Goal: Task Accomplishment & Management: Use online tool/utility

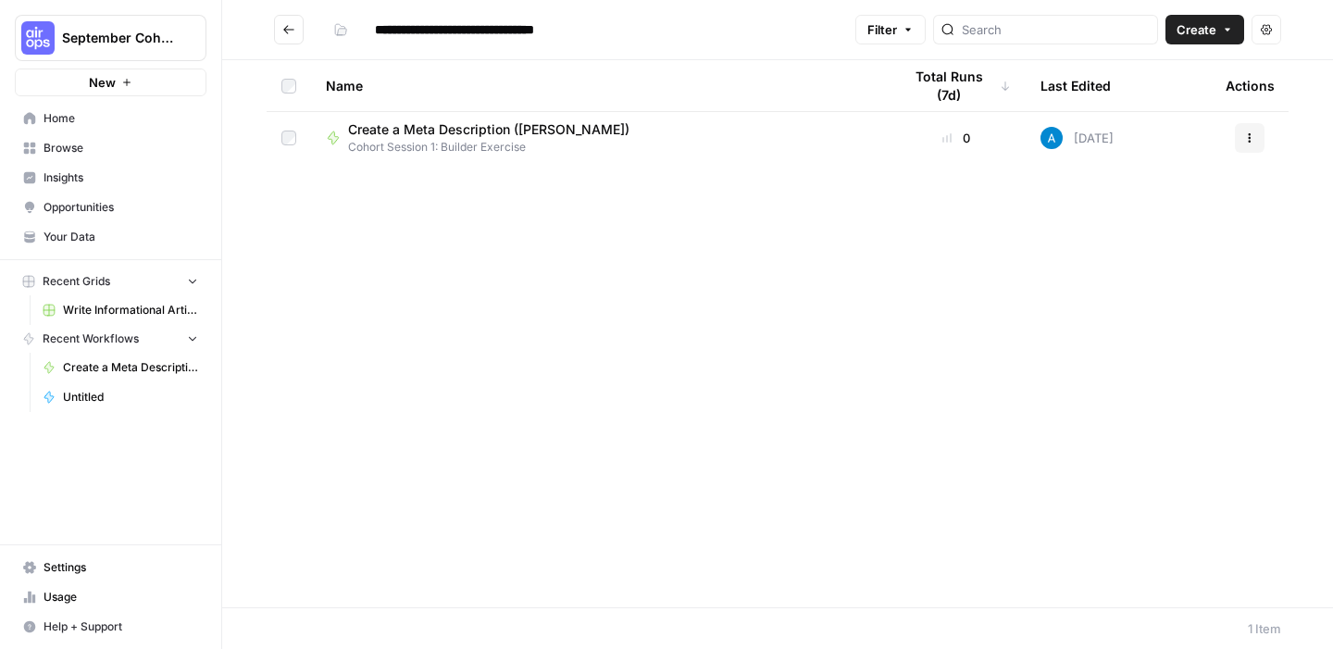
click at [1196, 31] on span "Create" at bounding box center [1197, 29] width 40 height 19
click at [1165, 96] on span "Workflow" at bounding box center [1170, 99] width 104 height 19
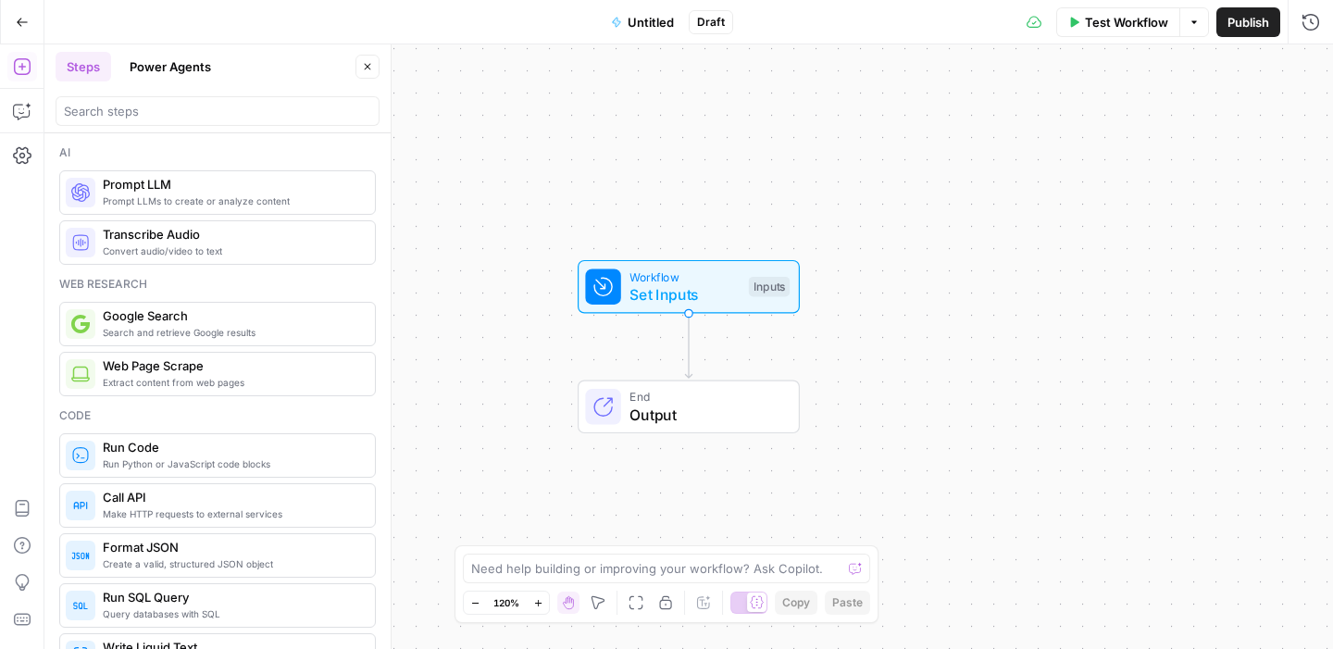
click at [662, 31] on button "Untitled" at bounding box center [642, 22] width 85 height 30
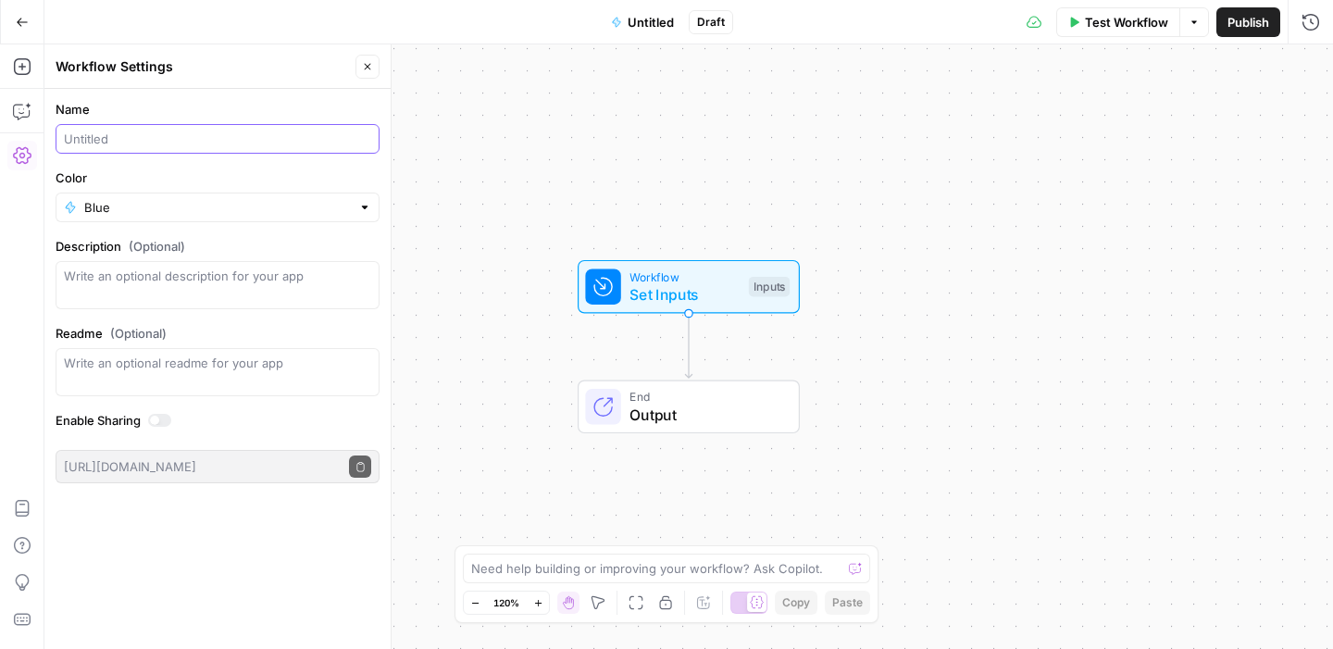
click at [153, 130] on input "Name" at bounding box center [217, 139] width 307 height 19
type input "Create a Meta Description (Amani)"
click at [206, 213] on input "Blue" at bounding box center [217, 207] width 267 height 19
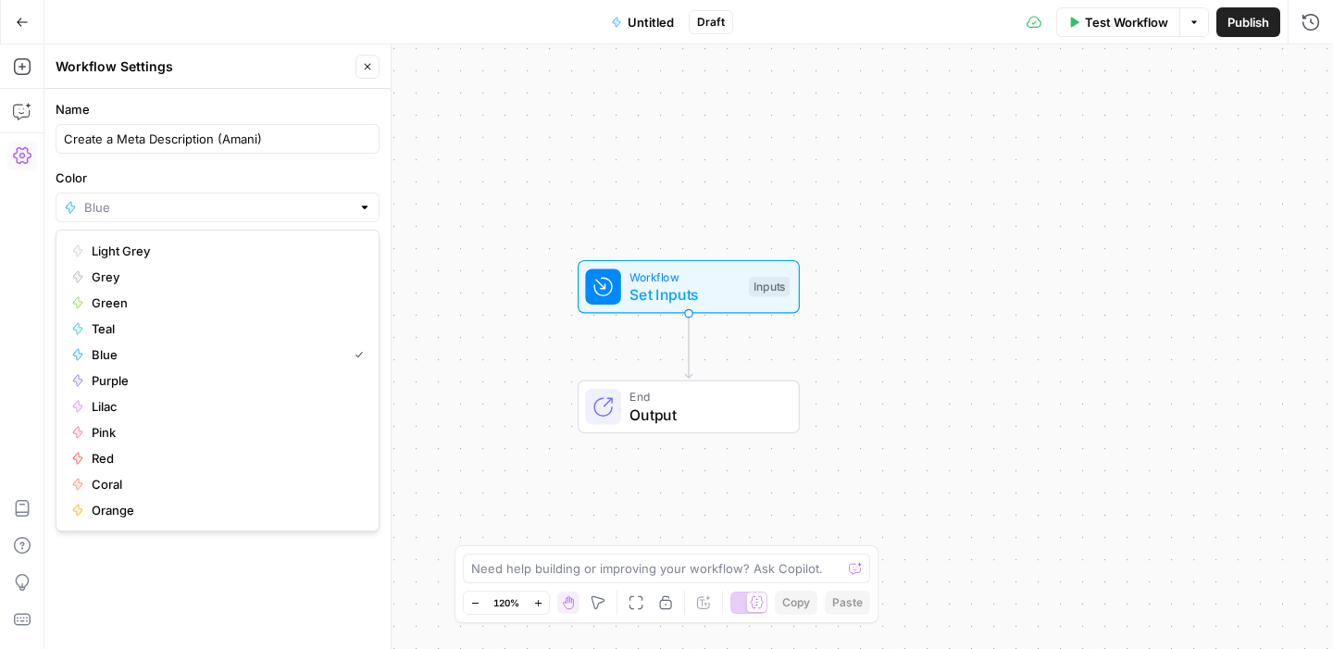
click at [154, 569] on div "Name Create a Meta Description (Amani) Color Description (Optional) Readme (Opt…" at bounding box center [217, 369] width 346 height 560
type input "Blue"
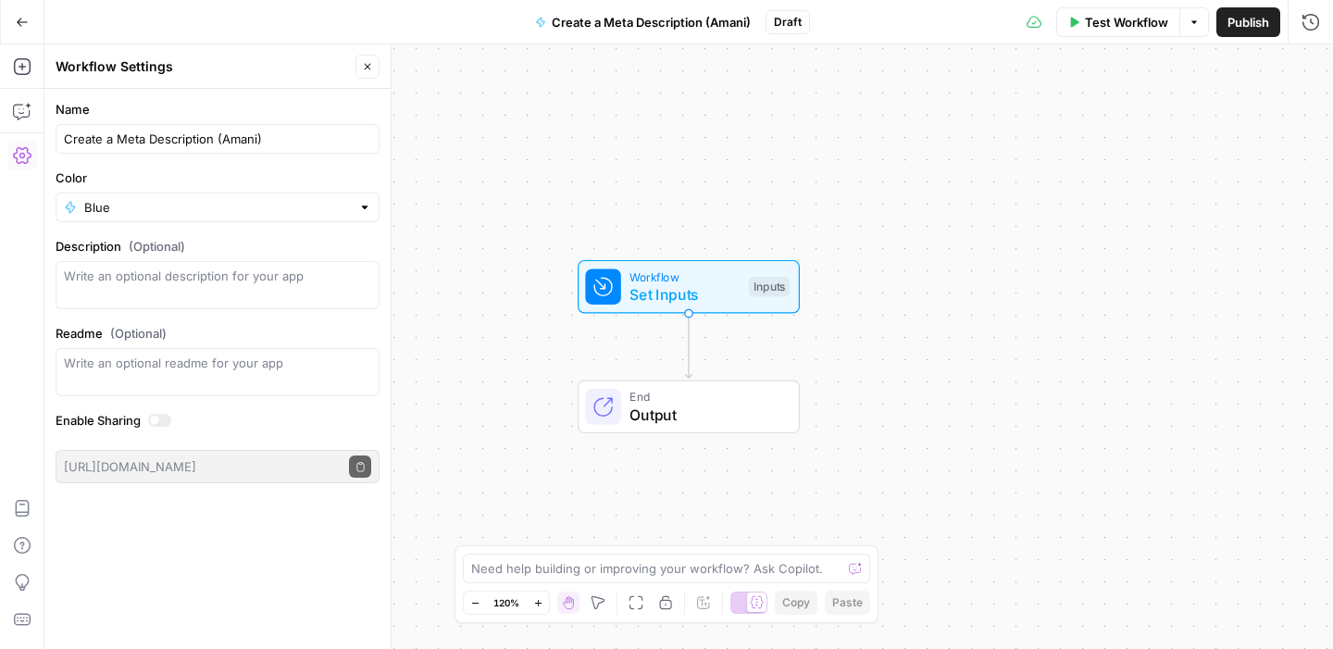
click at [181, 196] on div "Blue" at bounding box center [218, 208] width 324 height 30
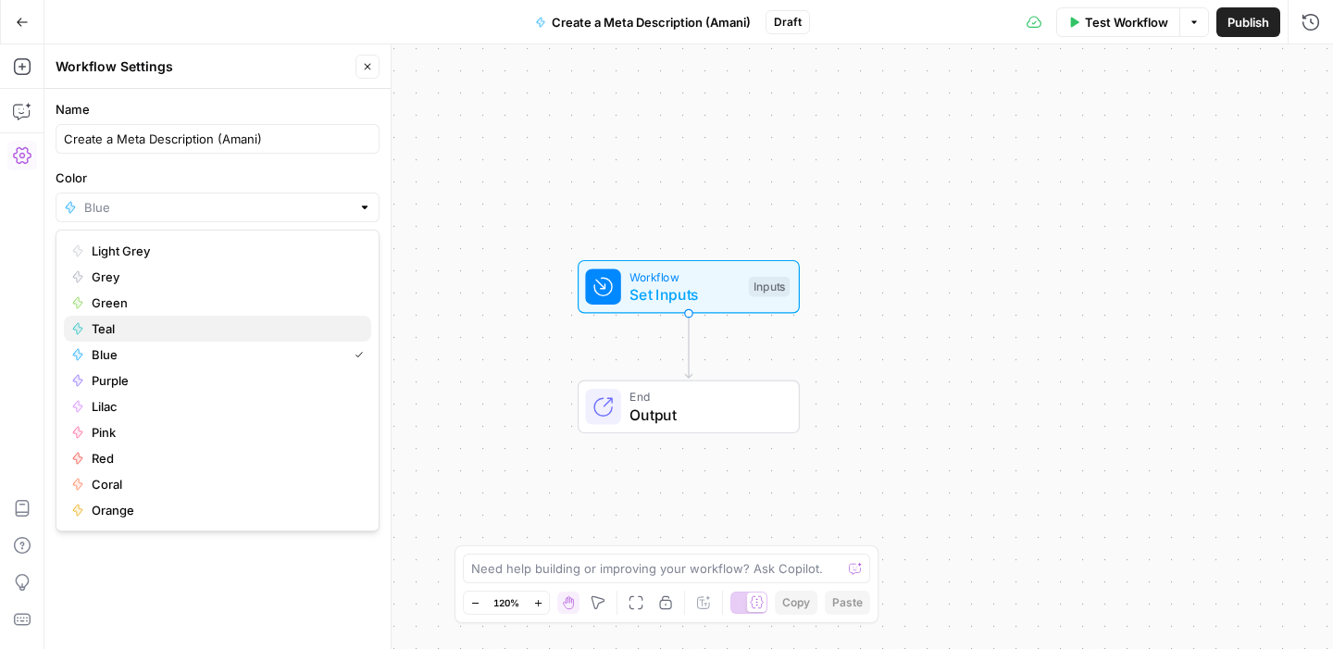
click at [160, 329] on span "Teal" at bounding box center [224, 328] width 265 height 19
type input "Teal"
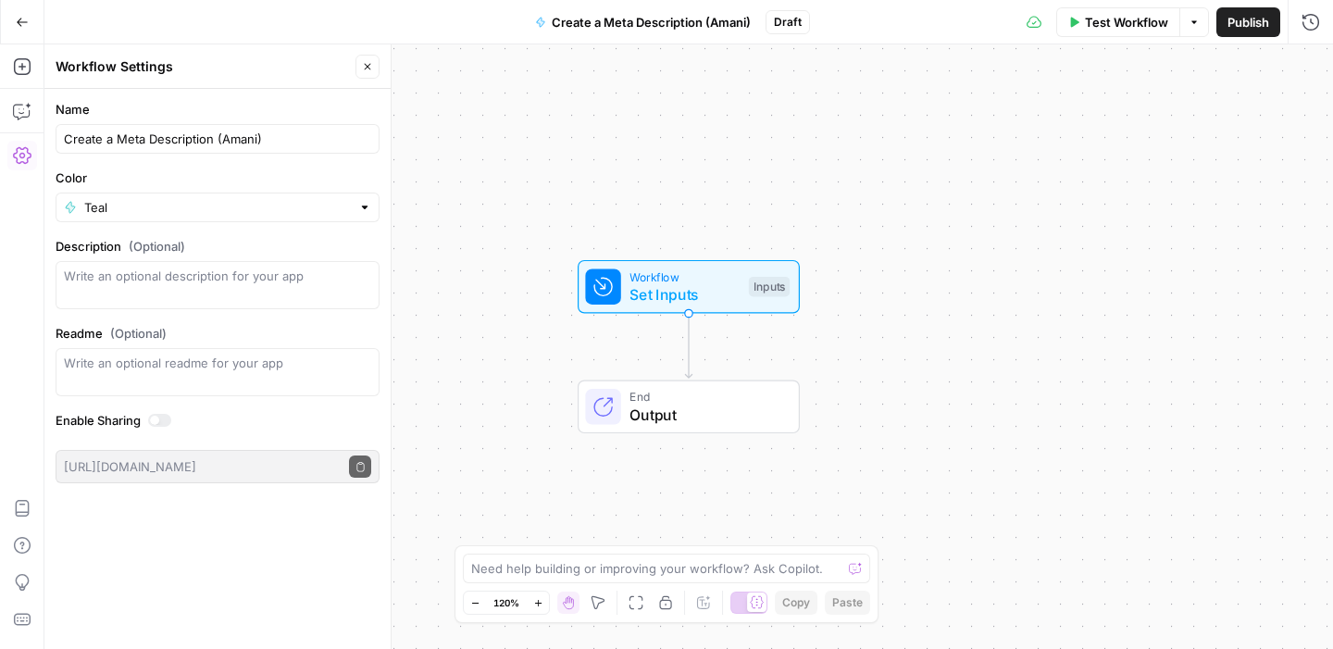
click at [241, 581] on div "Name Create a Meta Description (Amani) Color Teal Description (Optional) Readme…" at bounding box center [217, 369] width 346 height 560
click at [515, 316] on div "Workflow Set Inputs Inputs End Output" at bounding box center [688, 346] width 1289 height 605
click at [707, 296] on span "Set Inputs" at bounding box center [685, 294] width 110 height 22
click at [1097, 114] on button "Add Field" at bounding box center [1133, 126] width 308 height 30
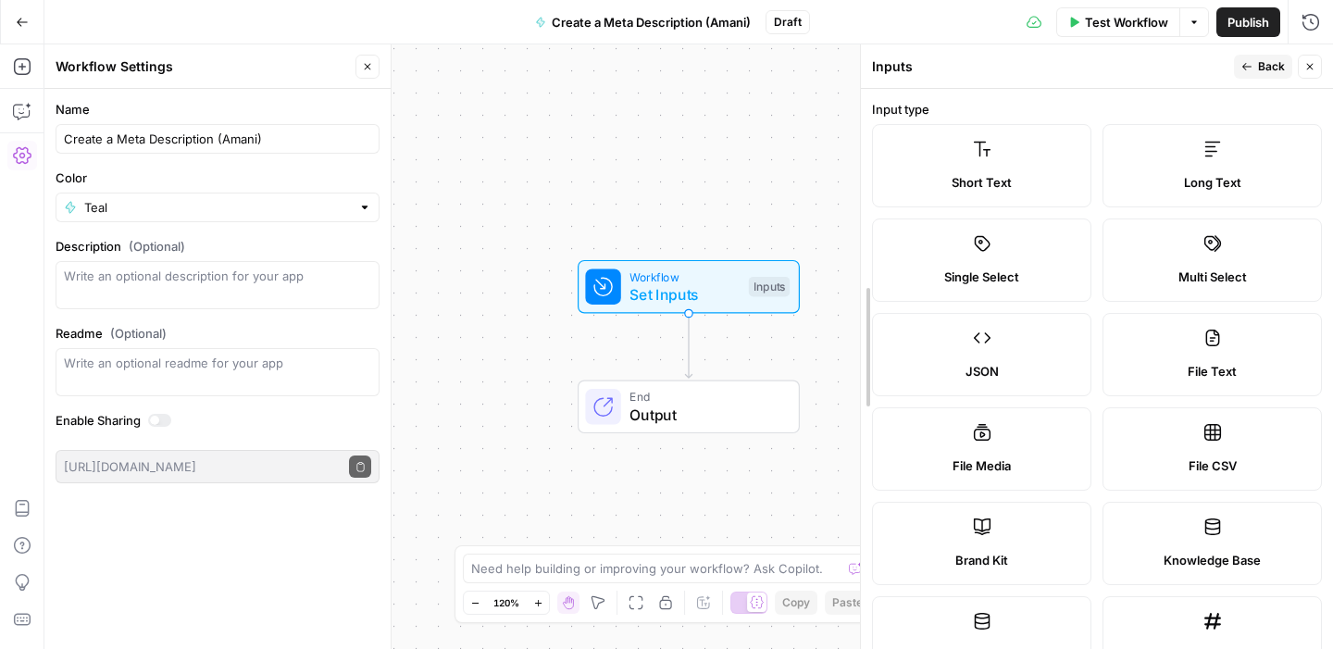
drag, startPoint x: 966, startPoint y: 332, endPoint x: 868, endPoint y: 319, distance: 99.1
click at [369, 66] on icon "button" at bounding box center [367, 66] width 11 height 11
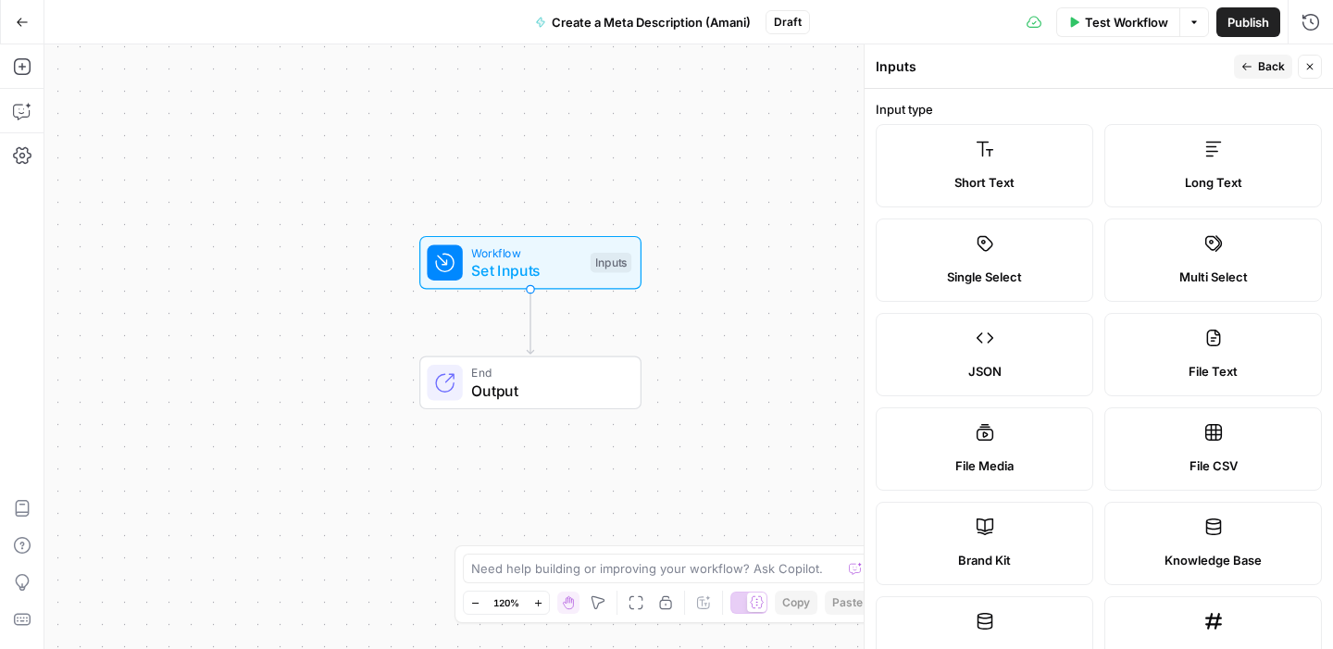
click at [949, 188] on div "Short Text" at bounding box center [985, 182] width 186 height 19
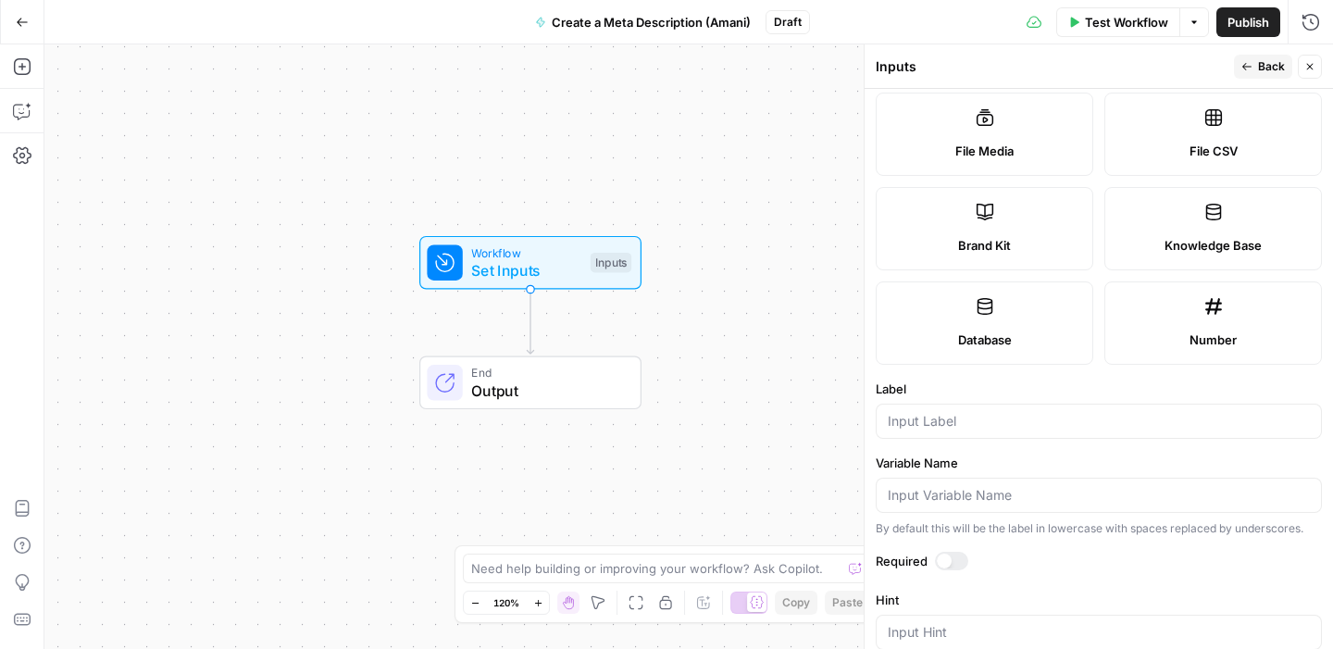
scroll to position [317, 0]
click at [942, 412] on input "Label" at bounding box center [1099, 419] width 422 height 19
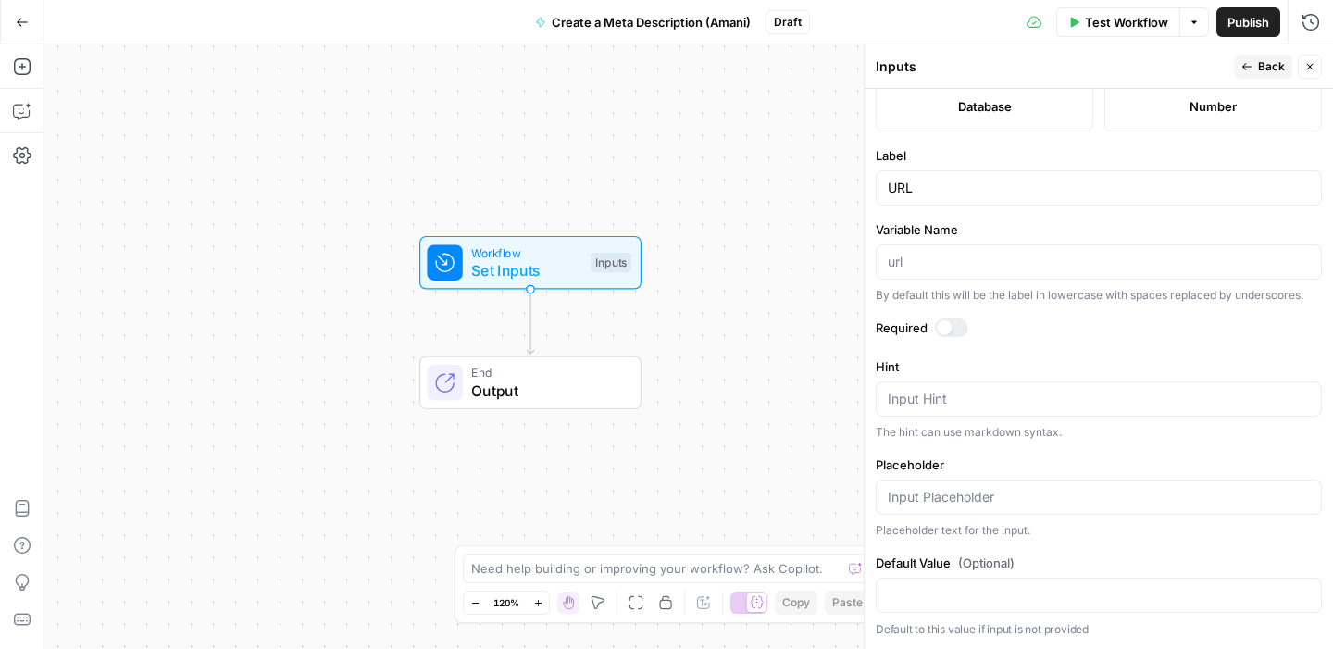
click at [881, 185] on div "URL" at bounding box center [1099, 187] width 446 height 35
click at [891, 187] on input "URL" at bounding box center [1099, 188] width 422 height 19
type input "Blog URL"
click at [952, 320] on div at bounding box center [951, 328] width 33 height 19
click at [1270, 77] on button "Back" at bounding box center [1263, 67] width 58 height 24
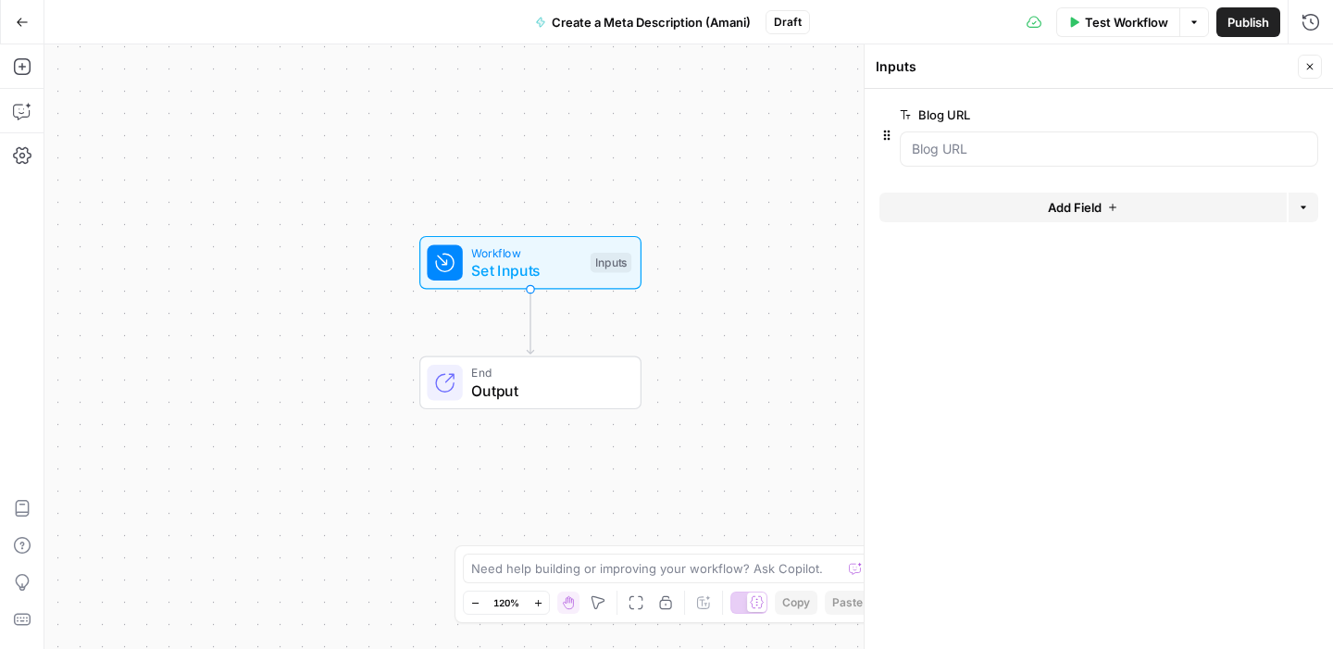
click at [1301, 75] on button "Close" at bounding box center [1310, 67] width 24 height 24
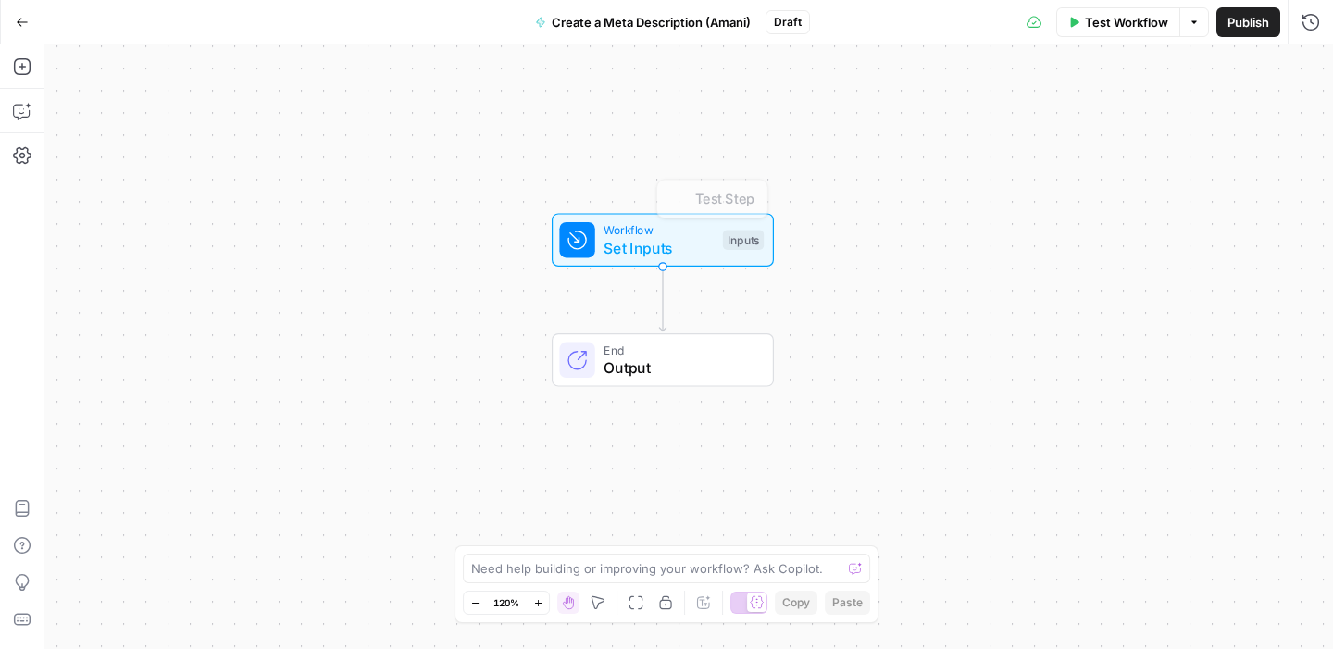
click at [643, 209] on div "Workflow Set Inputs Inputs Test Step End Output" at bounding box center [688, 346] width 1289 height 605
click at [723, 183] on div "Test Step" at bounding box center [713, 199] width 112 height 40
click at [1118, 25] on span "Test Workflow" at bounding box center [1126, 22] width 83 height 19
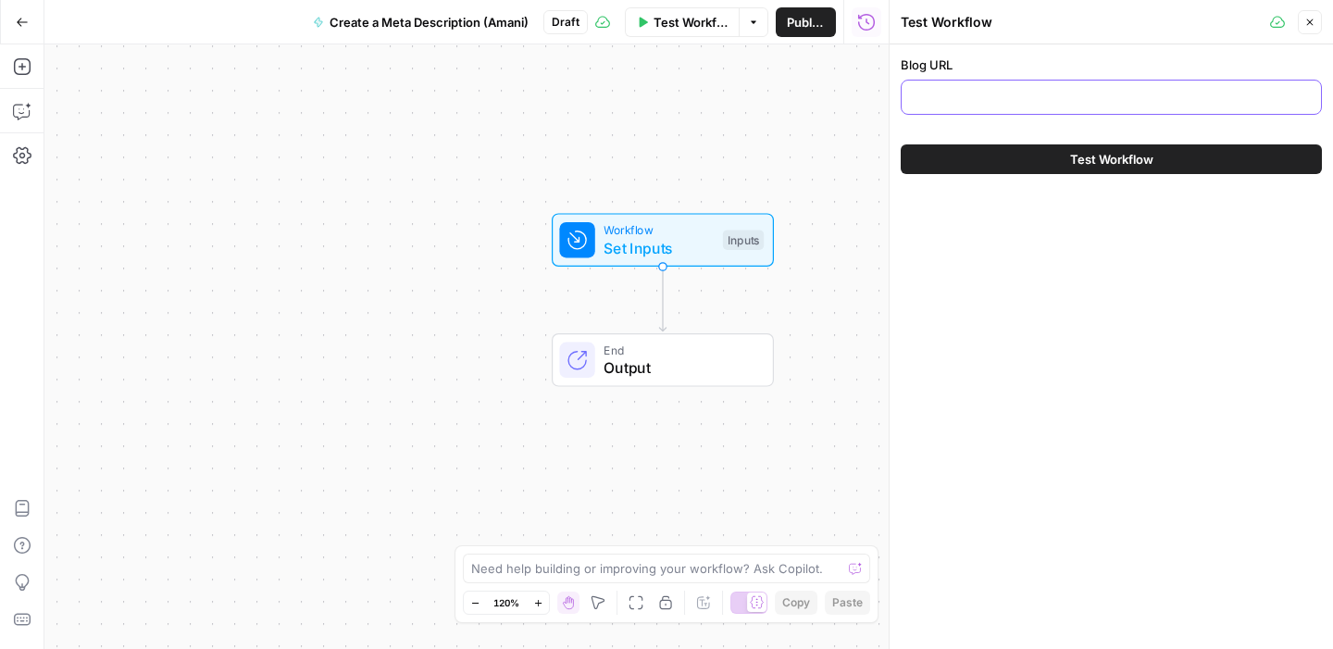
click at [1030, 94] on input "Blog URL" at bounding box center [1111, 97] width 397 height 19
paste input "[URL][DOMAIN_NAME]"
type input "[URL][DOMAIN_NAME]"
click at [1034, 150] on button "Test Workflow" at bounding box center [1111, 159] width 421 height 30
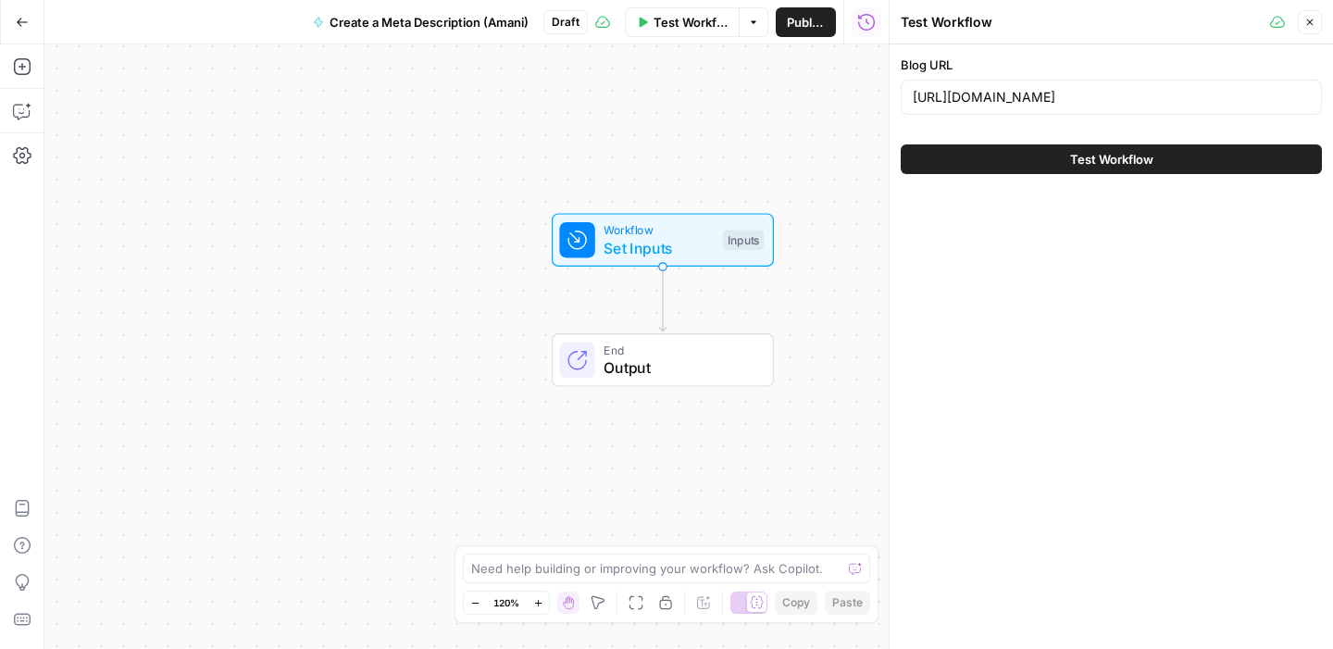
scroll to position [0, 0]
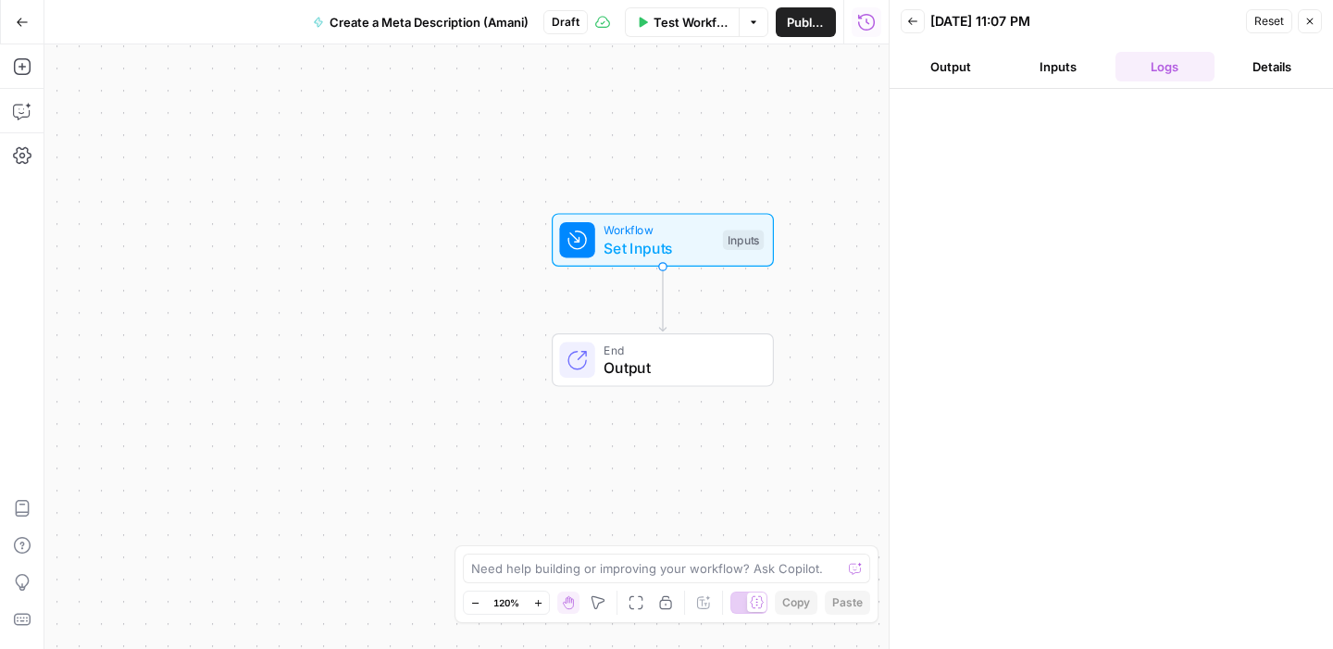
click at [790, 136] on div "Workflow Set Inputs Inputs End Output" at bounding box center [466, 346] width 844 height 605
click at [1319, 22] on button "Close" at bounding box center [1310, 21] width 24 height 24
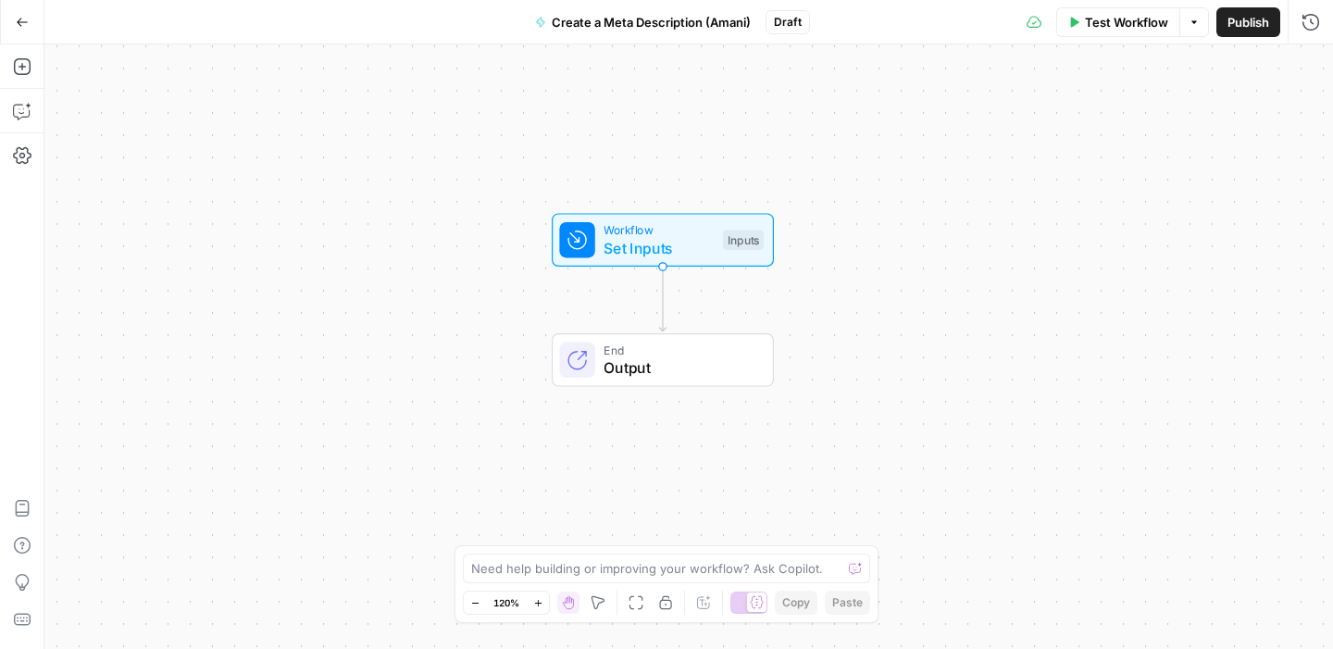
click at [704, 246] on span "Set Inputs" at bounding box center [659, 248] width 110 height 22
click at [782, 87] on div "Workflow Set Inputs Inputs End Output" at bounding box center [688, 346] width 1289 height 605
click at [1316, 27] on icon "button" at bounding box center [1311, 21] width 17 height 17
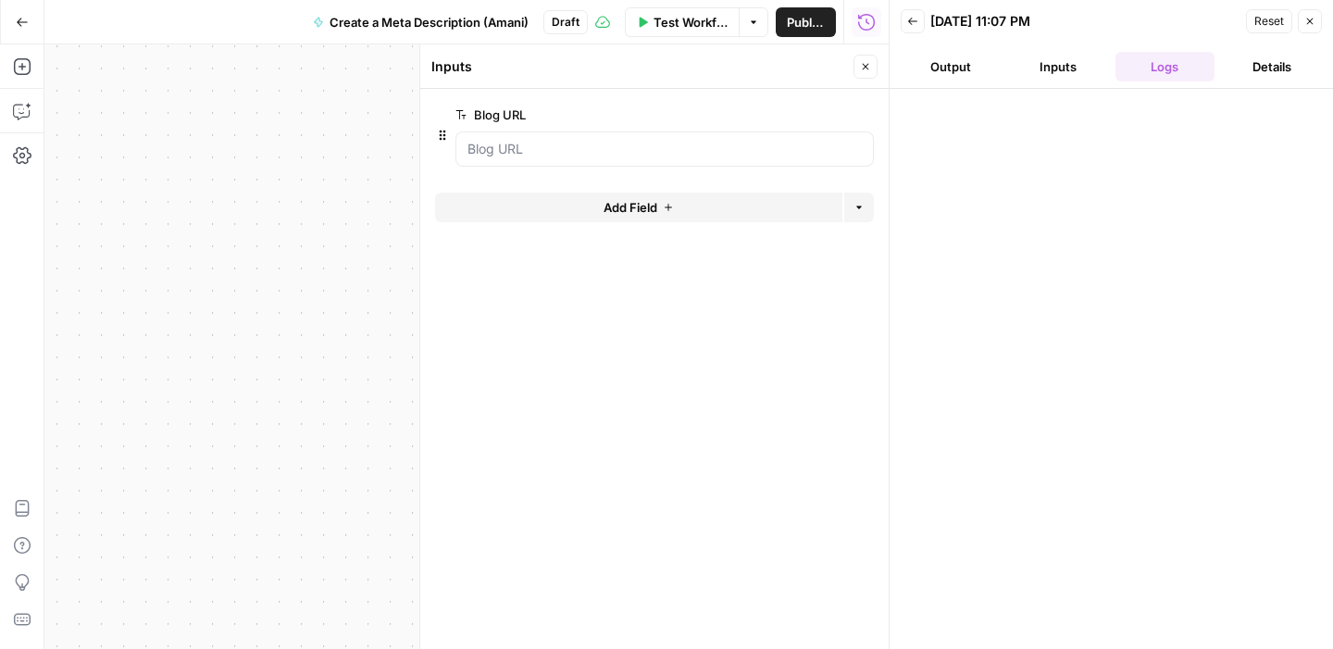
click at [1182, 66] on button "Logs" at bounding box center [1166, 67] width 100 height 30
click at [1274, 74] on button "Details" at bounding box center [1272, 67] width 100 height 30
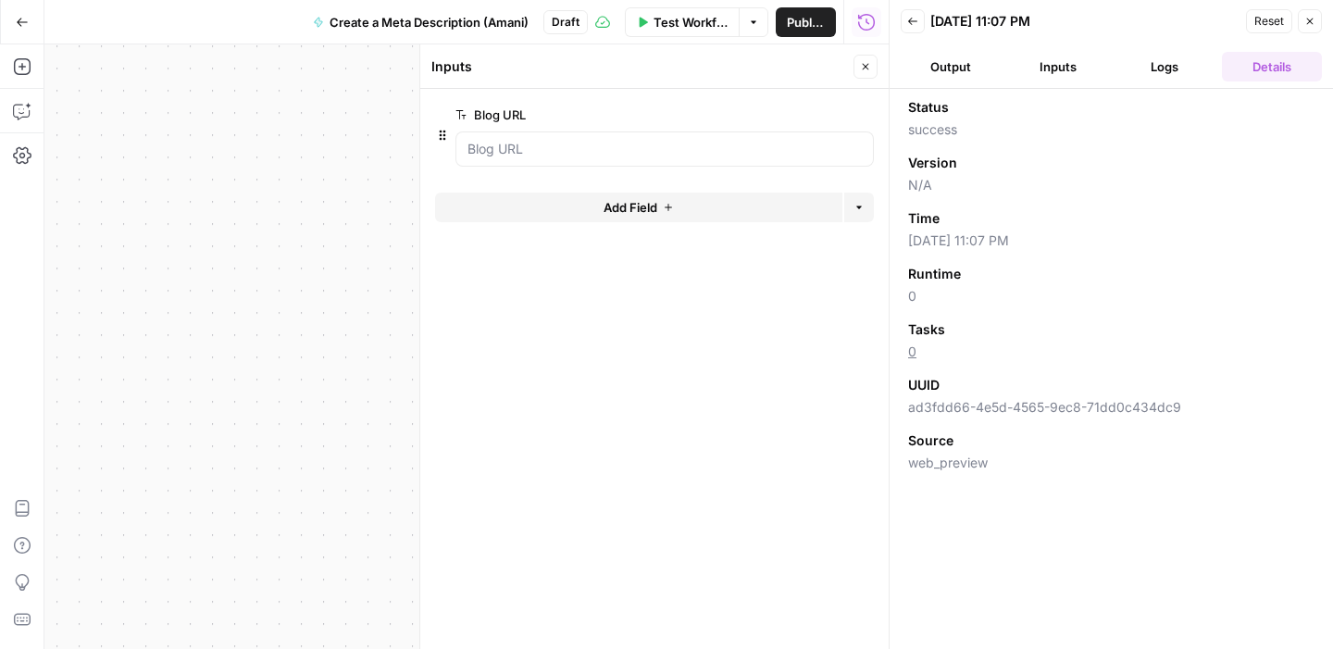
click at [1155, 75] on button "Logs" at bounding box center [1166, 67] width 100 height 30
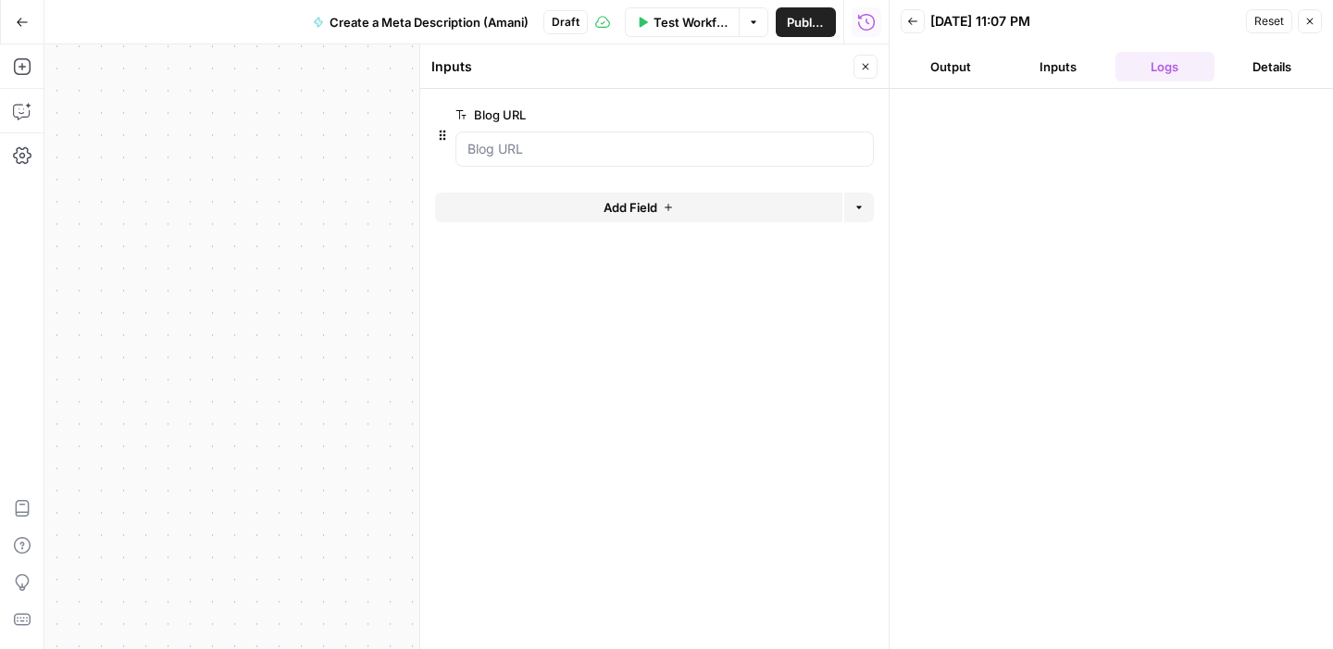
click at [1032, 87] on header "Back [DATE] 11:07 PM Reset Close Output Inputs Logs Details" at bounding box center [1112, 44] width 444 height 89
click at [1056, 77] on button "Inputs" at bounding box center [1058, 67] width 100 height 30
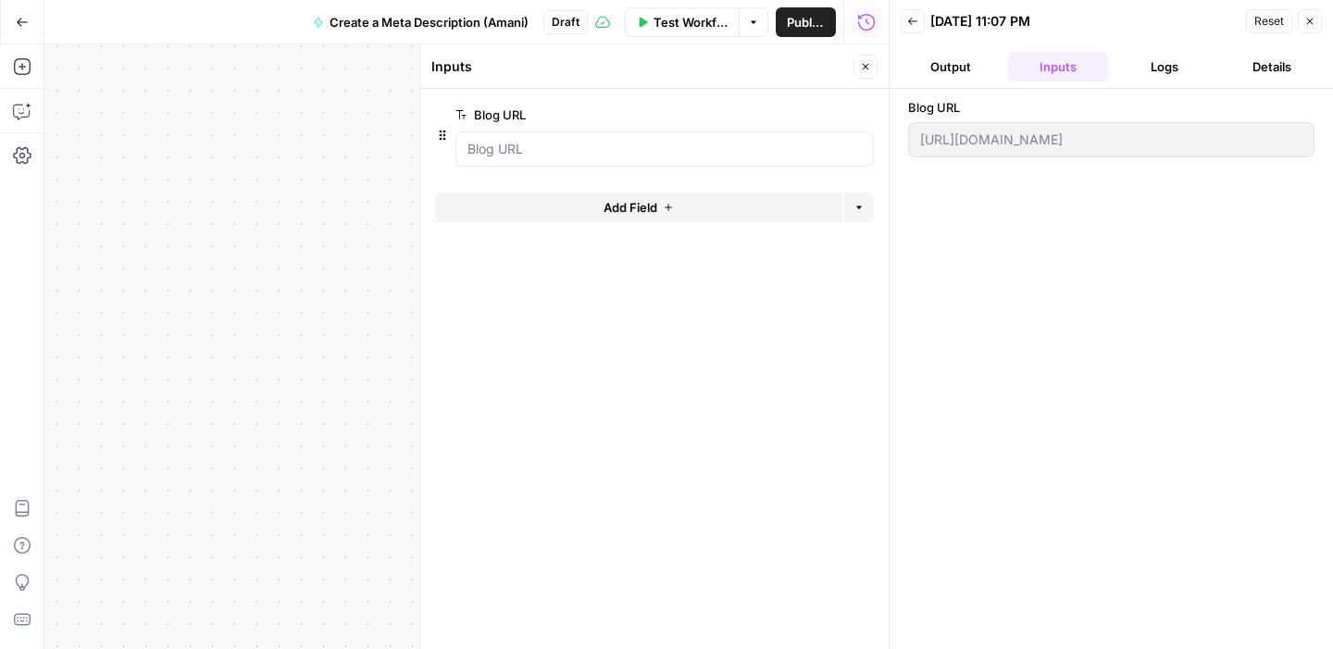
click at [958, 77] on button "Output" at bounding box center [951, 67] width 100 height 30
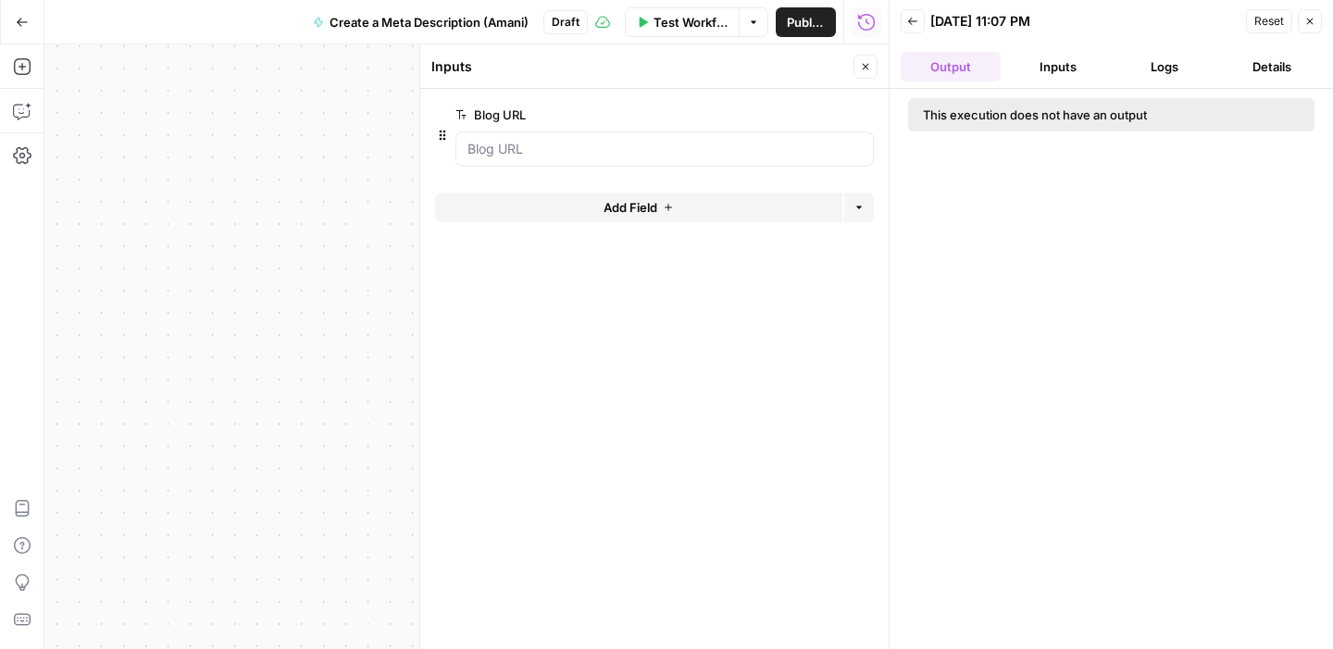
click at [1019, 79] on button "Inputs" at bounding box center [1058, 67] width 100 height 30
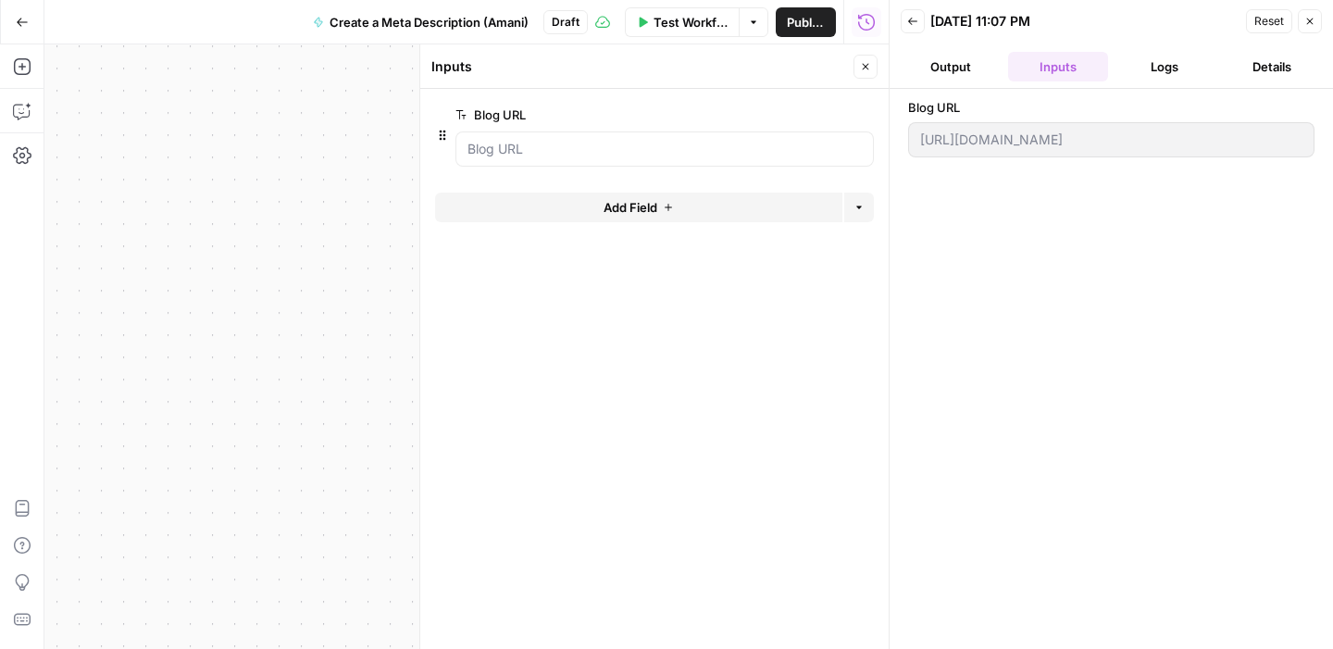
click at [1302, 21] on button "Close" at bounding box center [1310, 21] width 24 height 24
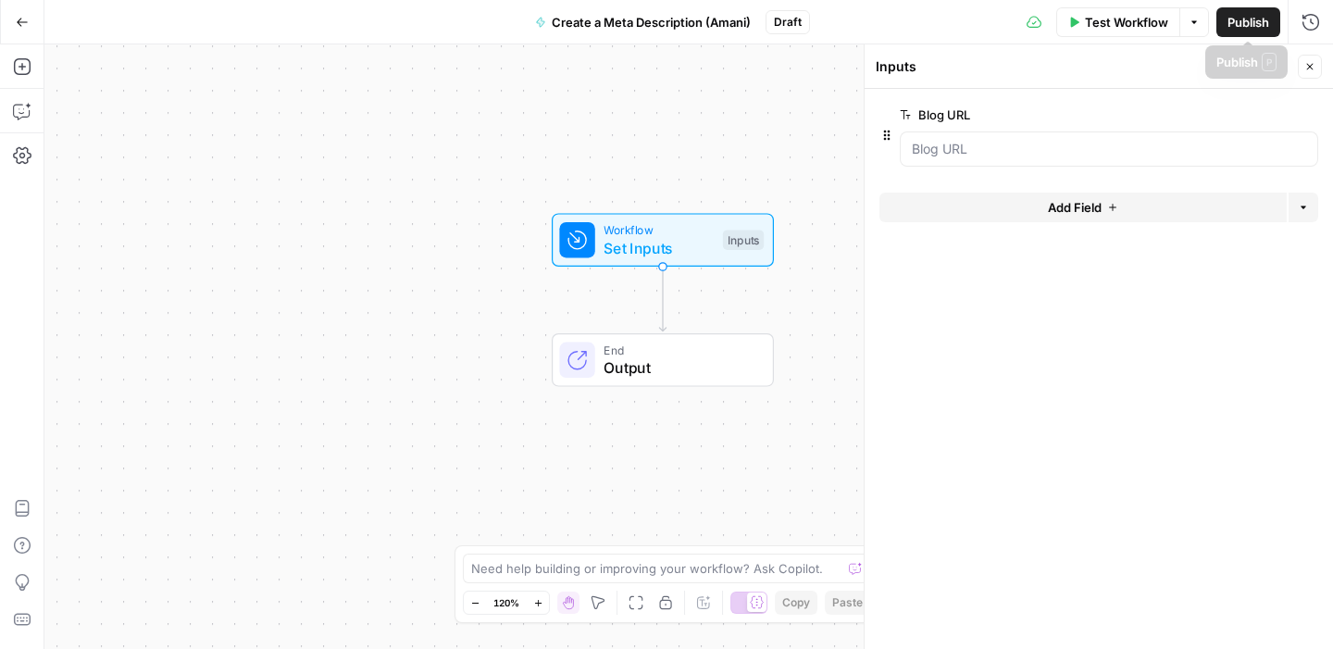
click at [1301, 67] on button "Close" at bounding box center [1310, 67] width 24 height 24
click at [990, 221] on div "Workflow Set Inputs Inputs End Output" at bounding box center [688, 346] width 1289 height 605
click at [239, 287] on div "Workflow Set Inputs Inputs Test Step End Output" at bounding box center [688, 346] width 1289 height 605
click at [26, 64] on icon "button" at bounding box center [22, 66] width 19 height 19
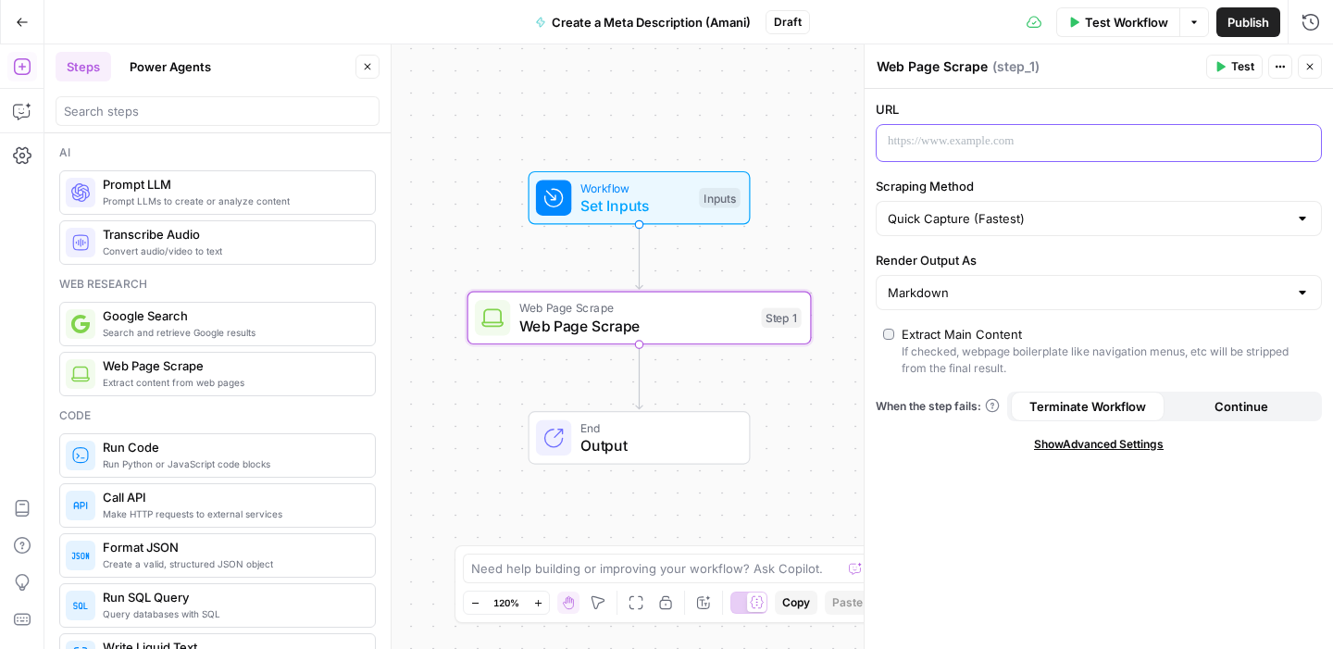
click at [929, 136] on p at bounding box center [1084, 141] width 393 height 19
click at [1296, 142] on span "“/” to reference" at bounding box center [1250, 141] width 94 height 15
click at [1302, 142] on icon "button" at bounding box center [1304, 141] width 9 height 9
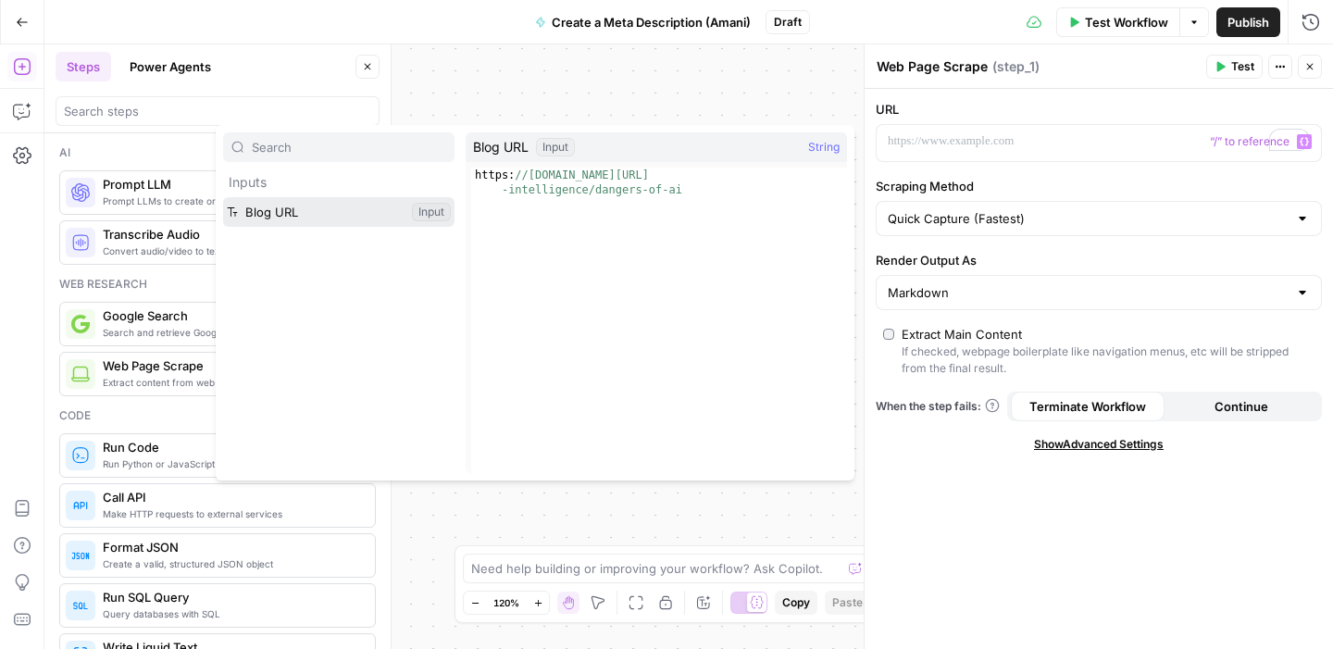
click at [351, 213] on button "Select variable Blog URL" at bounding box center [338, 212] width 231 height 30
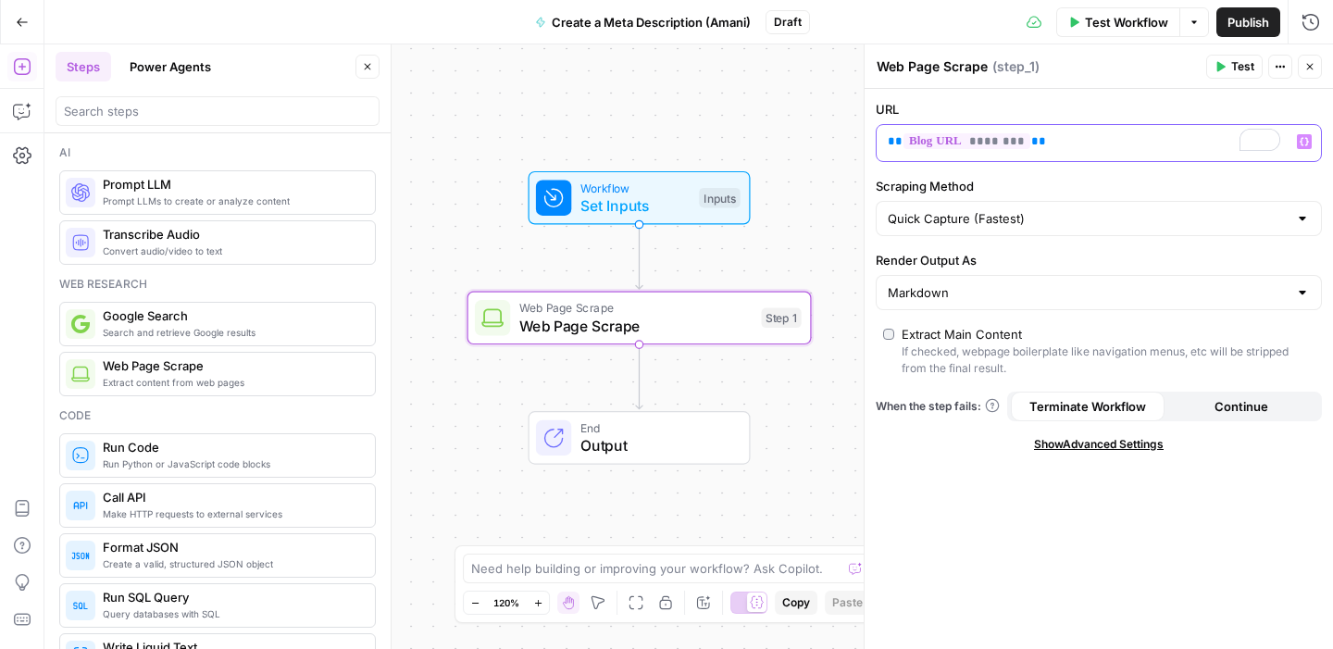
click at [1100, 146] on p "** ******** **" at bounding box center [1084, 141] width 393 height 19
click at [967, 152] on div "** ******** **" at bounding box center [1084, 143] width 415 height 36
click at [969, 144] on span "********" at bounding box center [967, 141] width 127 height 16
click at [1300, 144] on icon "button" at bounding box center [1304, 141] width 9 height 9
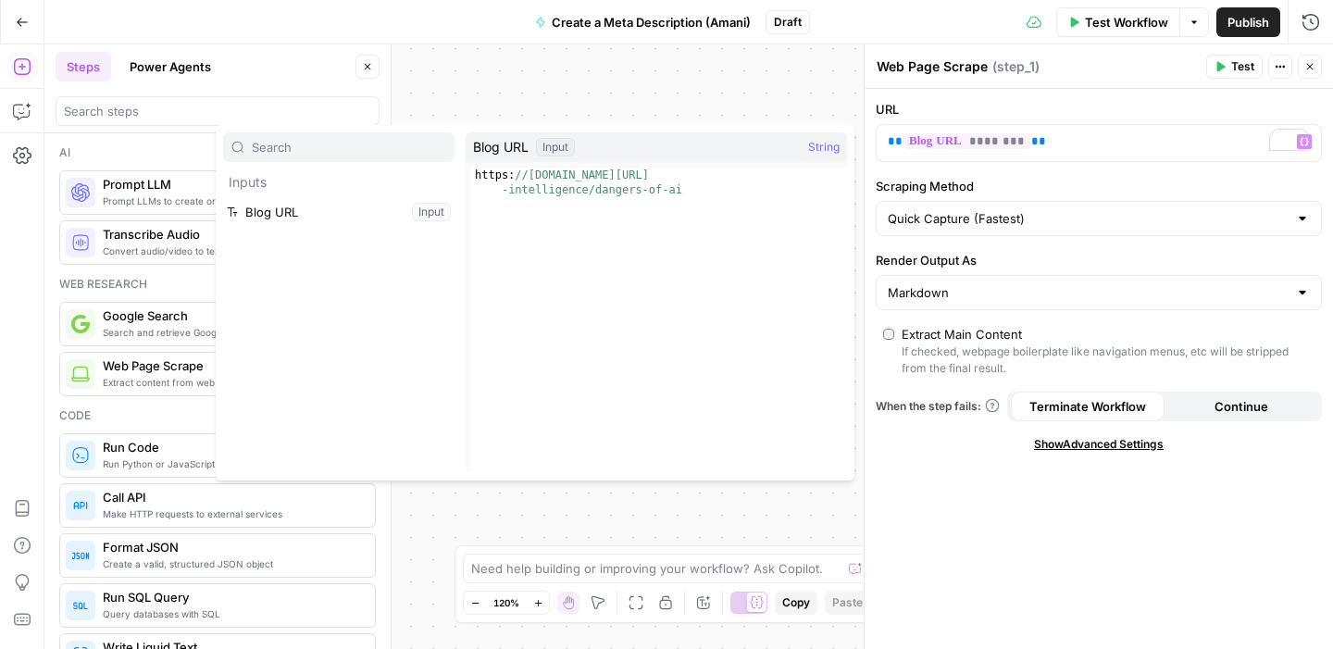
click at [1180, 122] on div "URL ** ******** ** Variables Menu" at bounding box center [1099, 131] width 446 height 62
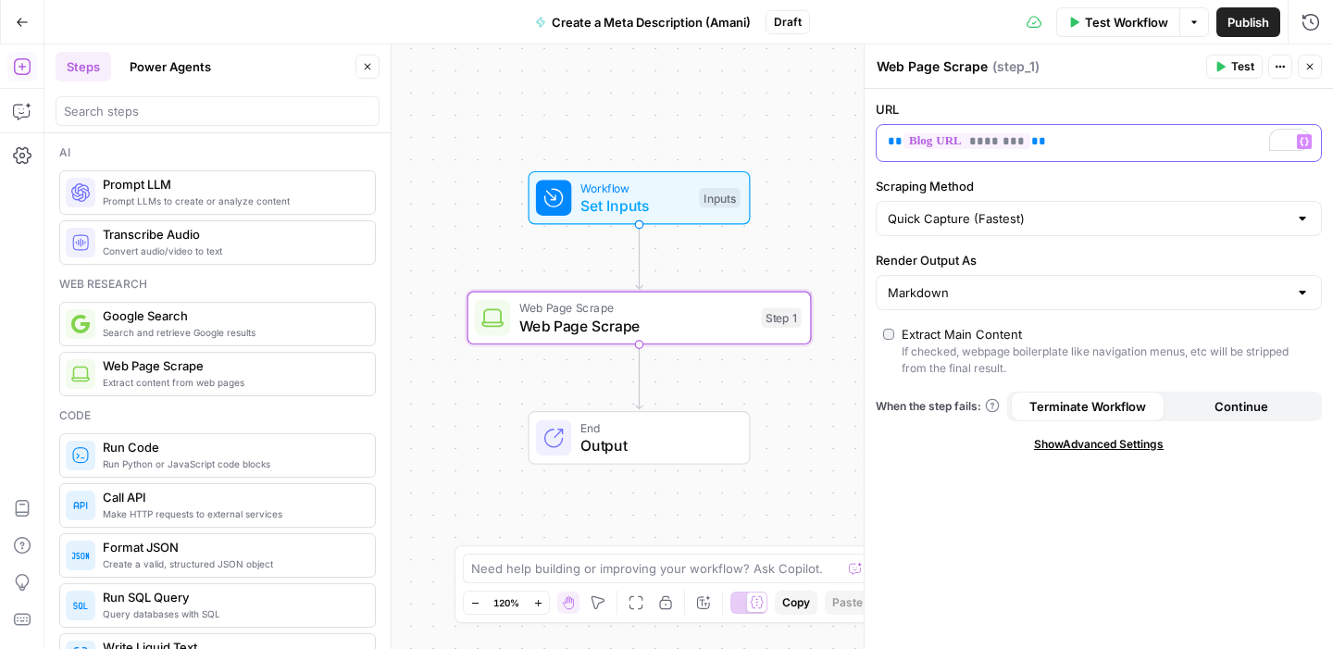
click at [1147, 153] on div "** ******** **" at bounding box center [1084, 143] width 415 height 36
click at [1231, 54] on header "Web Page Scrape Web Page Scrape ( step_1 ) Test Actions Close" at bounding box center [1099, 66] width 469 height 44
click at [1231, 62] on button "Test" at bounding box center [1235, 67] width 56 height 24
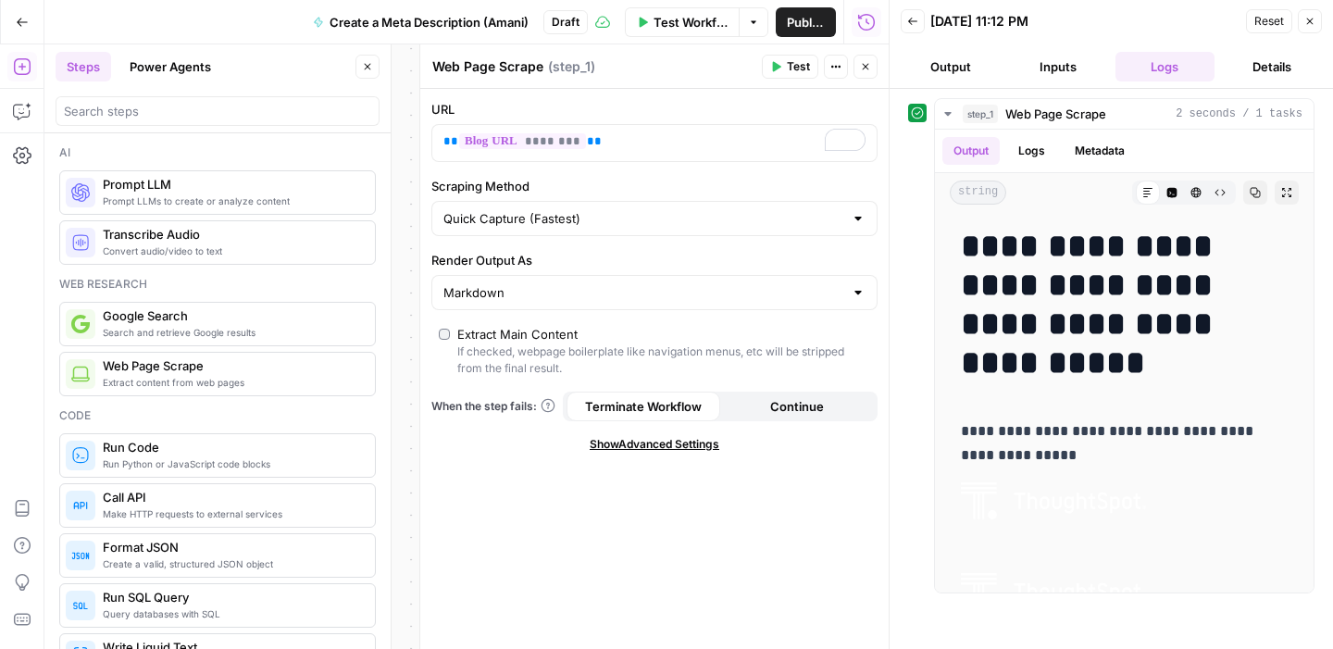
click at [369, 74] on button "Close" at bounding box center [368, 67] width 24 height 24
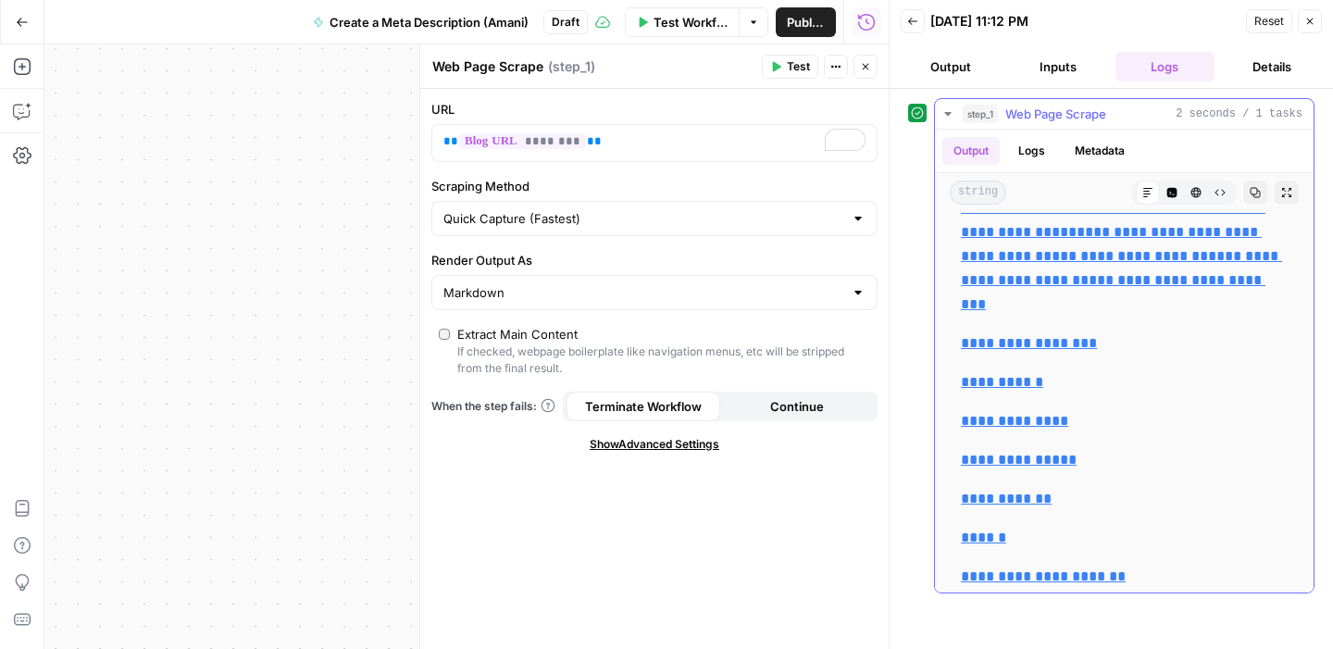
scroll to position [1457, 0]
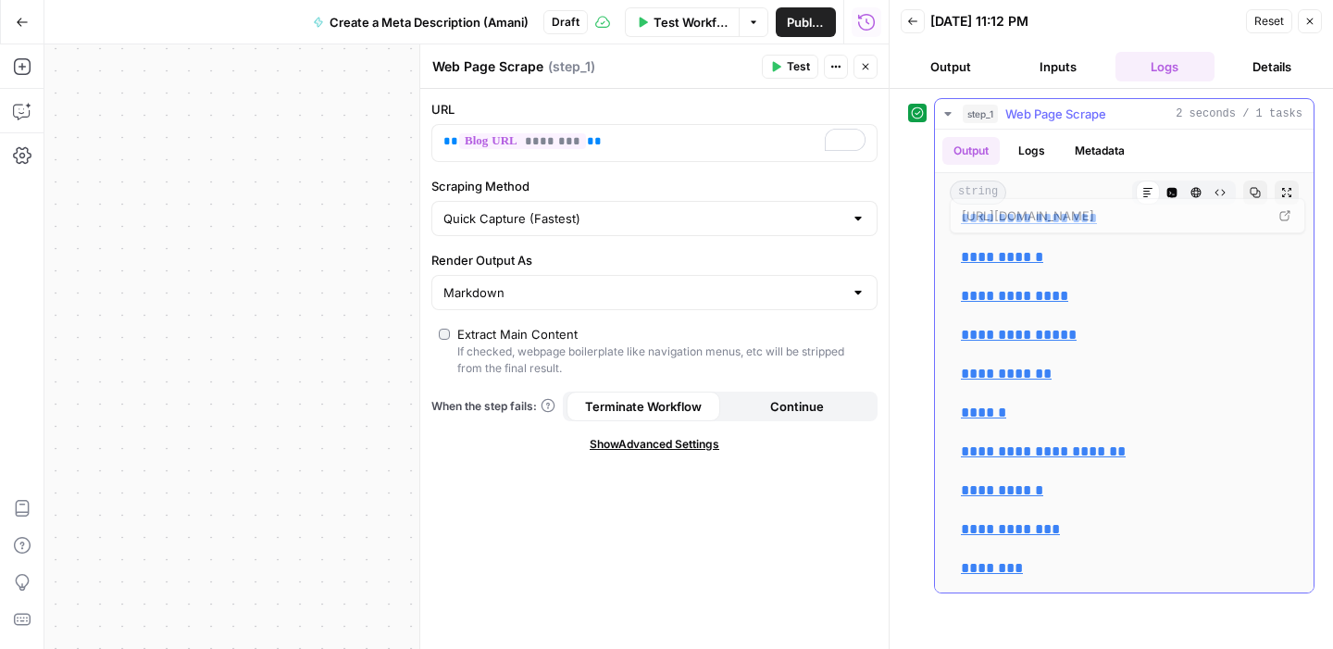
click at [1036, 145] on button "Logs" at bounding box center [1031, 151] width 49 height 28
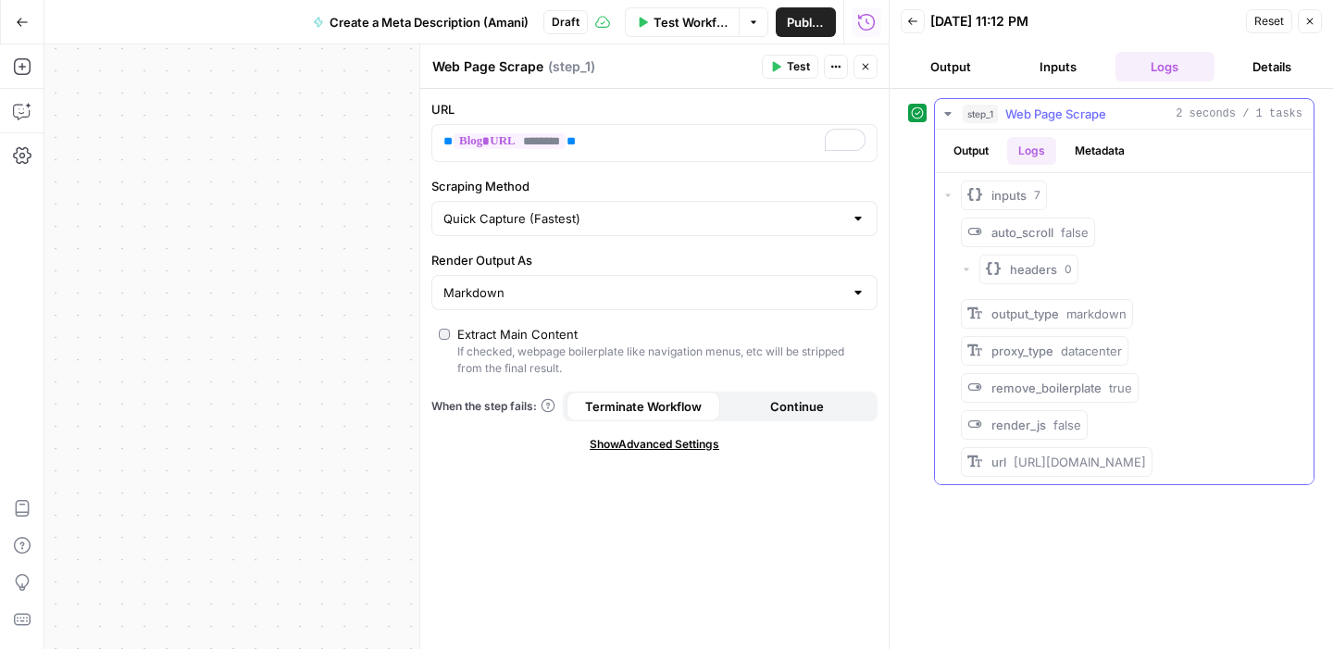
scroll to position [0, 0]
click at [973, 140] on button "Output" at bounding box center [971, 151] width 57 height 28
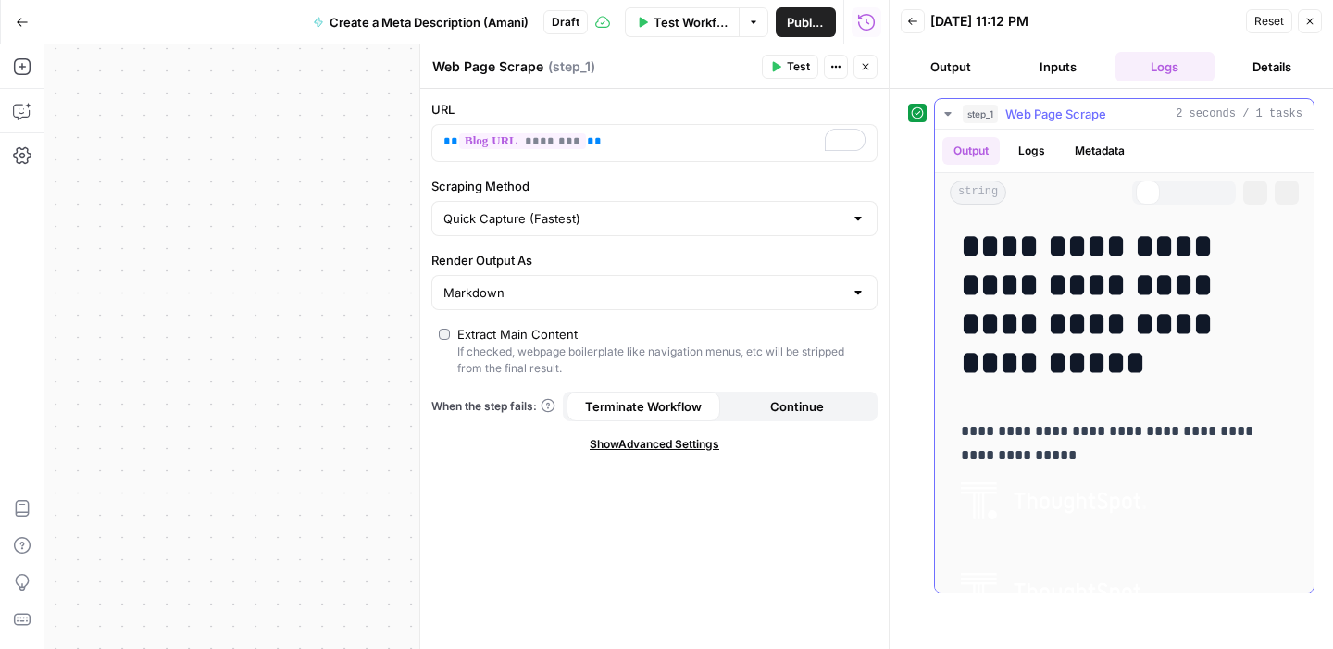
click at [1095, 148] on button "Metadata" at bounding box center [1100, 151] width 72 height 28
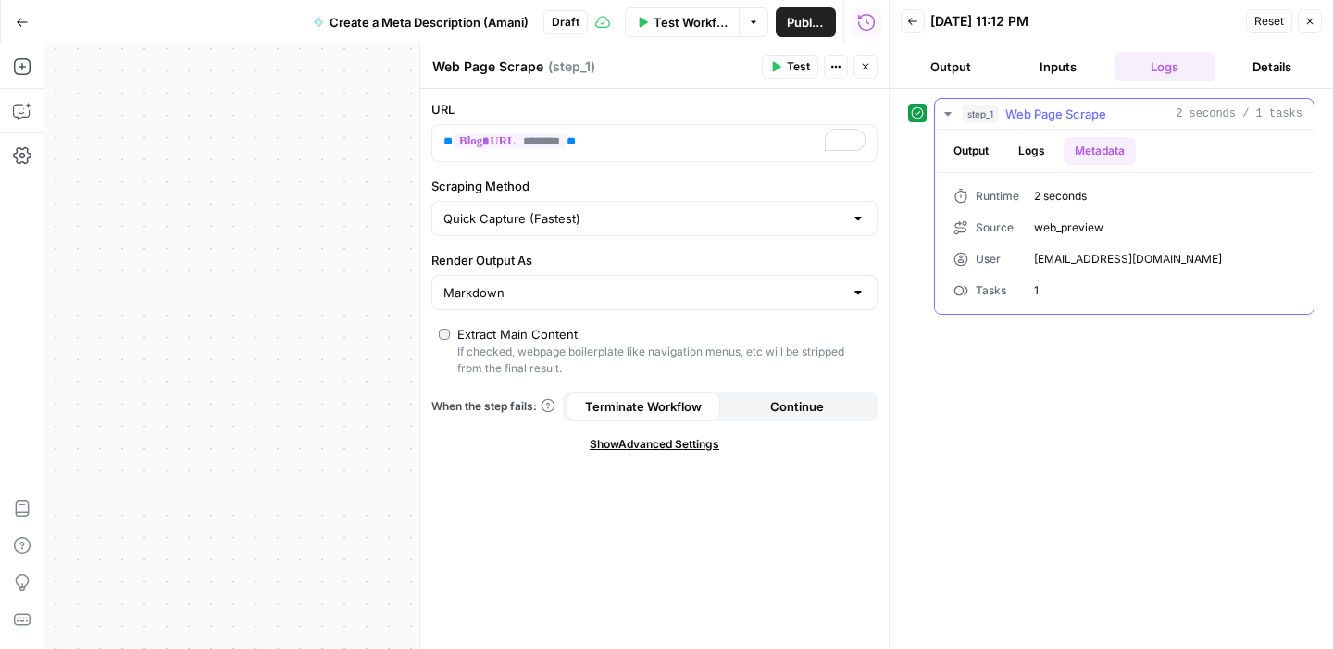
click at [967, 147] on button "Output" at bounding box center [971, 151] width 57 height 28
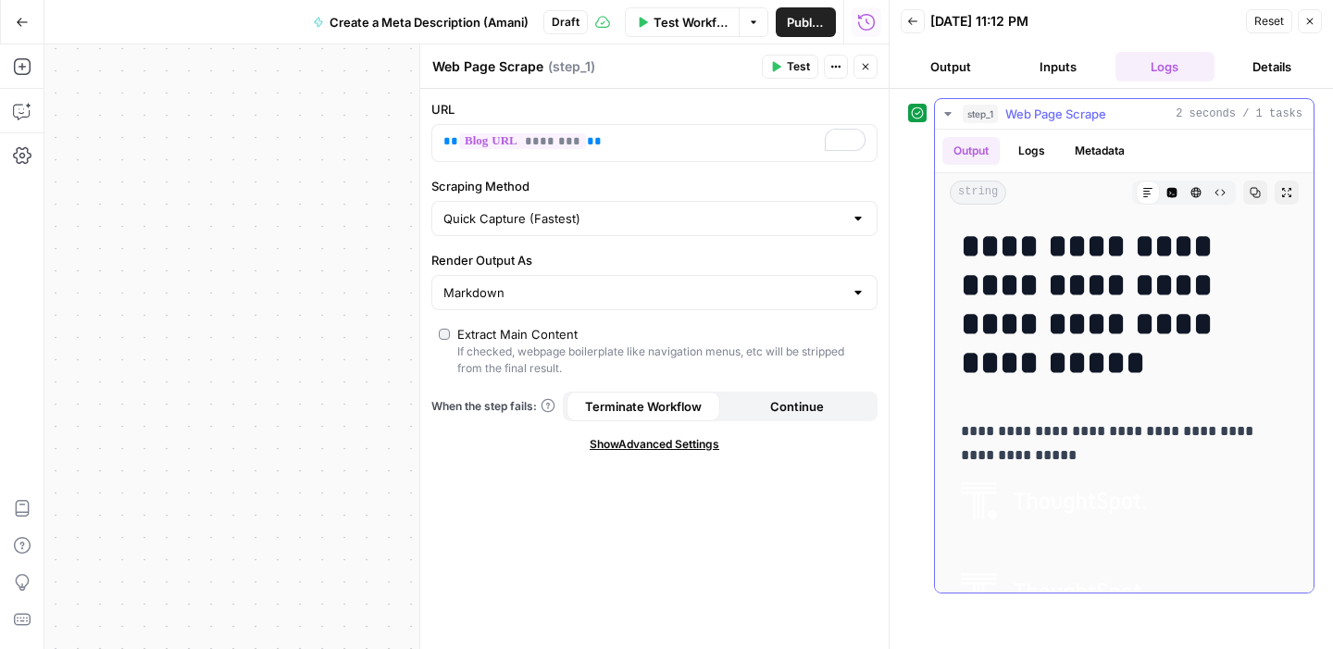
click at [1019, 149] on button "Logs" at bounding box center [1031, 151] width 49 height 28
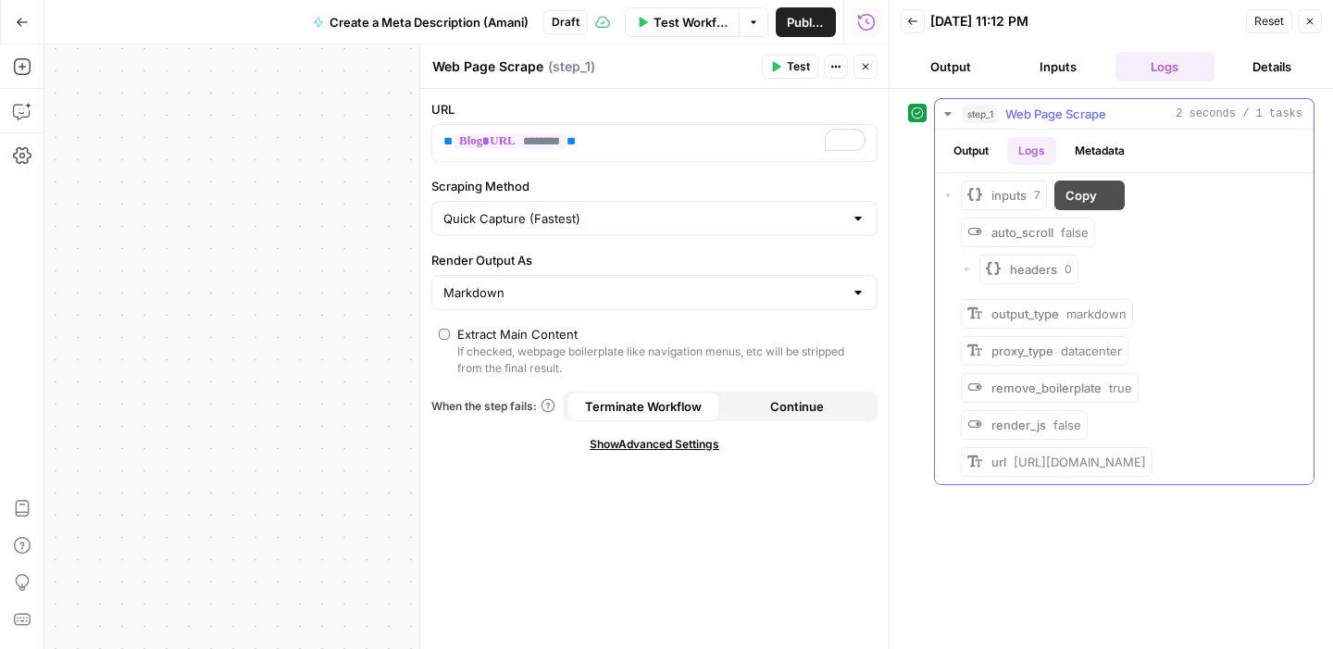
click at [984, 167] on div "Output Logs Metadata" at bounding box center [1124, 151] width 379 height 43
click at [982, 155] on button "Output" at bounding box center [971, 151] width 57 height 28
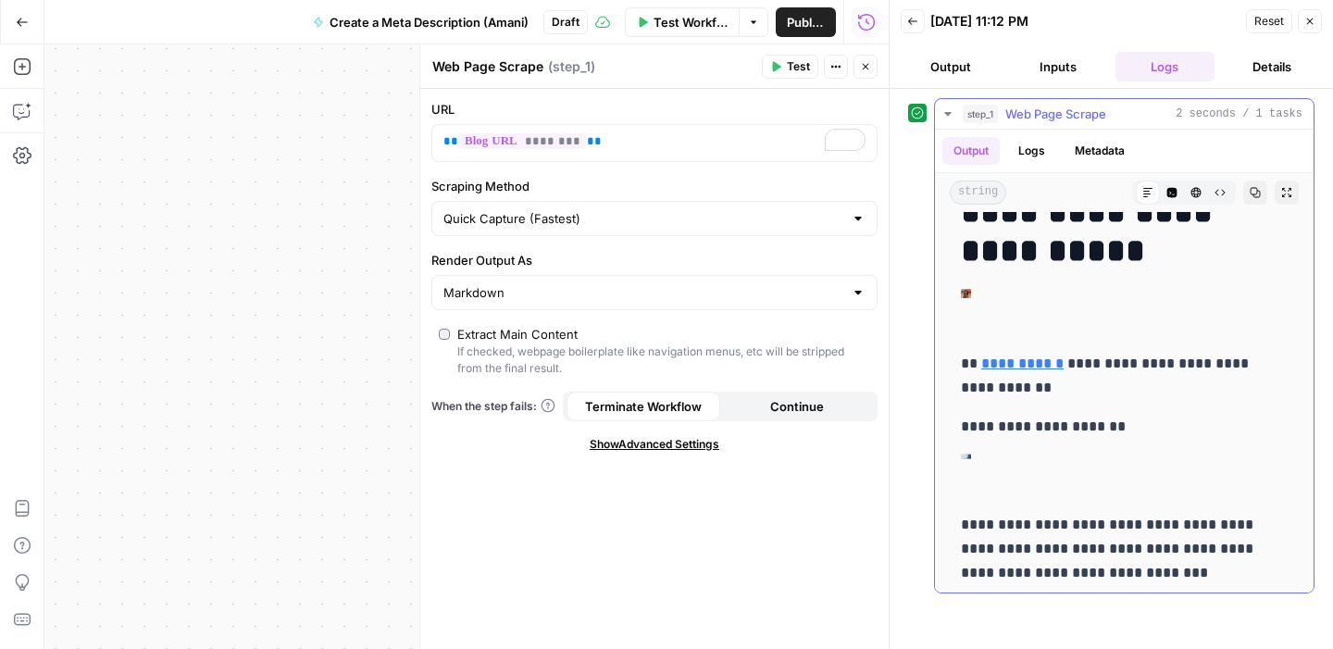
scroll to position [2227, 0]
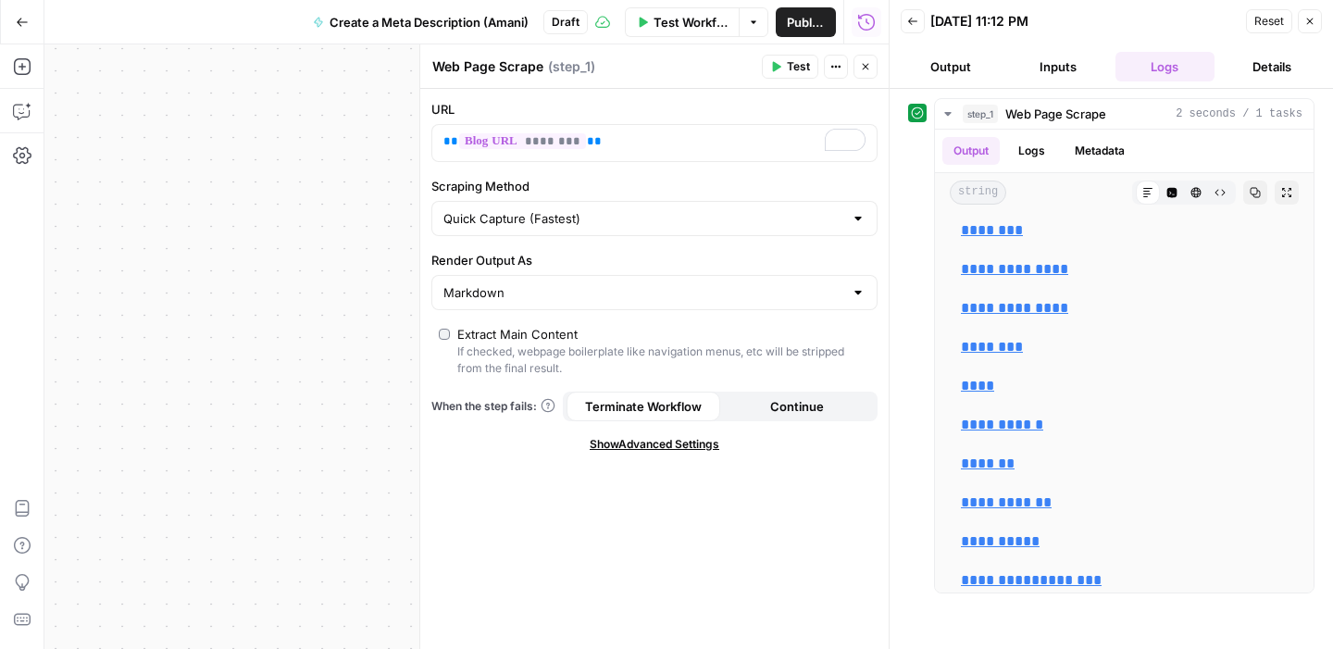
click at [223, 223] on div "**********" at bounding box center [466, 346] width 844 height 605
click at [1302, 28] on button "Close" at bounding box center [1310, 21] width 24 height 24
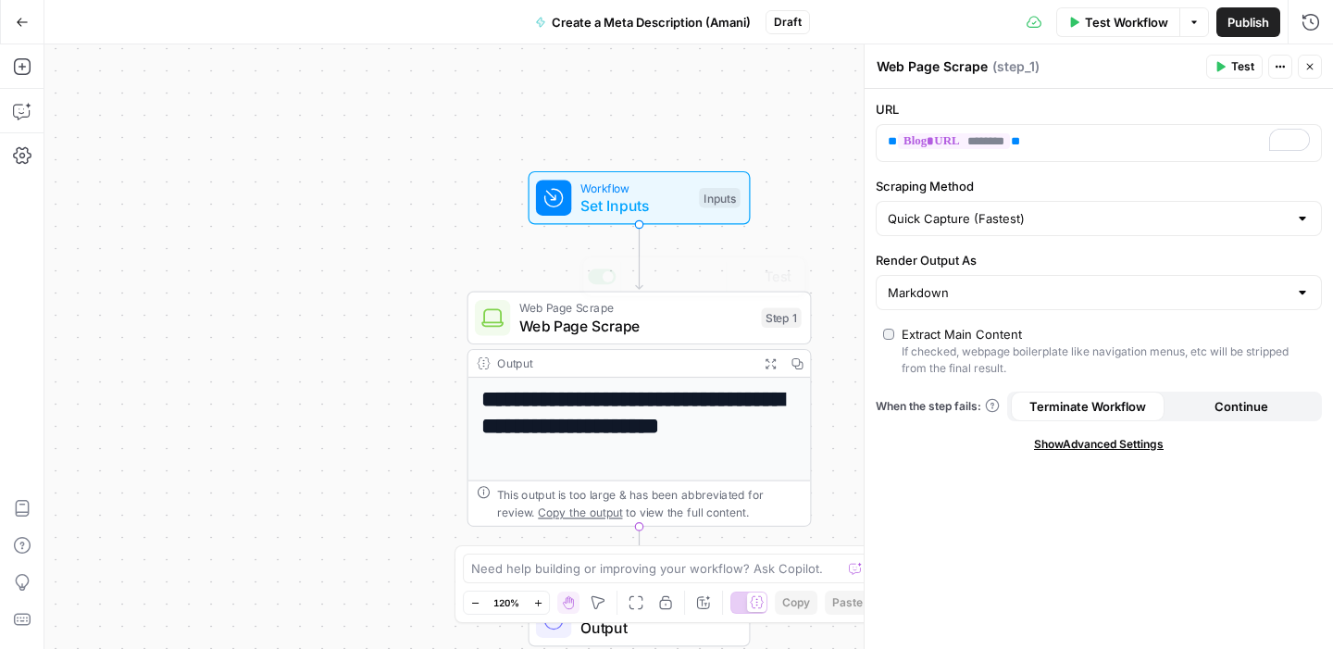
click at [205, 375] on div "**********" at bounding box center [688, 346] width 1289 height 605
click at [18, 68] on icon "button" at bounding box center [22, 66] width 19 height 19
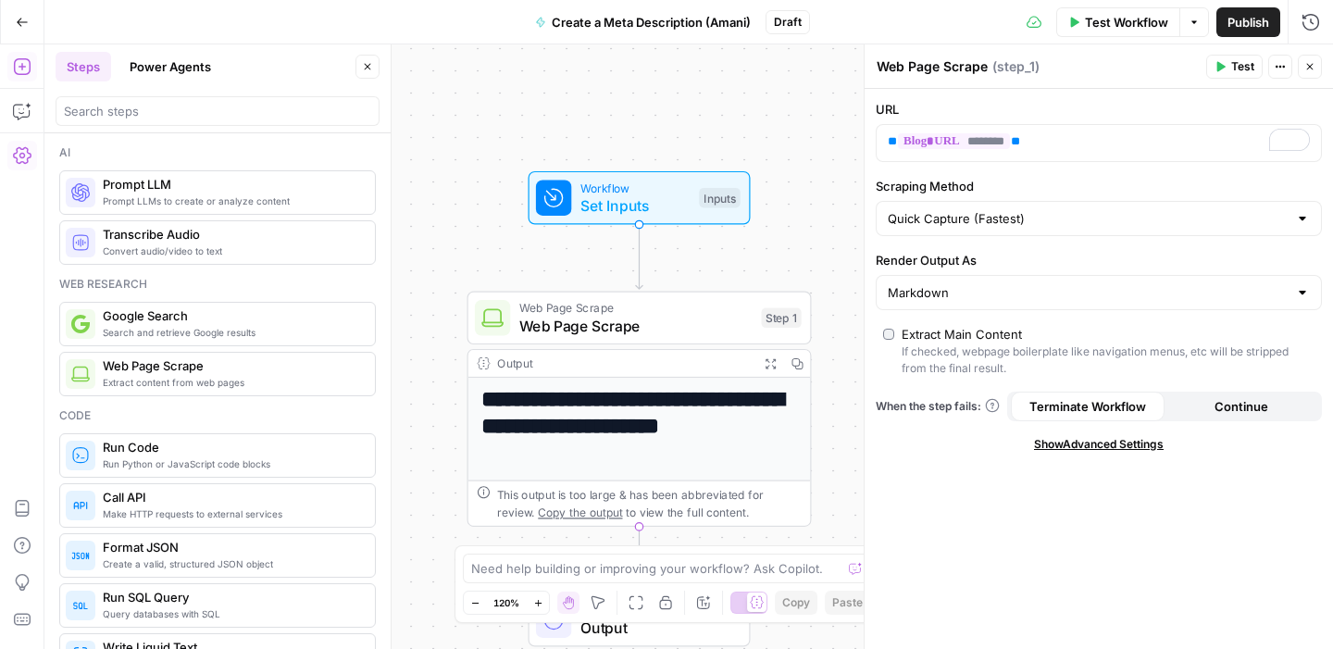
click at [201, 199] on span "Prompt LLMs to create or analyze content" at bounding box center [231, 201] width 257 height 15
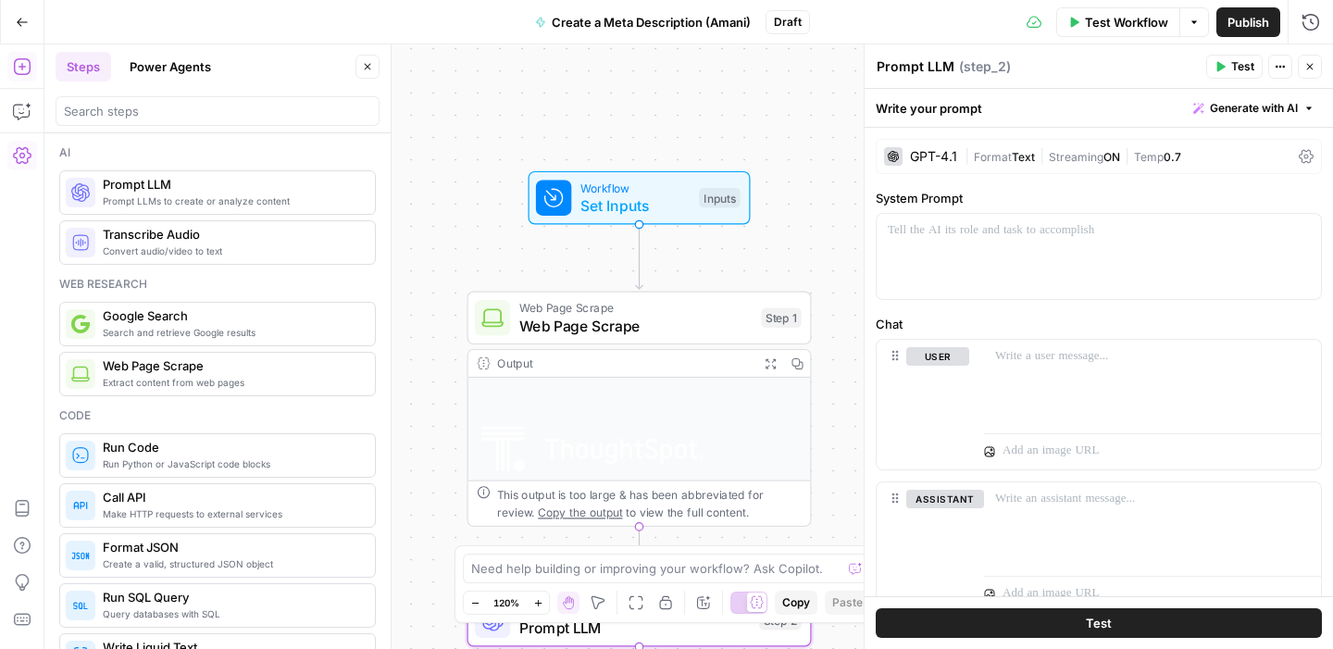
scroll to position [164, 0]
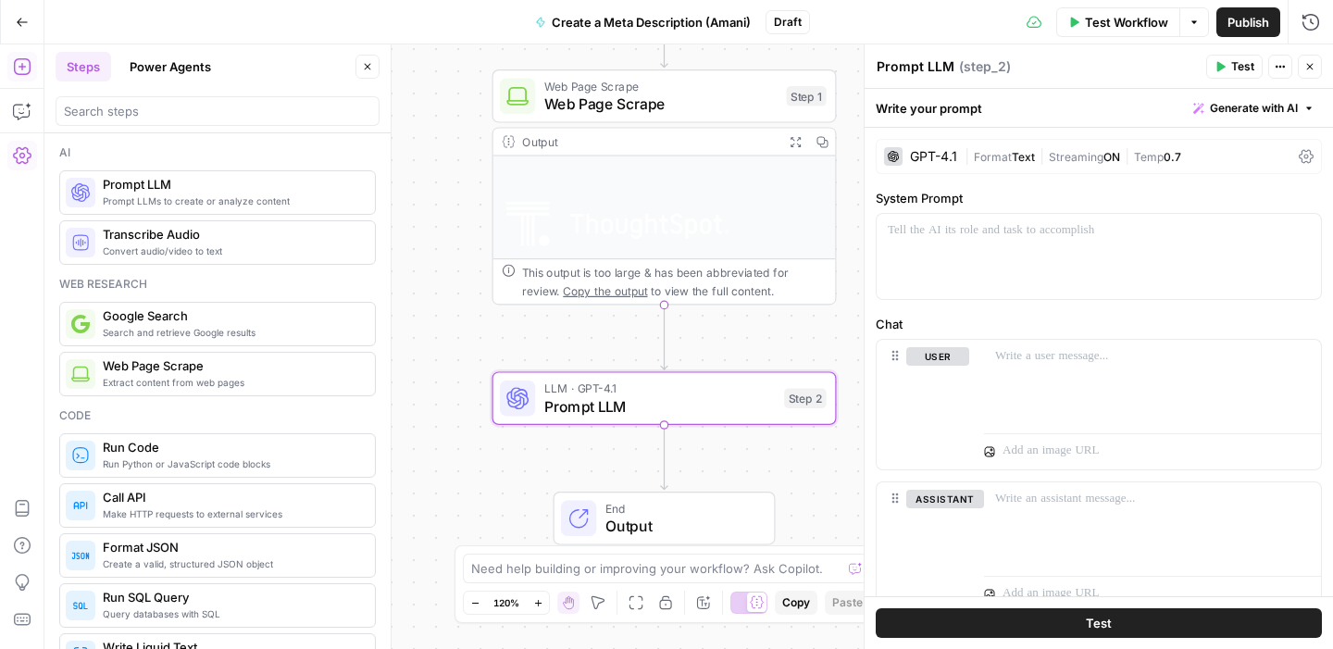
click at [566, 414] on span "Prompt LLM" at bounding box center [659, 406] width 231 height 22
click at [891, 147] on div at bounding box center [893, 156] width 19 height 19
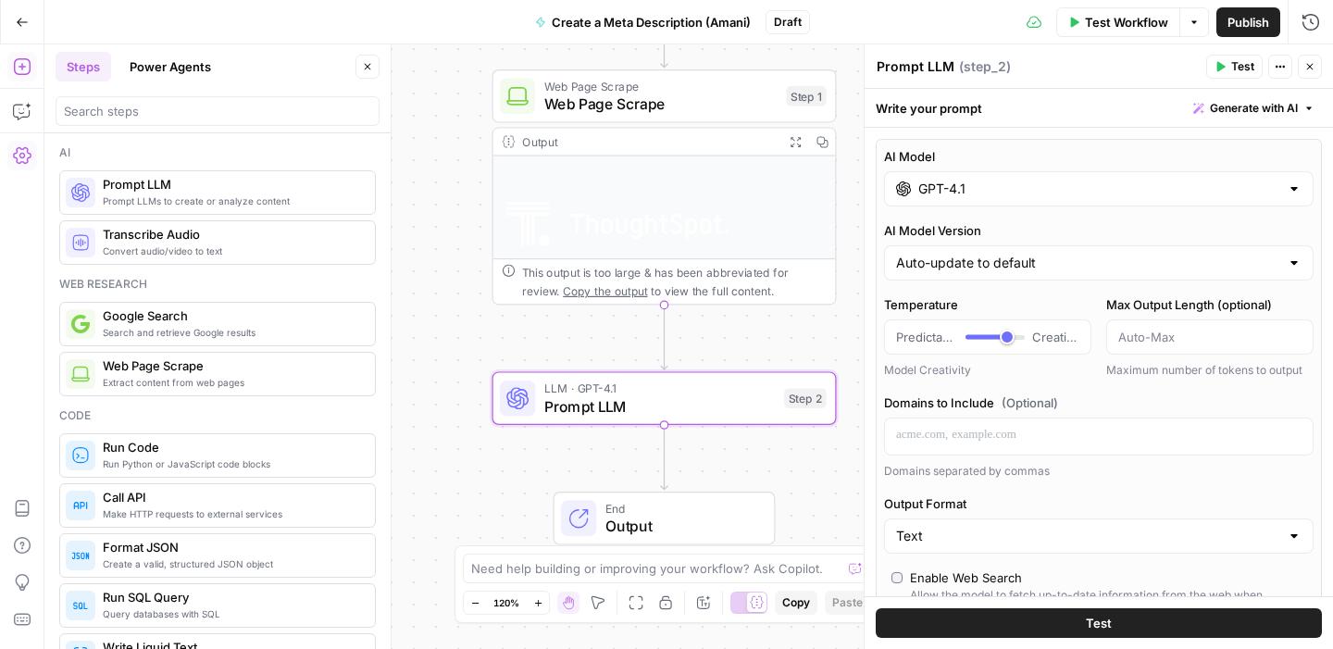
click at [921, 185] on input "GPT-4.1" at bounding box center [1099, 189] width 361 height 19
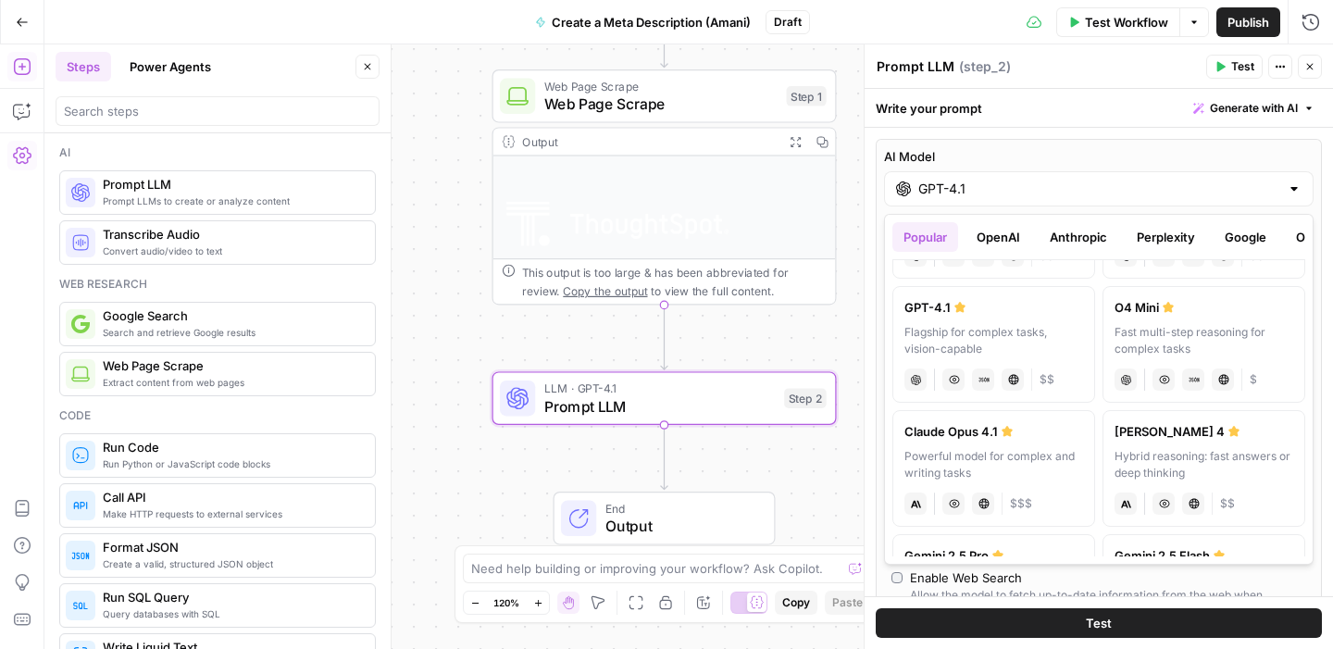
scroll to position [112, 0]
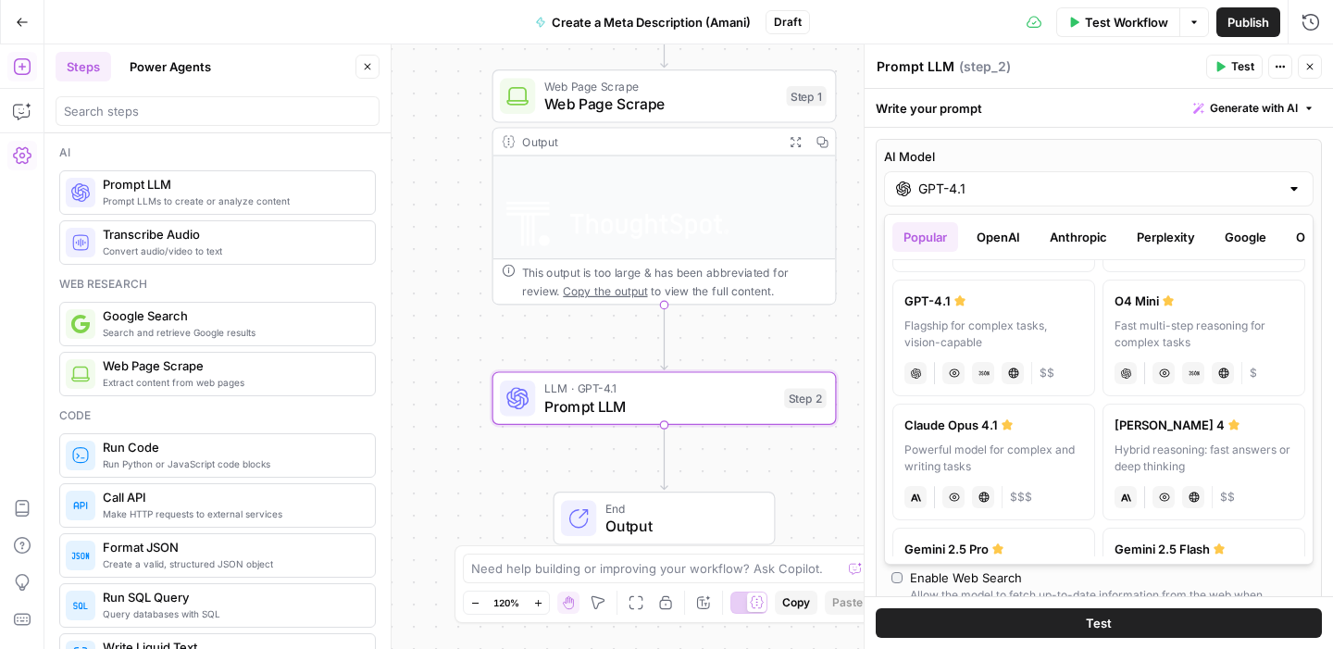
click at [993, 452] on div "Powerful model for complex and writing tasks" at bounding box center [994, 458] width 179 height 33
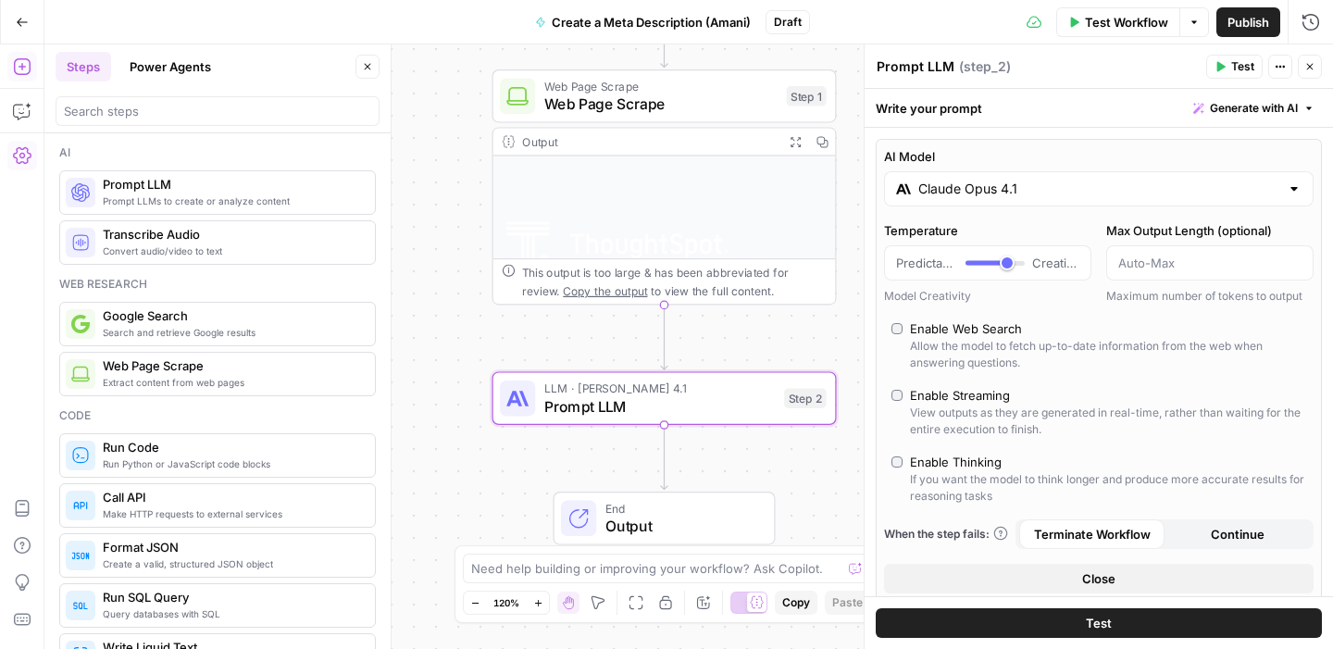
click at [967, 181] on input "Claude Opus 4.1" at bounding box center [1099, 189] width 361 height 19
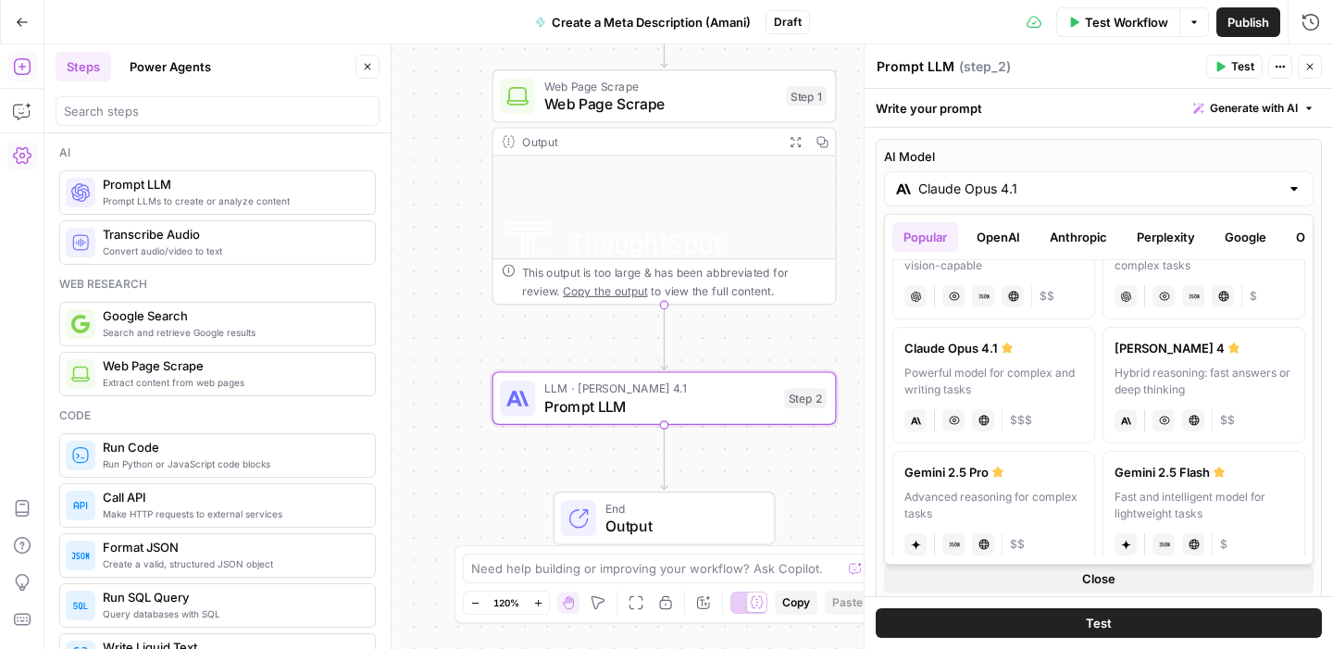
scroll to position [190, 0]
click at [1177, 394] on div "Hybrid reasoning: fast answers or deep thinking" at bounding box center [1204, 380] width 179 height 33
type input "[PERSON_NAME] 4"
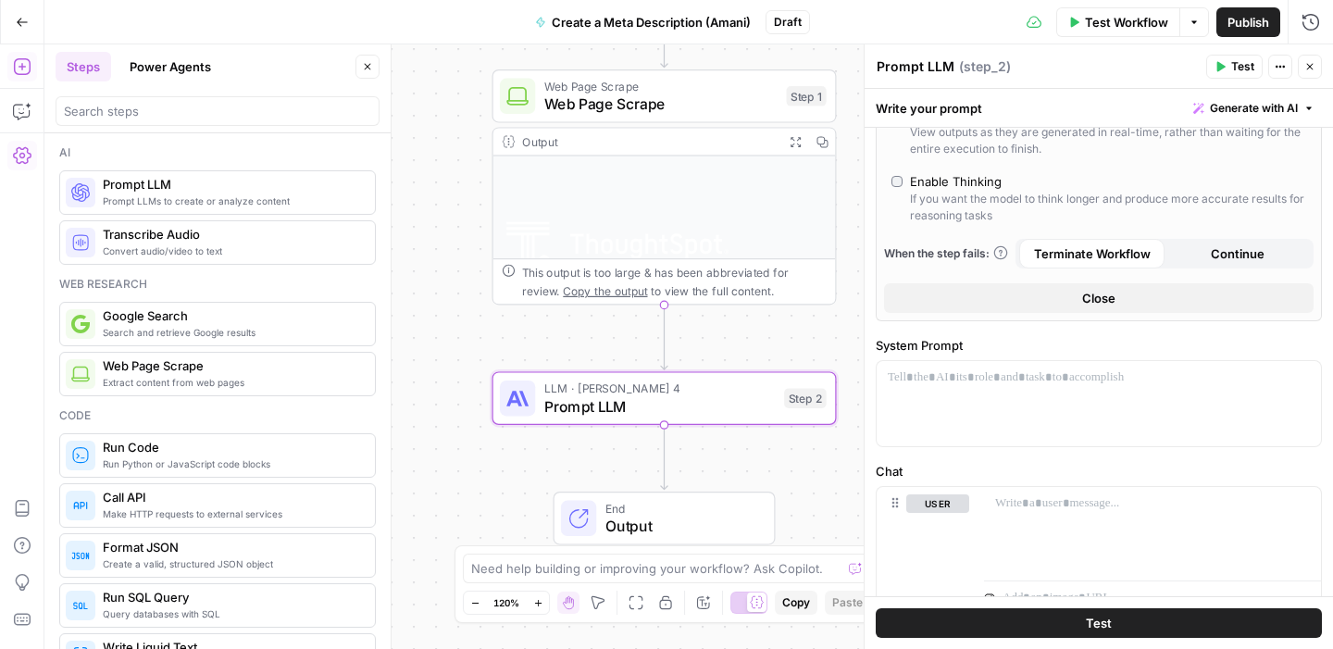
scroll to position [302, 0]
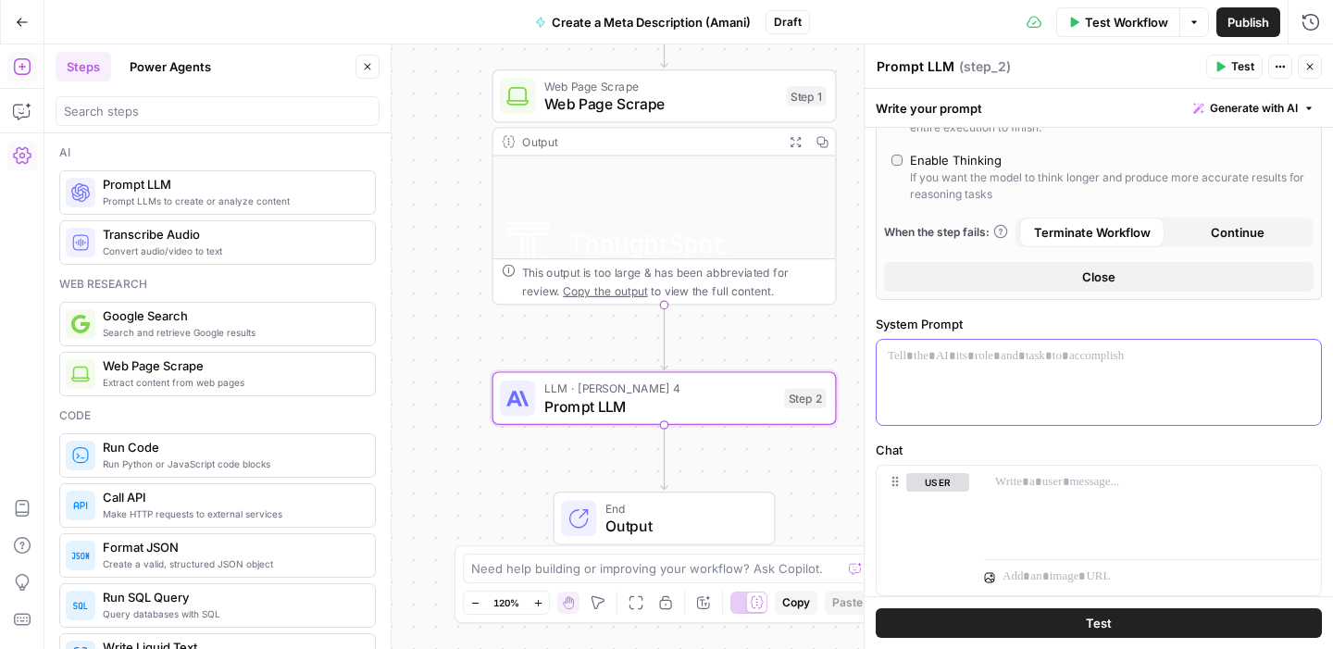
click at [1048, 387] on div at bounding box center [1099, 382] width 444 height 85
click at [999, 413] on div "To enrich screen reader interactions, please activate Accessibility in Grammarl…" at bounding box center [1099, 382] width 444 height 85
click at [1245, 363] on p "**********" at bounding box center [1099, 365] width 422 height 37
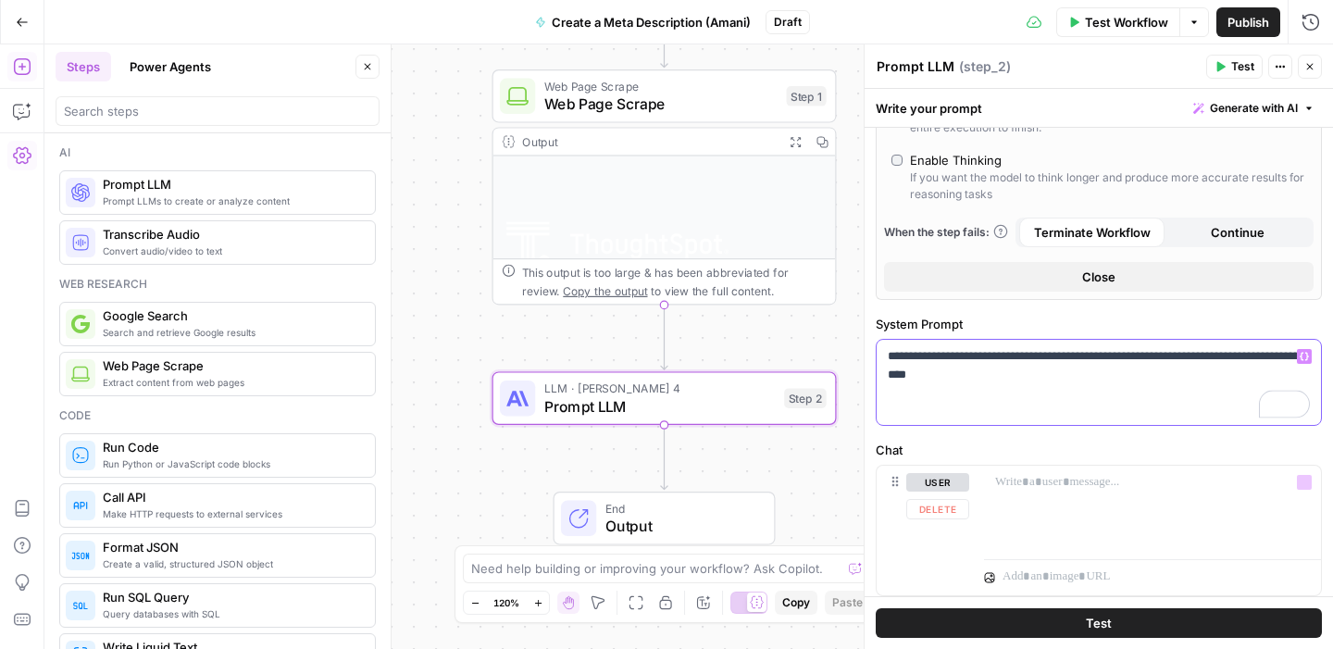
click at [1069, 384] on div "**********" at bounding box center [1099, 382] width 444 height 85
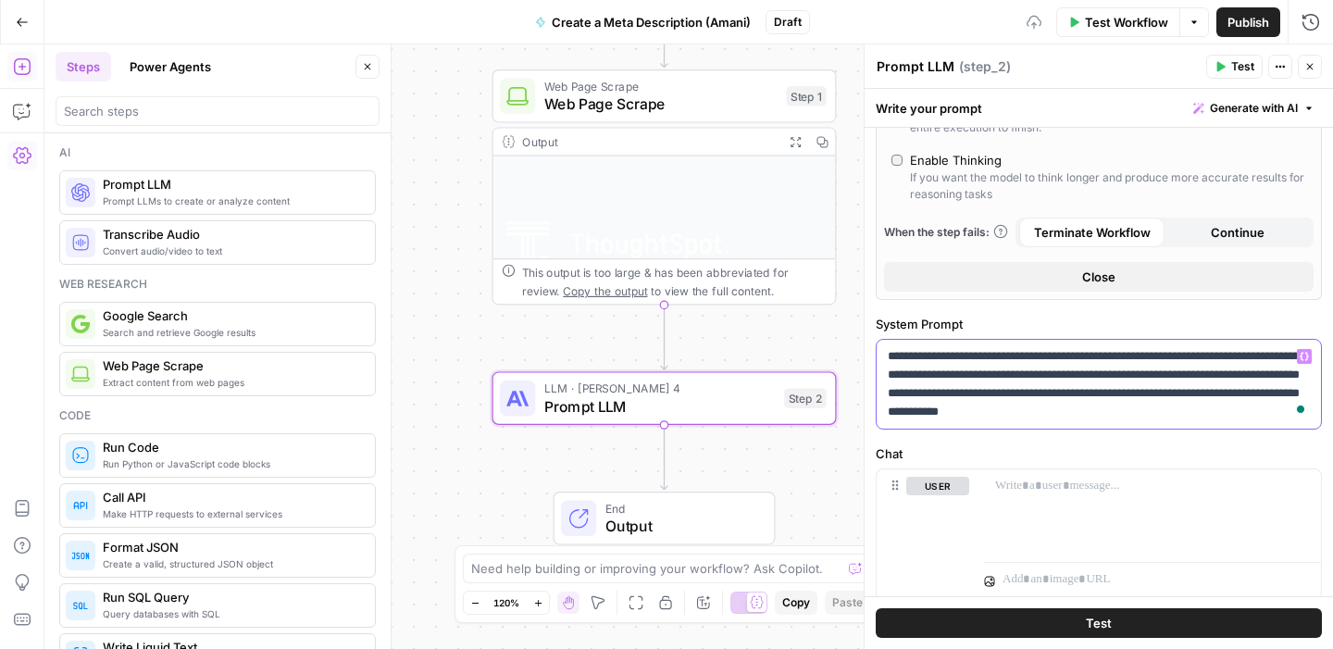
click at [1290, 416] on p "**********" at bounding box center [1099, 384] width 422 height 74
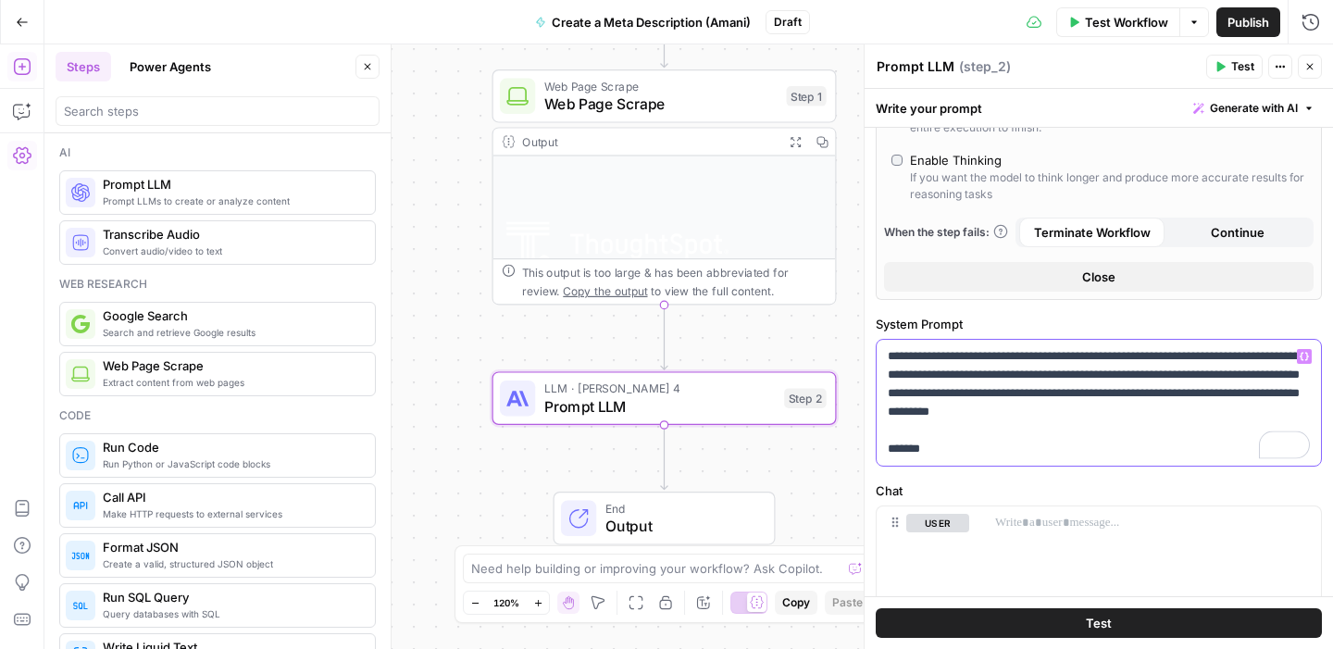
click at [982, 431] on p "**********" at bounding box center [1099, 402] width 422 height 111
click at [915, 455] on p "**********" at bounding box center [1099, 402] width 422 height 111
click at [963, 444] on p "**********" at bounding box center [1099, 402] width 422 height 111
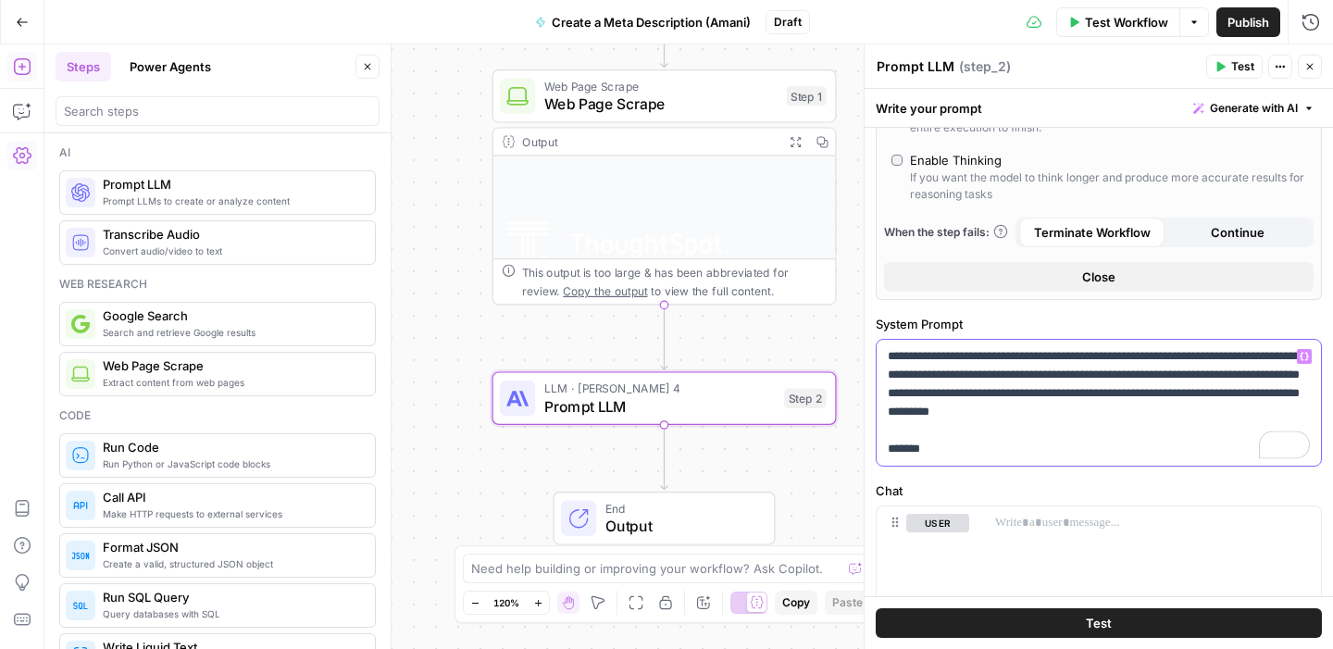
drag, startPoint x: 957, startPoint y: 454, endPoint x: 869, endPoint y: 437, distance: 88.6
click at [869, 437] on div "**********" at bounding box center [1098, 346] width 469 height 605
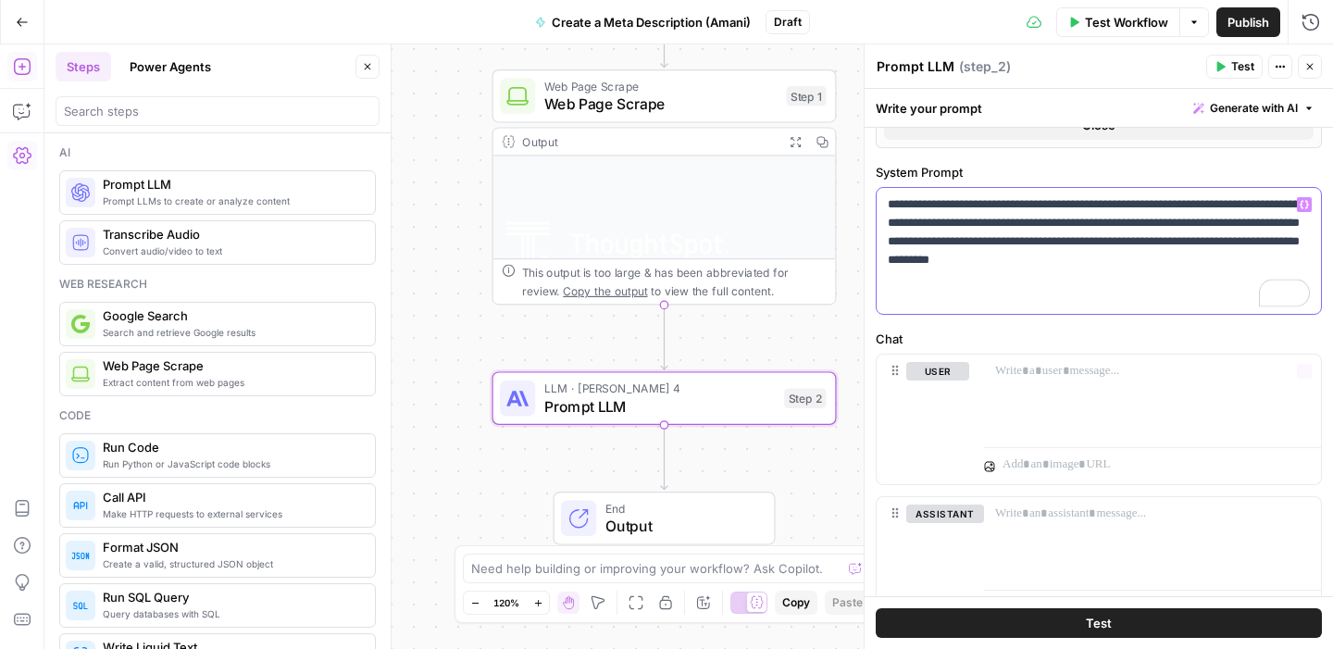
scroll to position [539, 0]
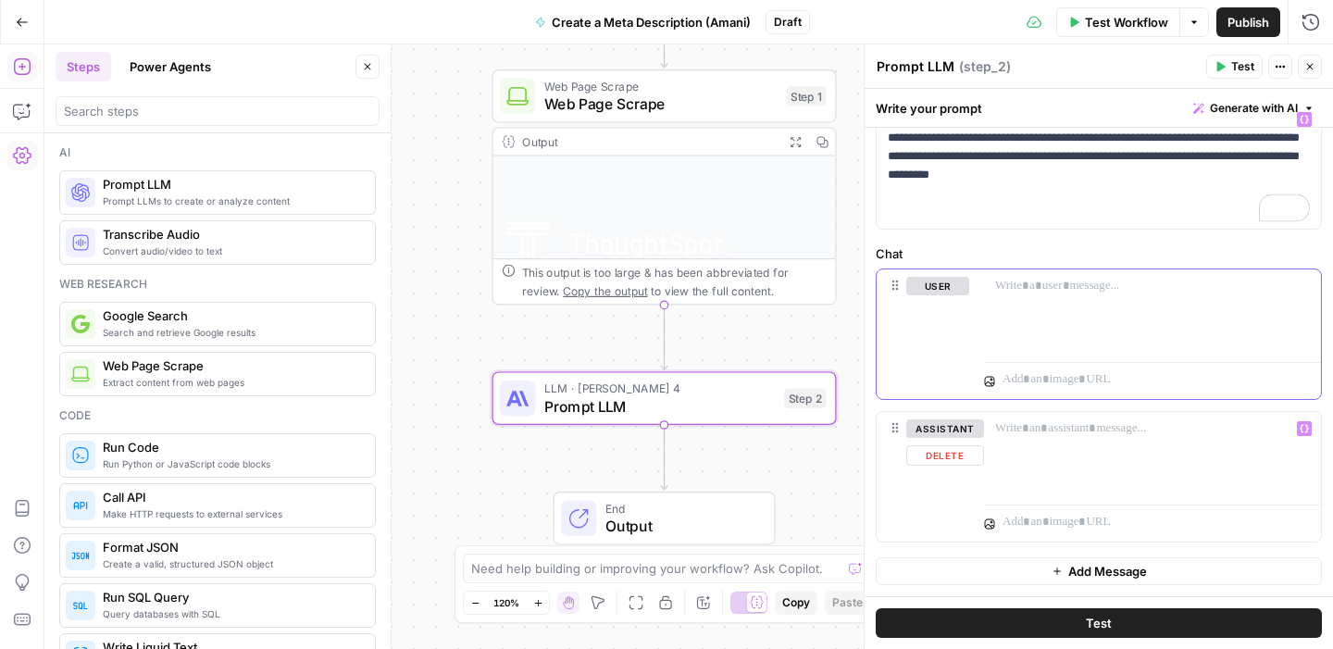
click at [1045, 334] on div at bounding box center [1152, 311] width 337 height 85
click at [1068, 445] on div at bounding box center [1152, 454] width 337 height 85
click at [1307, 284] on icon "button" at bounding box center [1304, 286] width 9 height 8
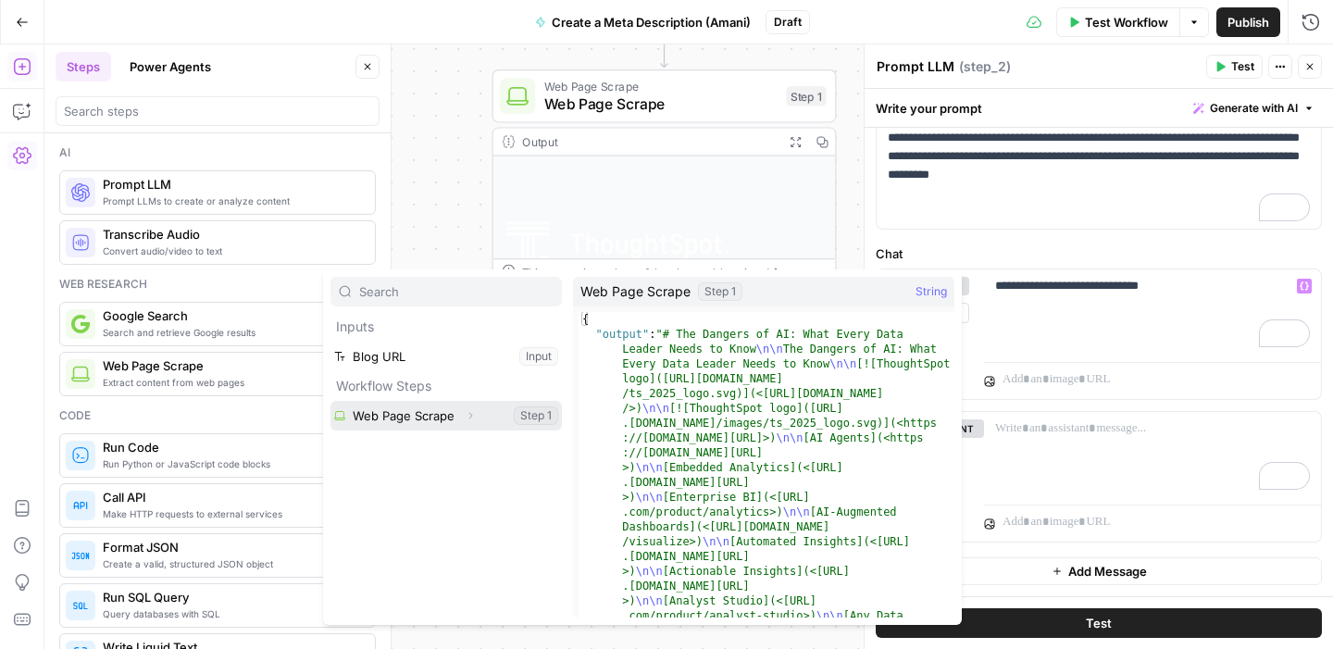
click at [470, 419] on icon "button" at bounding box center [470, 415] width 11 height 11
click at [407, 416] on button "Select variable Web Page Scrape" at bounding box center [446, 416] width 231 height 30
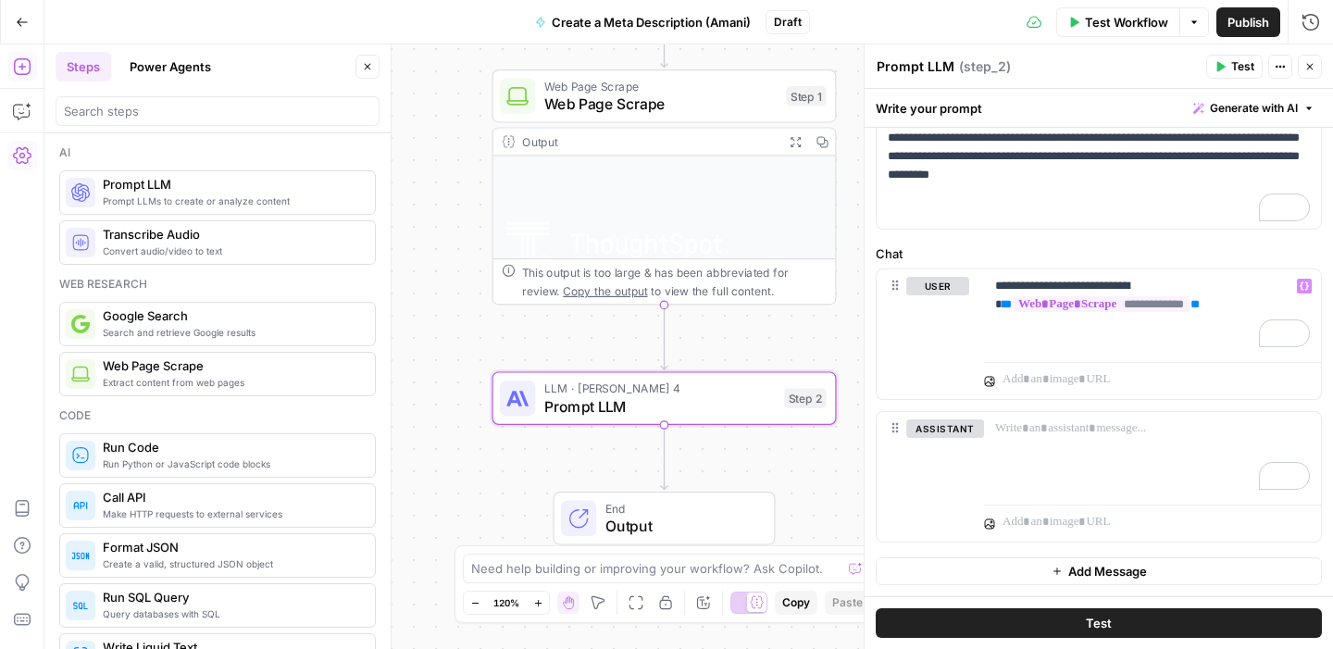
click at [1243, 62] on span "Test" at bounding box center [1243, 66] width 23 height 17
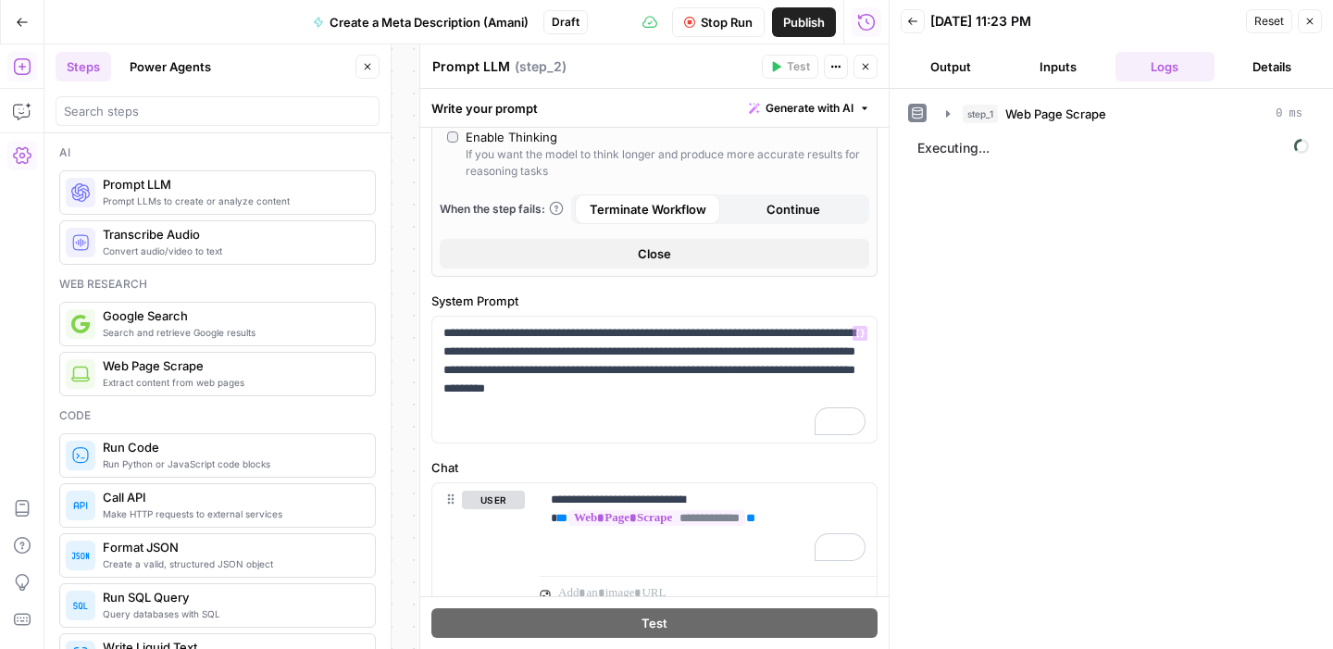
scroll to position [539, 0]
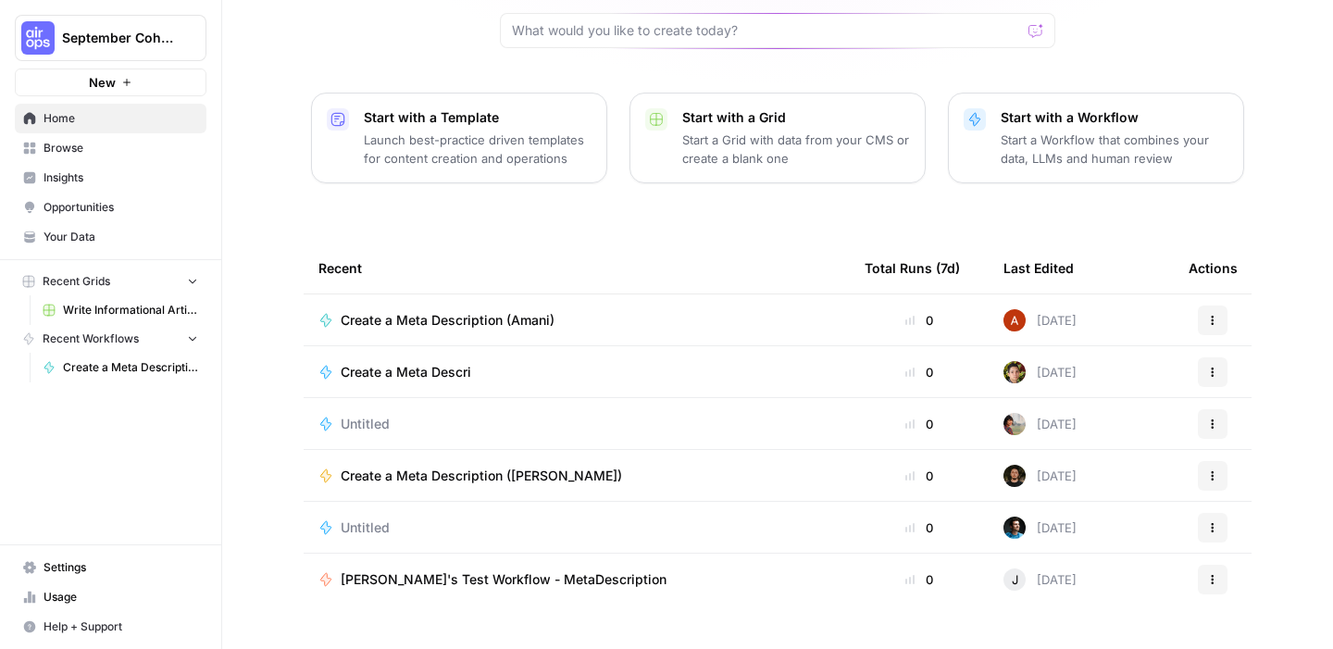
scroll to position [203, 0]
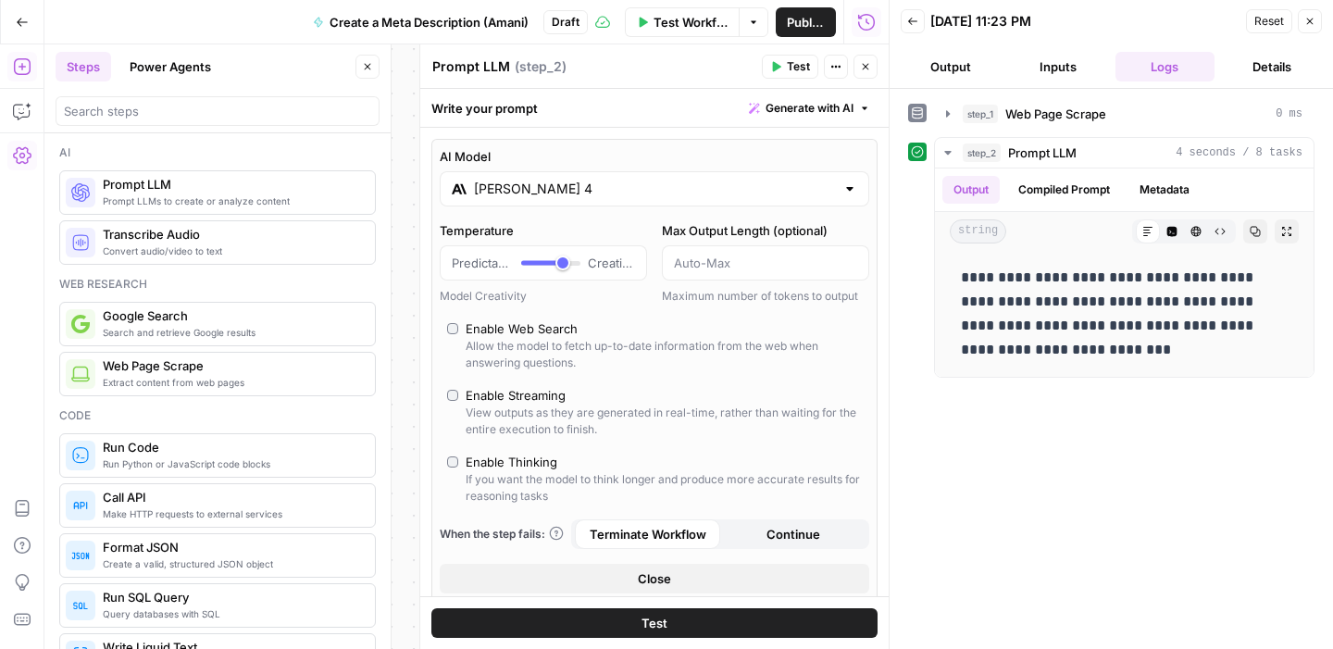
scroll to position [539, 0]
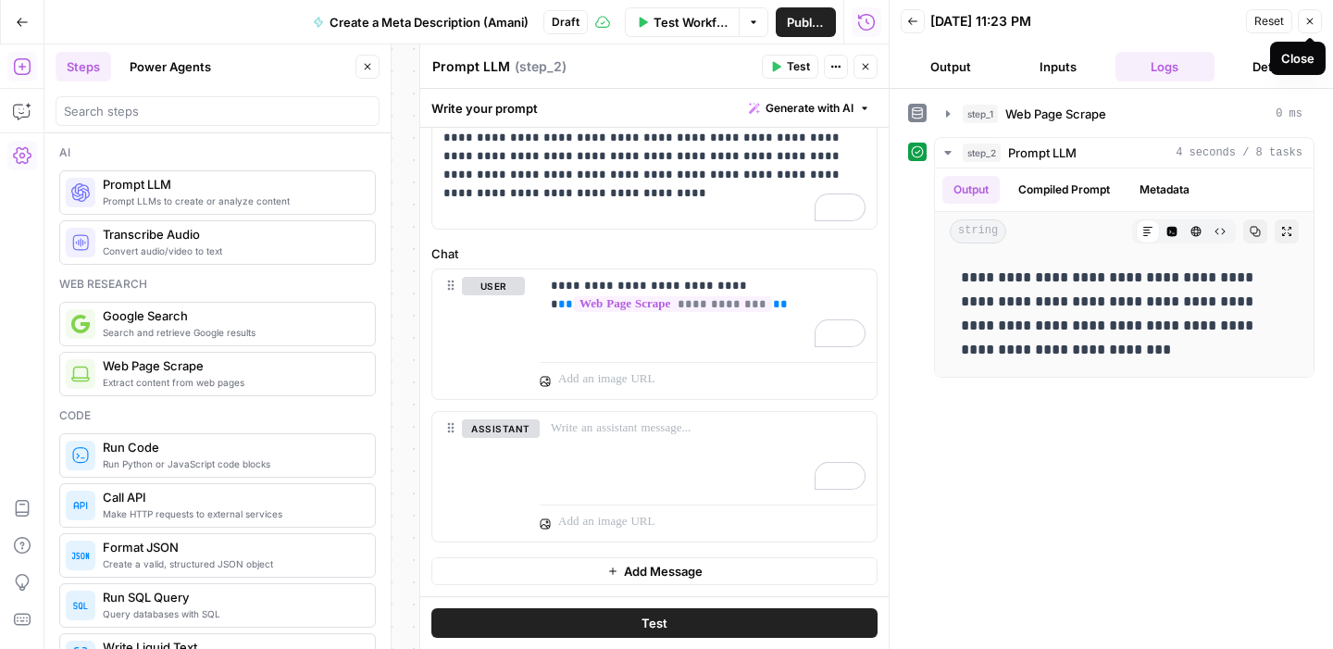
click at [1307, 22] on icon "button" at bounding box center [1310, 21] width 11 height 11
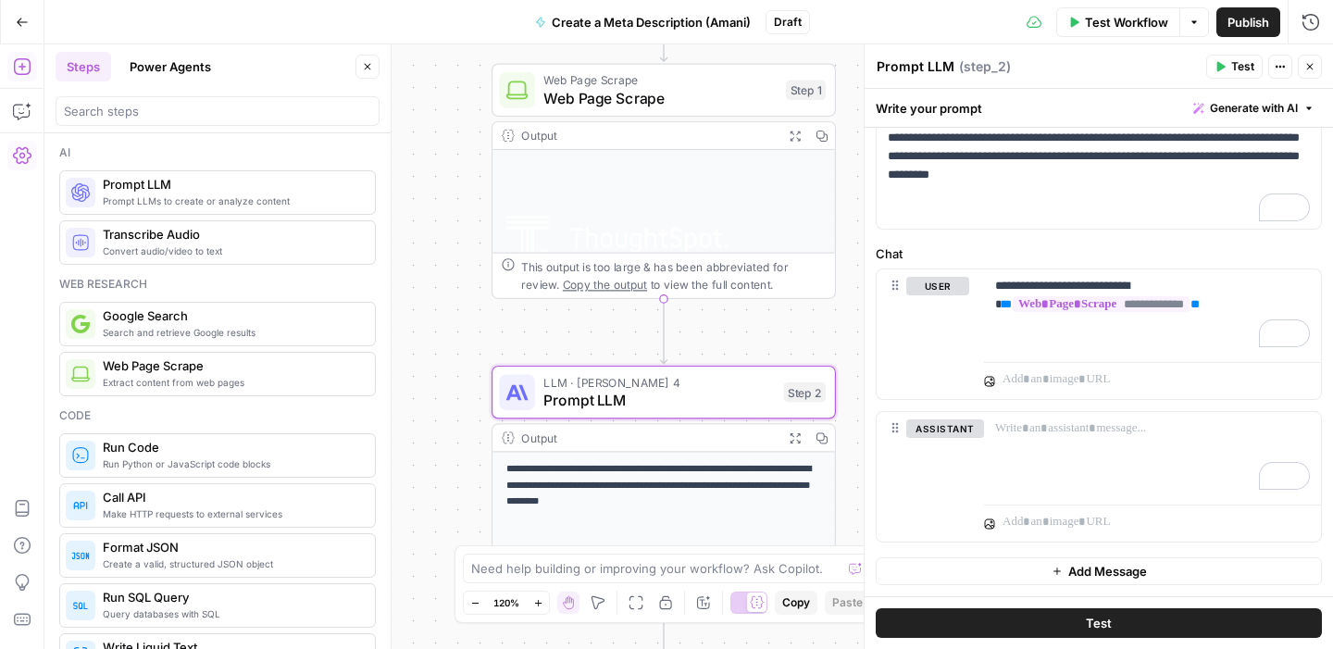
click at [1318, 59] on button "Close" at bounding box center [1310, 67] width 24 height 24
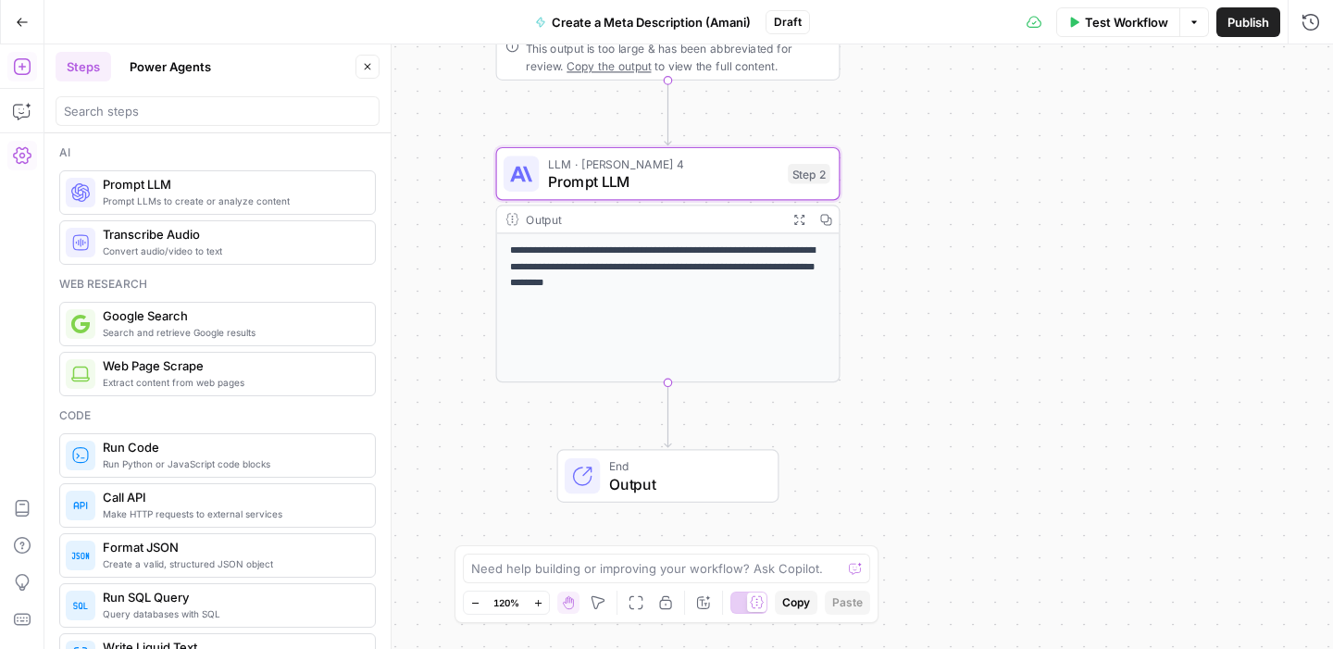
click at [1117, 16] on span "Test Workflow" at bounding box center [1126, 22] width 83 height 19
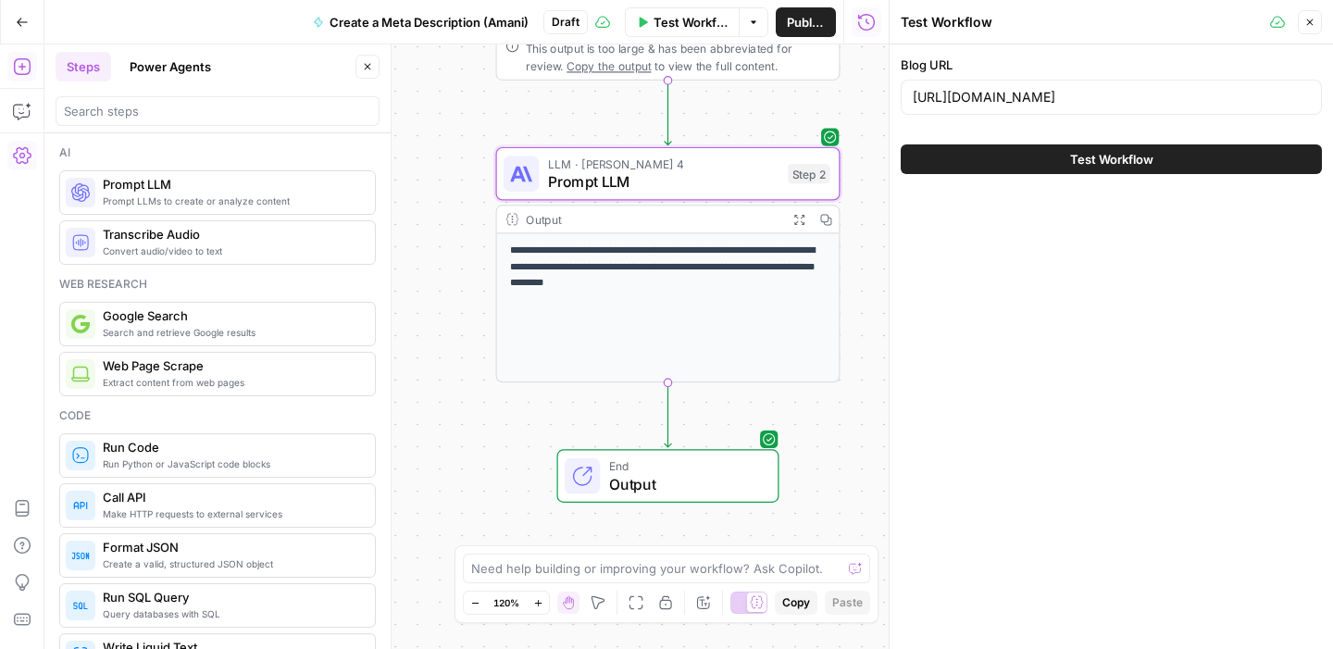
click at [1082, 152] on span "Test Workflow" at bounding box center [1111, 159] width 83 height 19
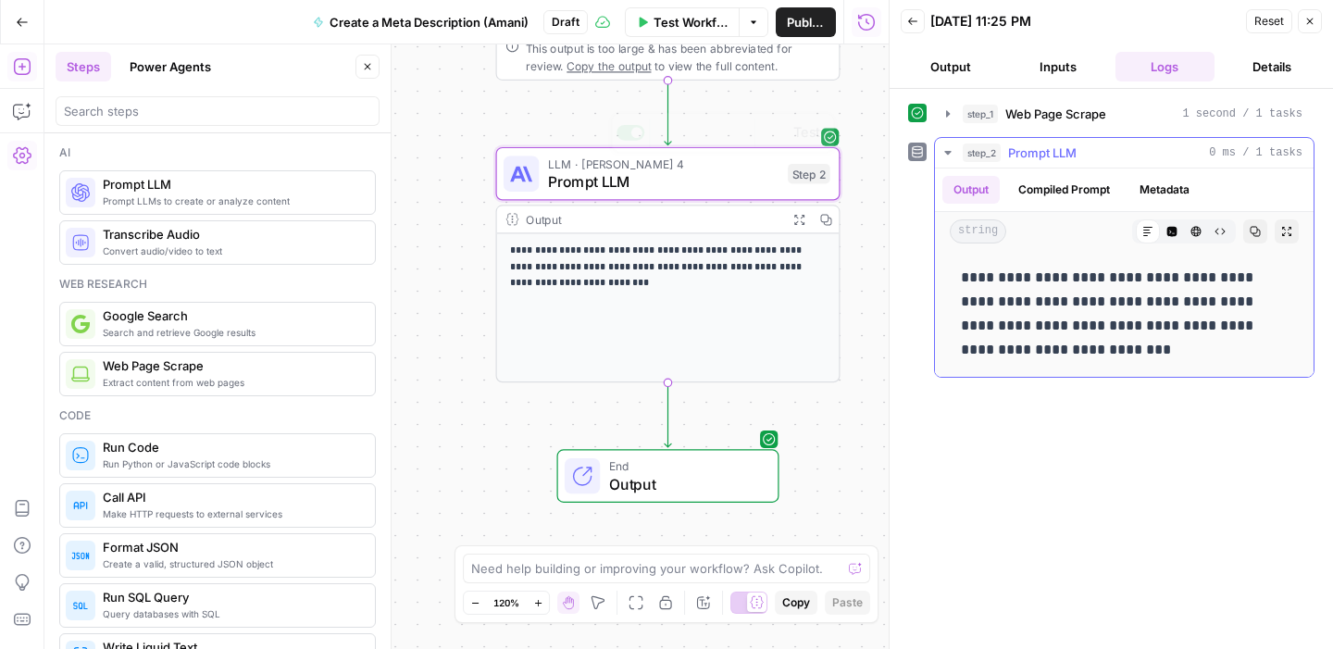
click at [982, 307] on p "**********" at bounding box center [1124, 314] width 327 height 96
click at [1084, 328] on p "**********" at bounding box center [1124, 314] width 327 height 96
click at [1106, 194] on button "Compiled Prompt" at bounding box center [1064, 190] width 114 height 28
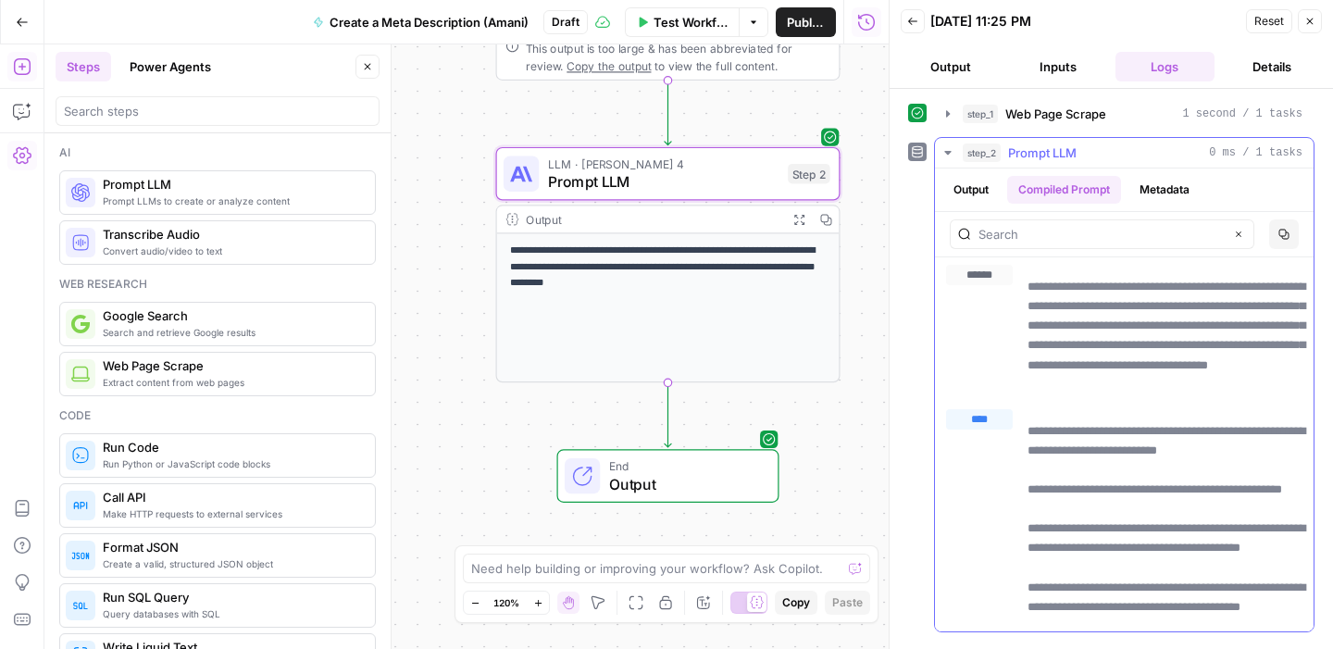
click at [1152, 199] on button "Metadata" at bounding box center [1165, 190] width 72 height 28
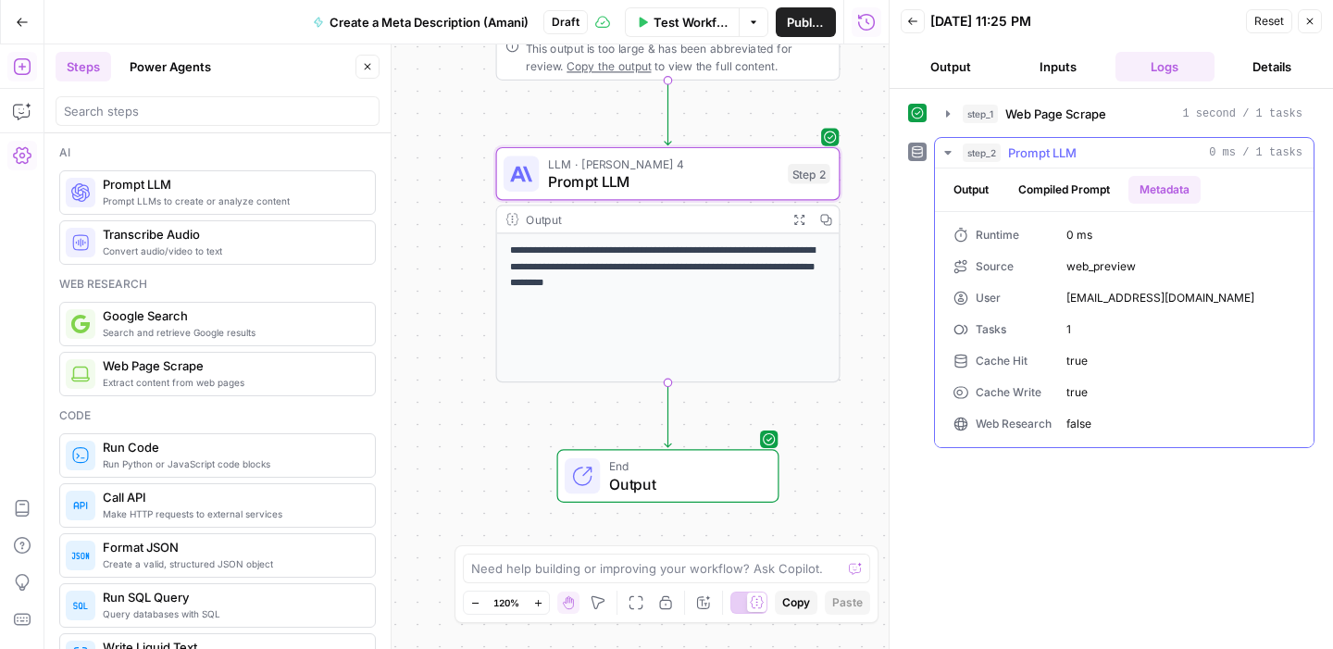
click at [960, 194] on button "Output" at bounding box center [971, 190] width 57 height 28
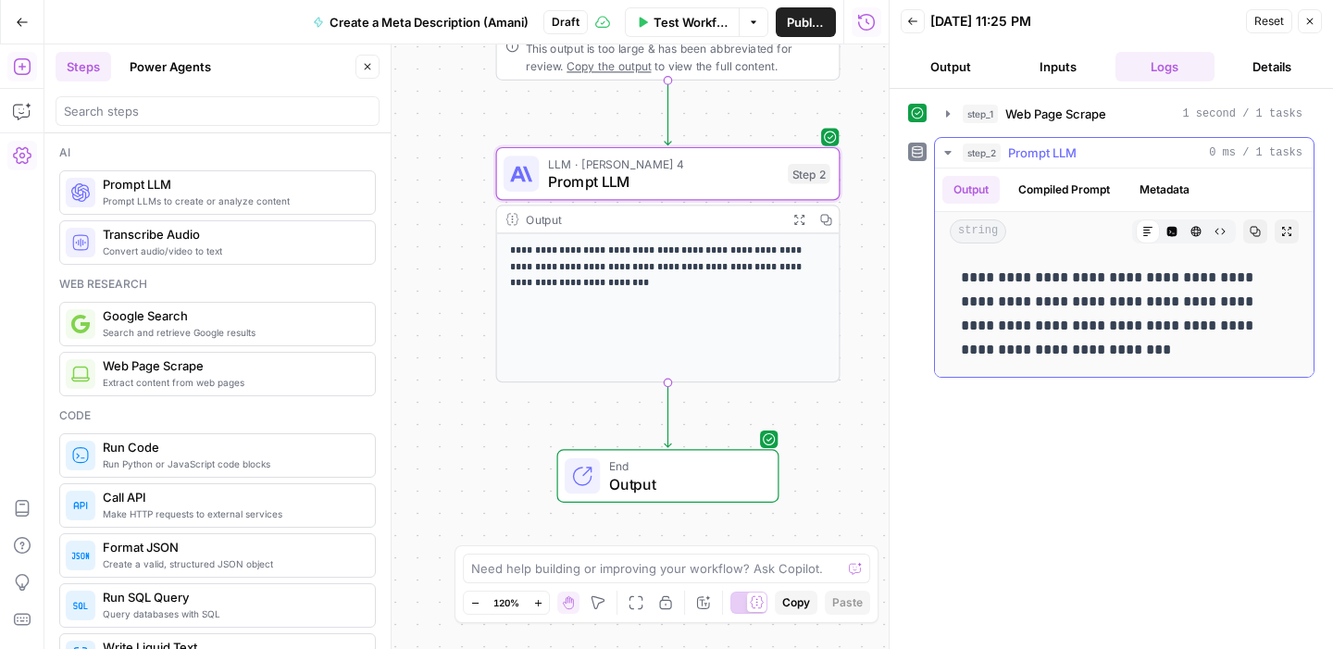
click at [1126, 305] on p "**********" at bounding box center [1124, 314] width 327 height 96
click at [1061, 339] on p "**********" at bounding box center [1124, 314] width 327 height 96
click at [955, 71] on button "Output" at bounding box center [951, 67] width 100 height 30
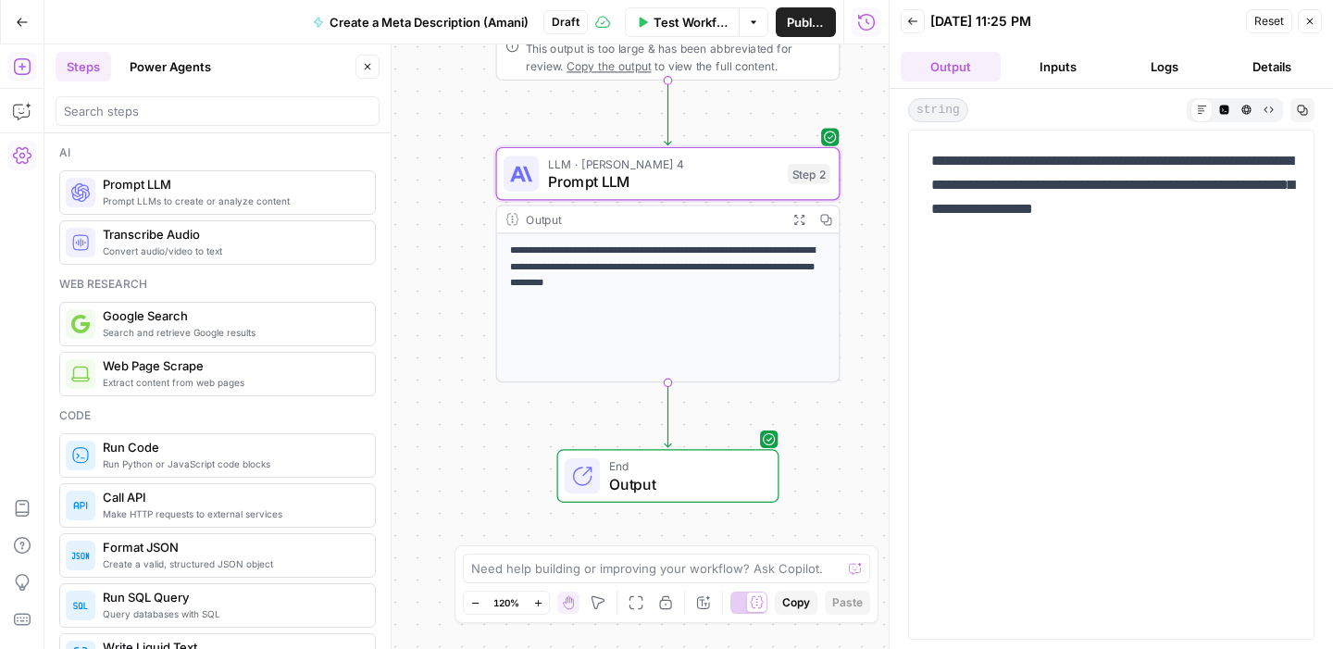
click at [1044, 64] on button "Inputs" at bounding box center [1058, 67] width 100 height 30
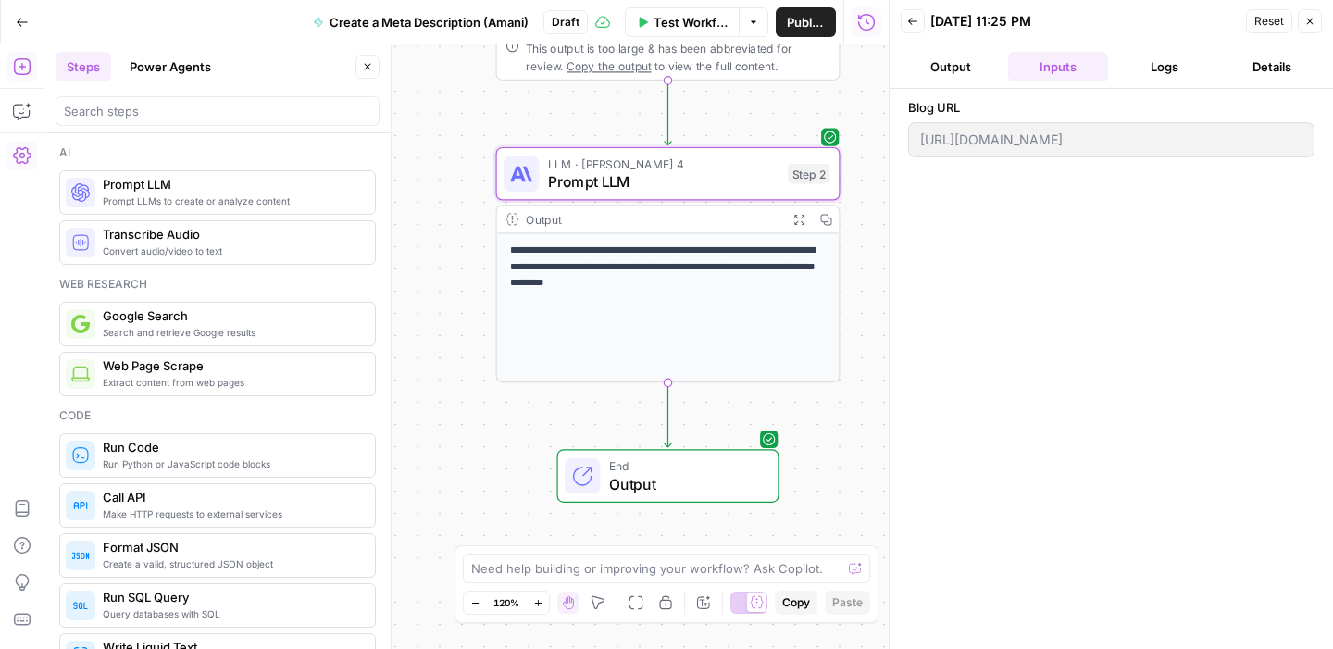
click at [1151, 75] on button "Logs" at bounding box center [1166, 67] width 100 height 30
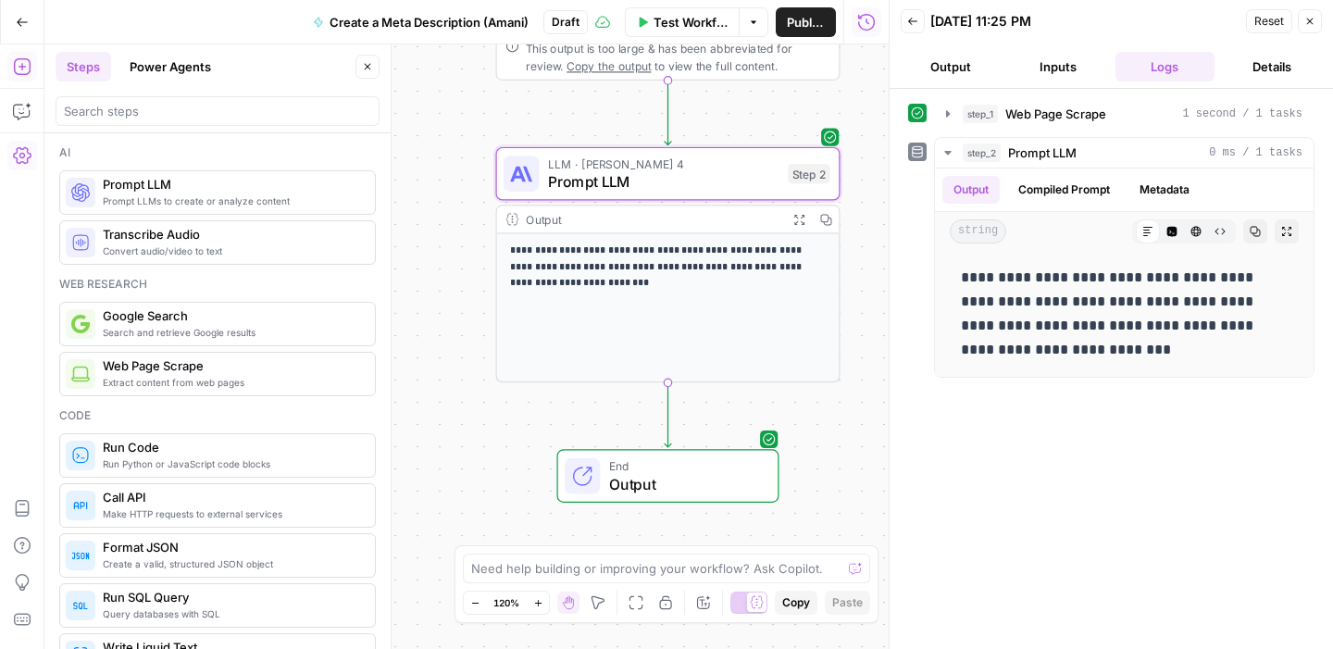
click at [1281, 50] on header "Back 09/15/25 at 11:25 PM Reset Close Output Inputs Logs Details" at bounding box center [1112, 44] width 444 height 89
click at [1275, 65] on button "Details" at bounding box center [1272, 67] width 100 height 30
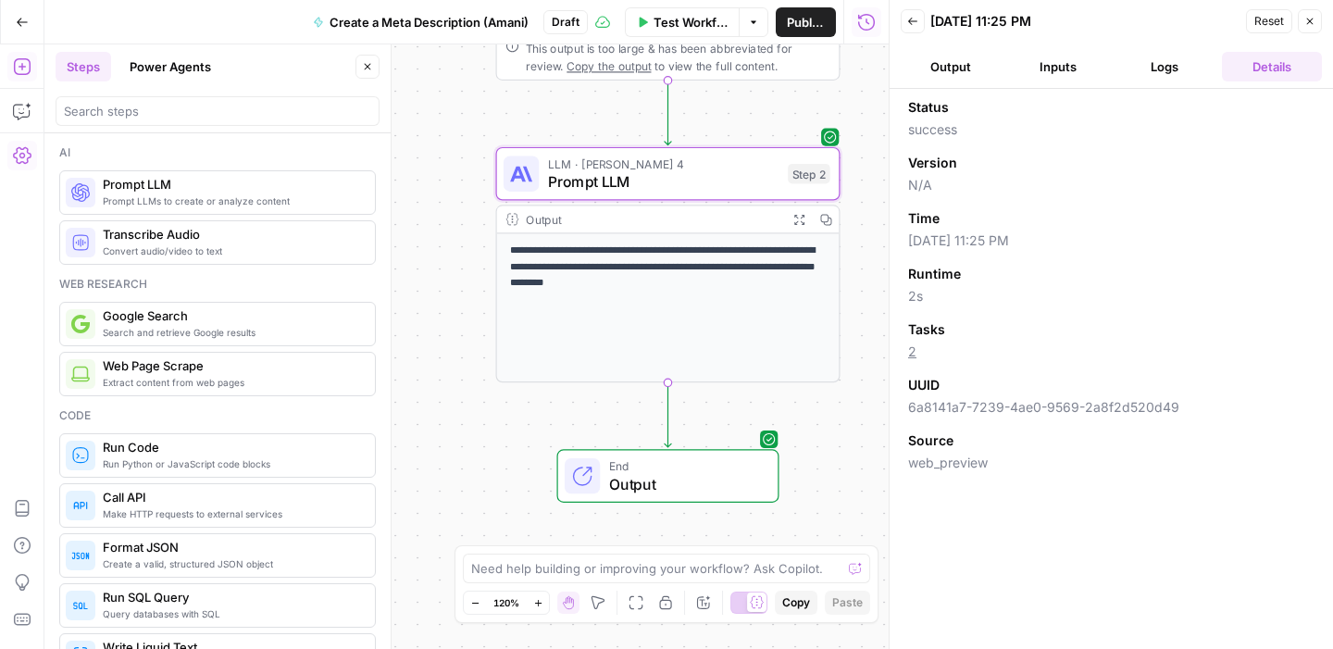
click at [959, 75] on button "Output" at bounding box center [951, 67] width 100 height 30
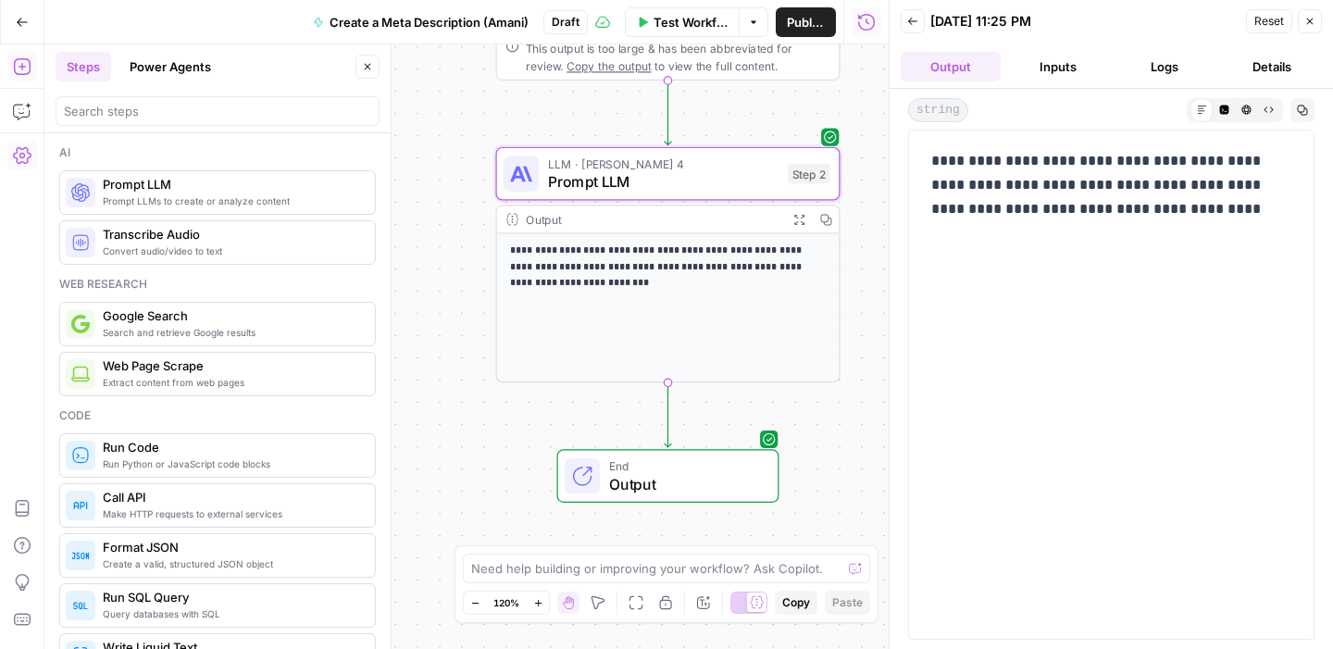
click at [1165, 69] on button "Logs" at bounding box center [1166, 67] width 100 height 30
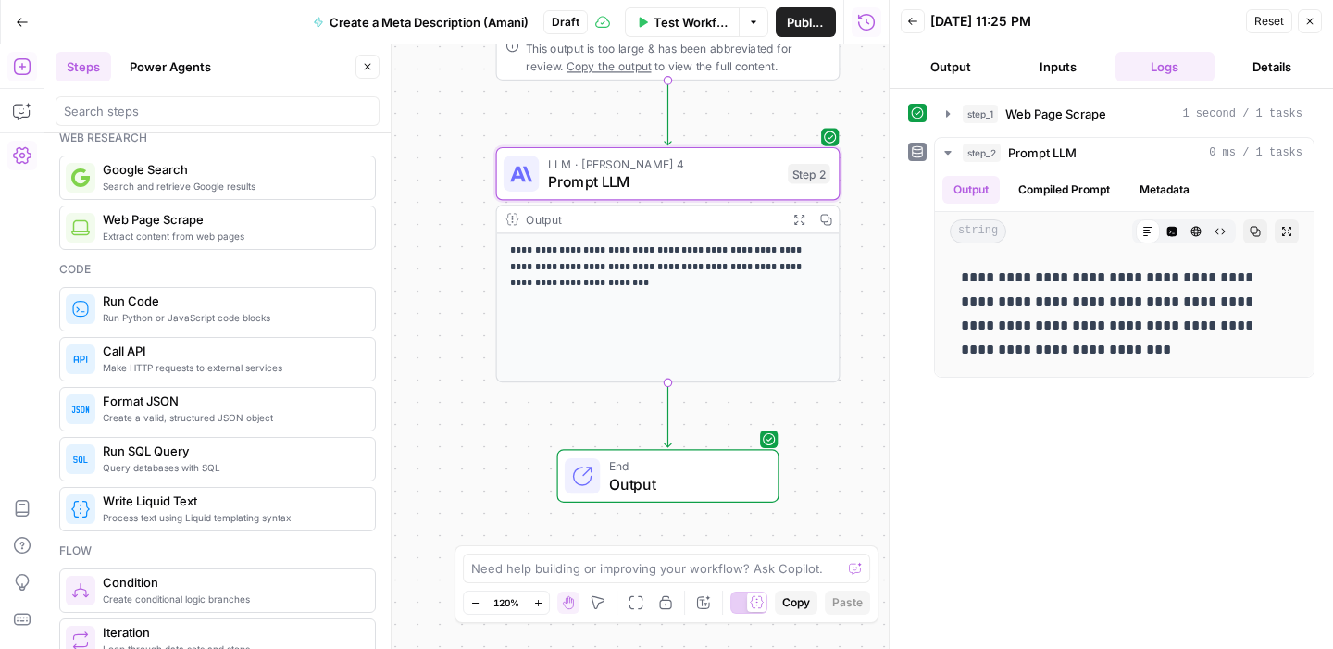
scroll to position [156, 0]
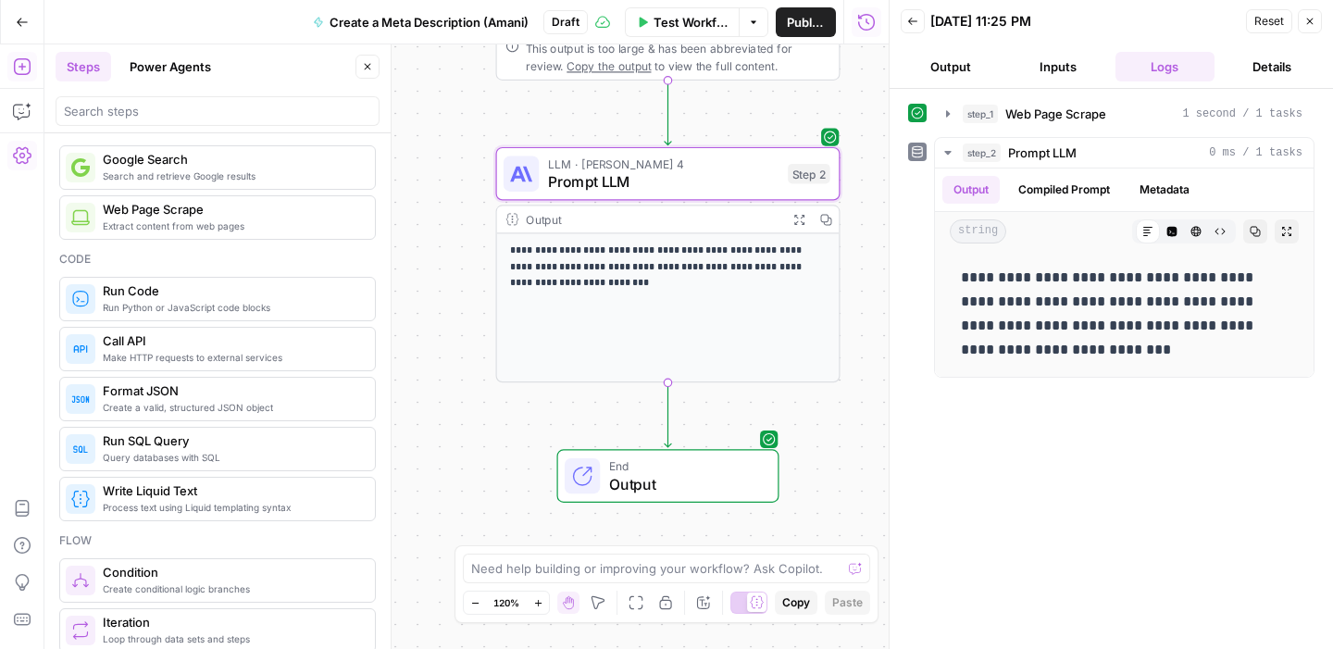
click at [242, 403] on span "Create a valid, structured JSON object" at bounding box center [231, 407] width 257 height 15
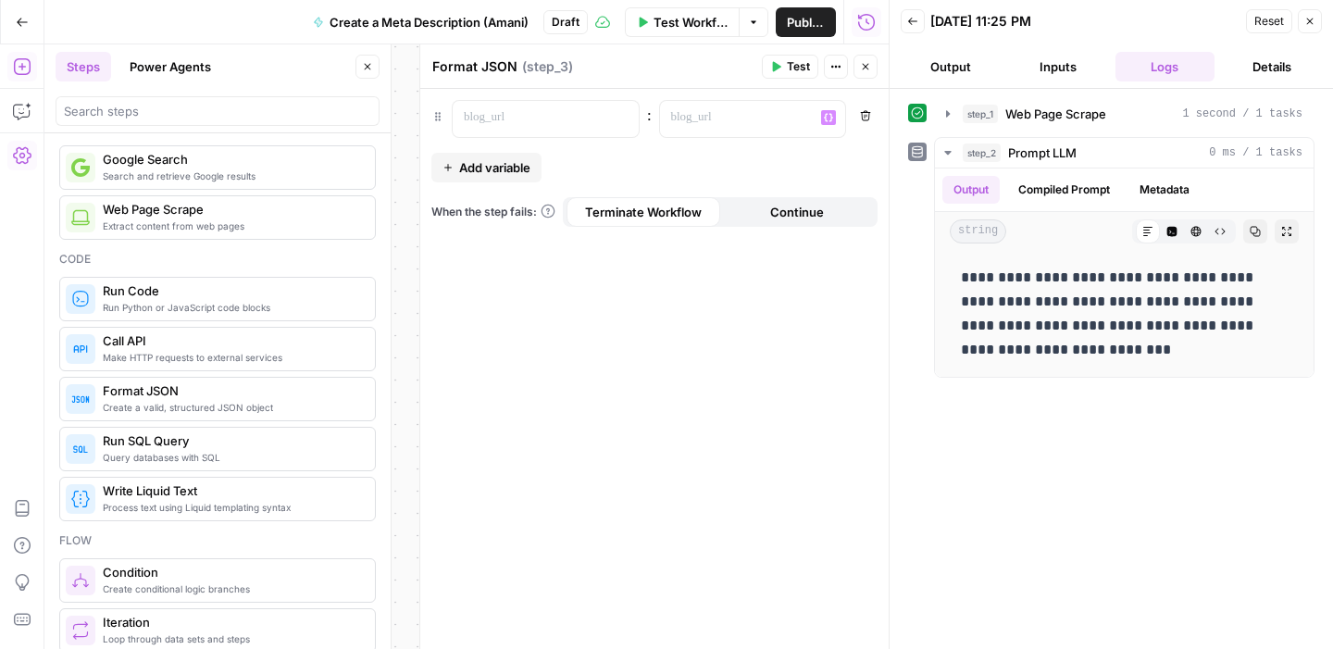
click at [536, 142] on div ": “/” to reference Variables Menu Remove Add variable When the step fails: Term…" at bounding box center [654, 369] width 469 height 560
click at [536, 120] on p at bounding box center [531, 117] width 134 height 19
click at [621, 123] on button "Variables Menu" at bounding box center [622, 117] width 15 height 15
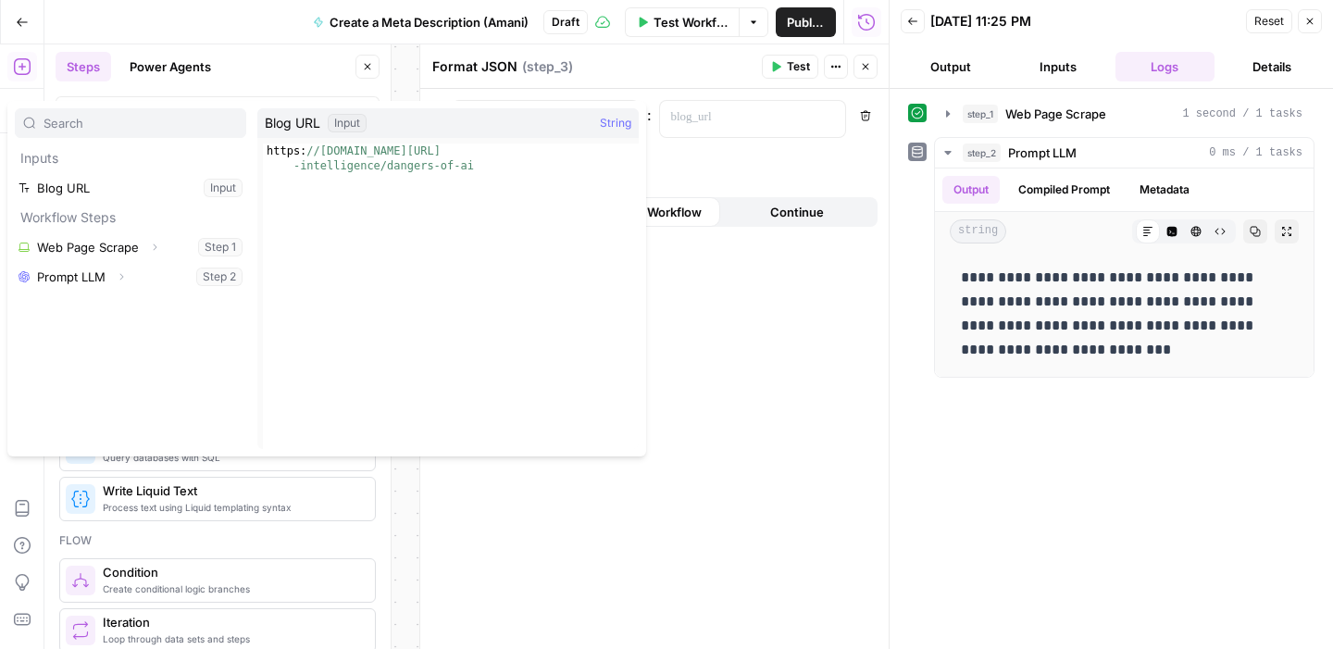
click at [782, 478] on div "“/” to reference Variables Menu : Remove Add variable When the step fails: Term…" at bounding box center [654, 369] width 469 height 560
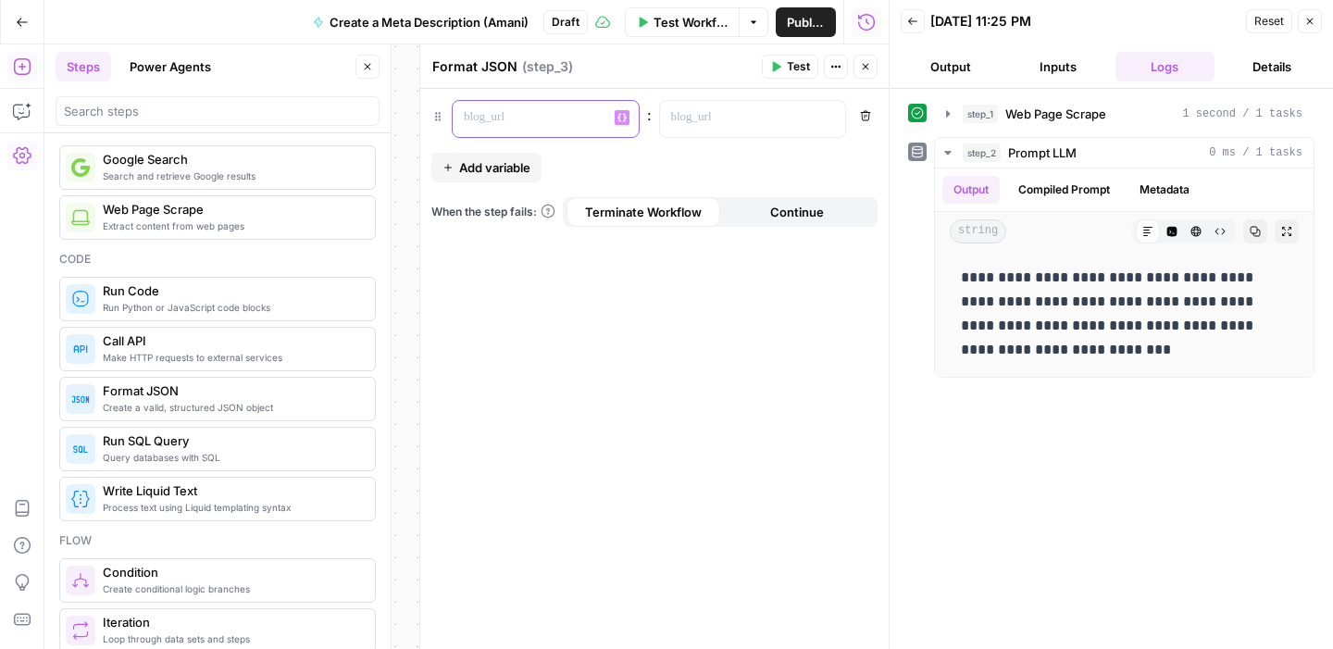
click at [587, 136] on div at bounding box center [531, 119] width 156 height 36
click at [693, 130] on div at bounding box center [738, 119] width 156 height 36
click at [826, 113] on icon "button" at bounding box center [828, 117] width 9 height 9
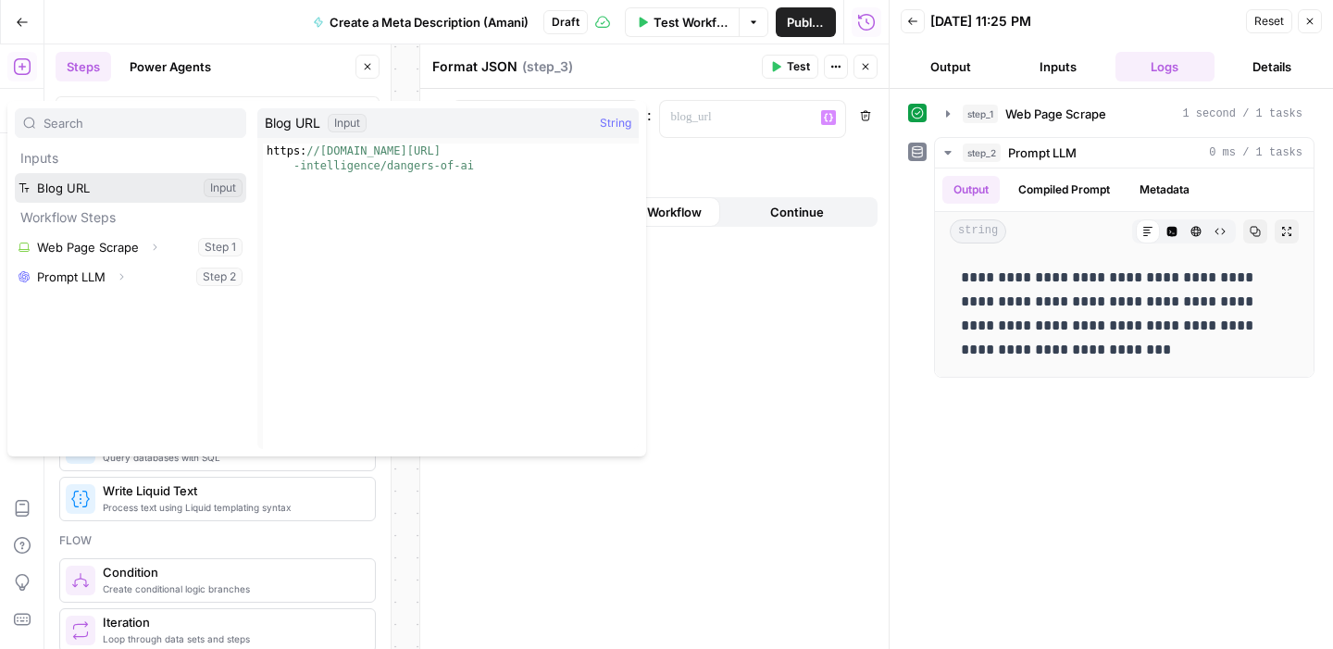
click at [176, 191] on button "Select variable Blog URL" at bounding box center [130, 188] width 231 height 30
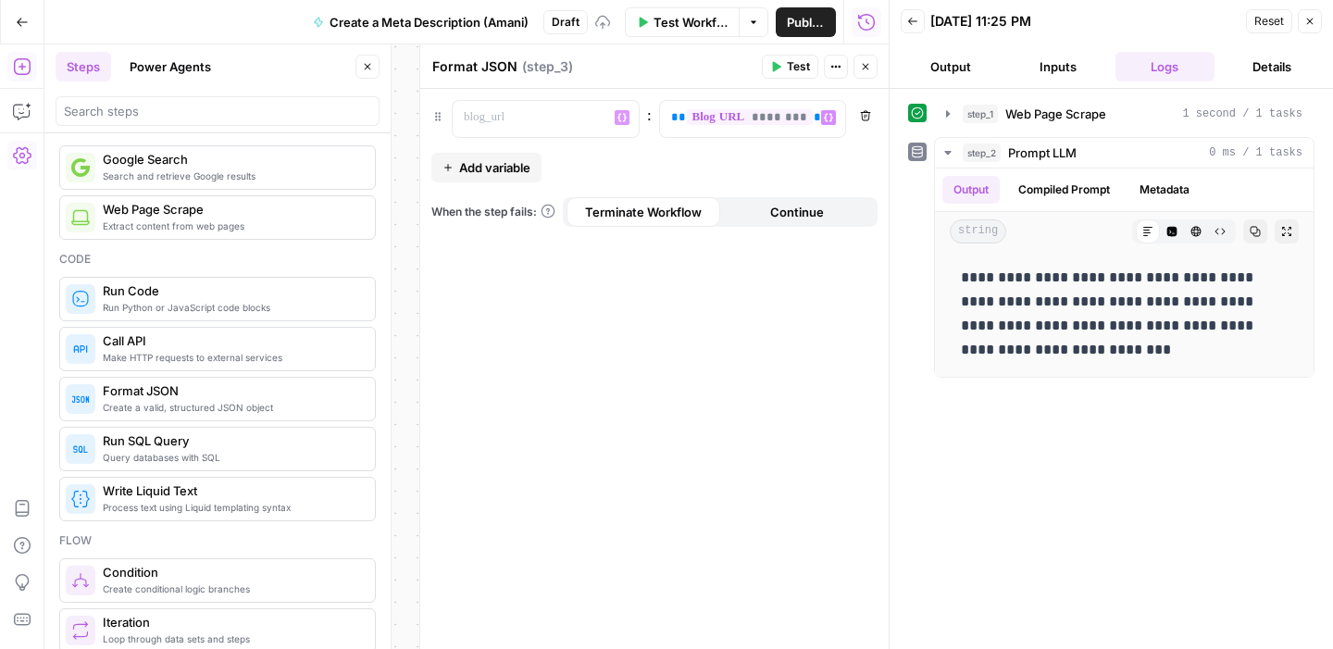
click at [491, 162] on span "Add variable" at bounding box center [494, 167] width 71 height 19
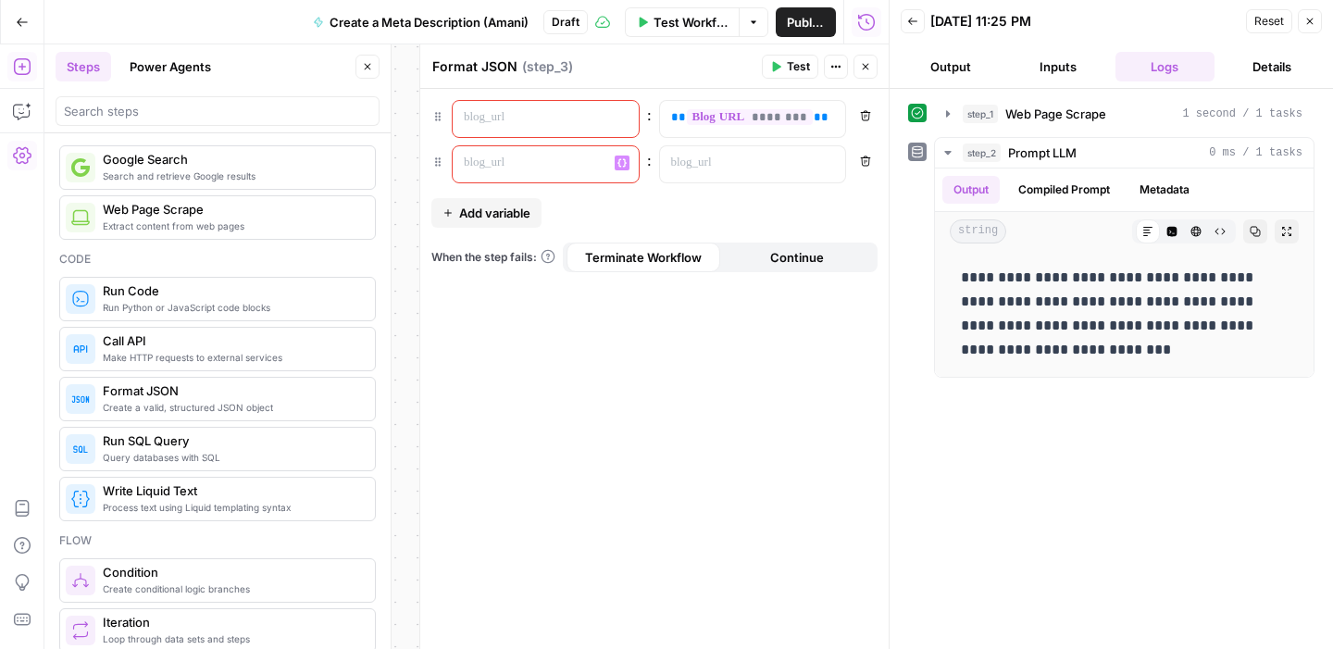
click at [554, 160] on p at bounding box center [531, 163] width 134 height 19
click at [554, 119] on p at bounding box center [531, 117] width 134 height 19
click at [582, 159] on p at bounding box center [531, 163] width 134 height 19
click at [502, 131] on div "********" at bounding box center [531, 119] width 156 height 36
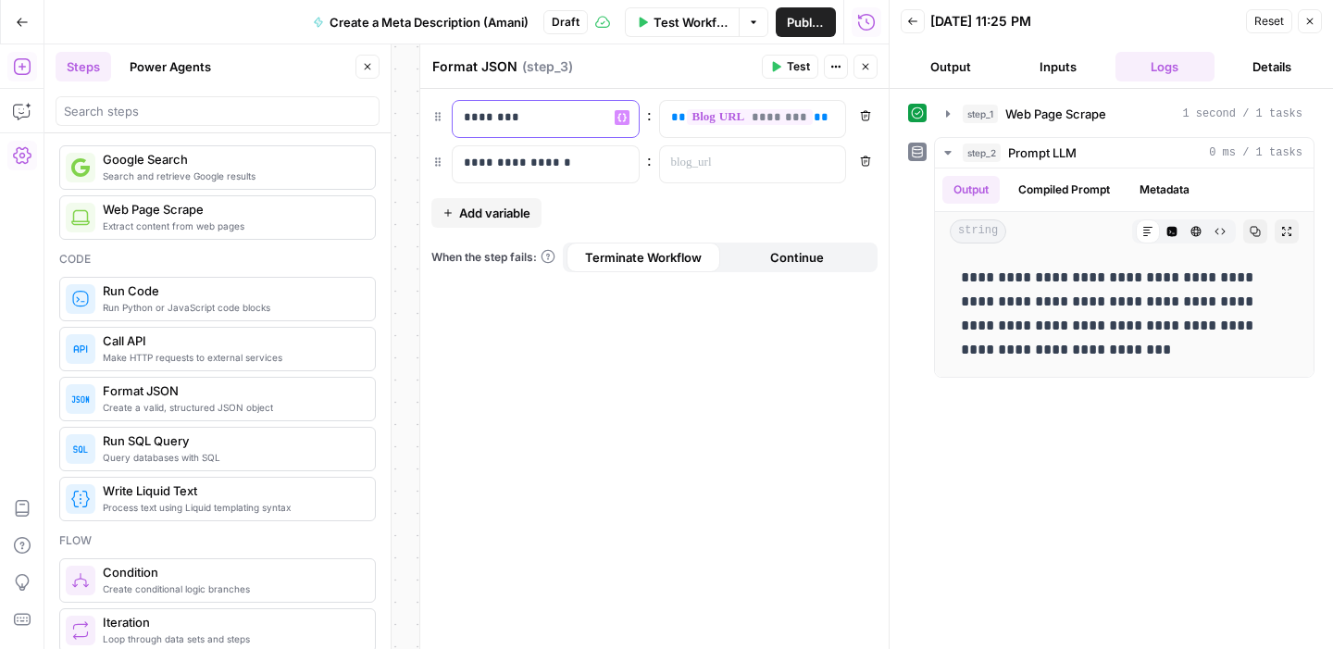
drag, startPoint x: 491, startPoint y: 121, endPoint x: 563, endPoint y: 123, distance: 72.2
click at [529, 121] on p "********" at bounding box center [531, 117] width 134 height 19
click at [744, 169] on p at bounding box center [738, 163] width 134 height 19
click at [832, 167] on icon "button" at bounding box center [828, 162] width 9 height 9
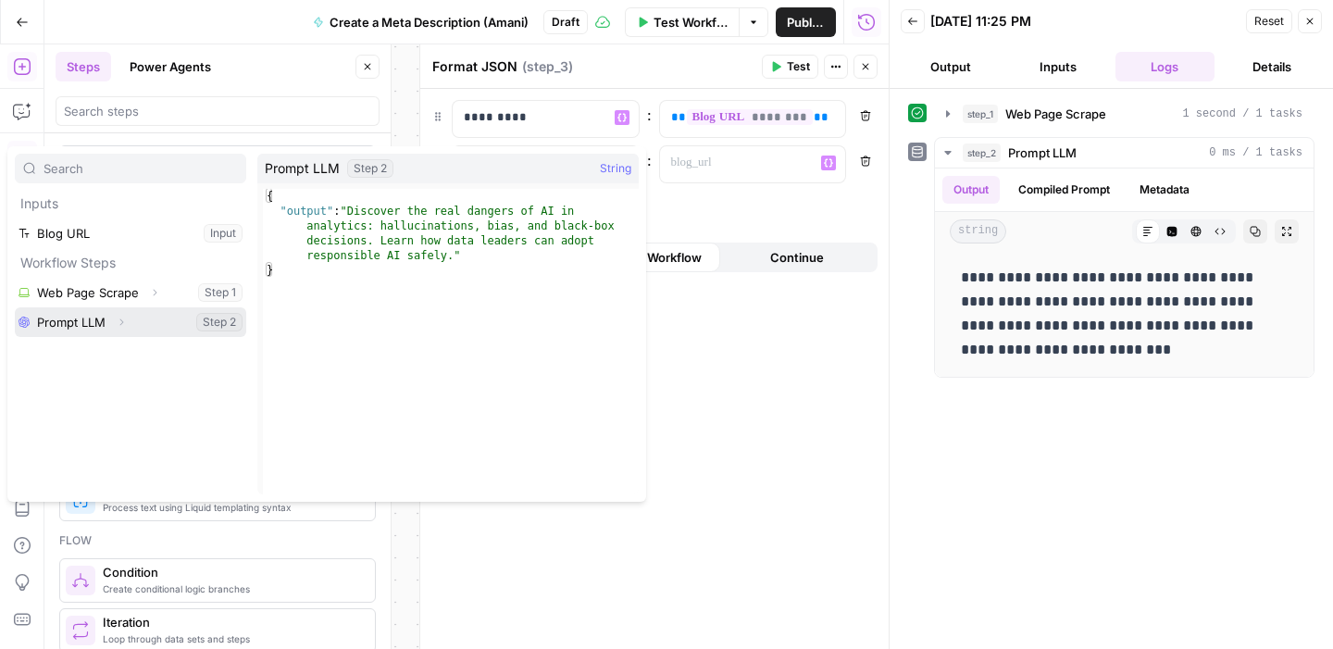
click at [86, 326] on button "Select variable Prompt LLM" at bounding box center [130, 322] width 231 height 30
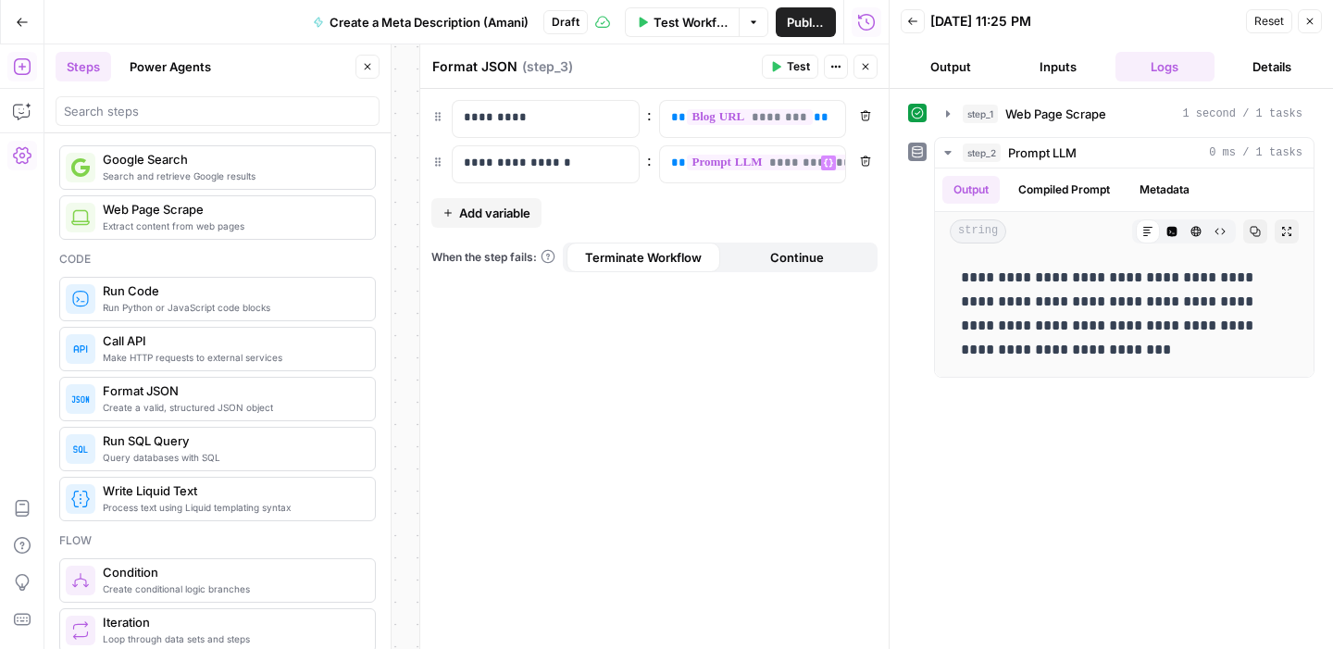
click at [866, 160] on icon "button" at bounding box center [865, 161] width 11 height 11
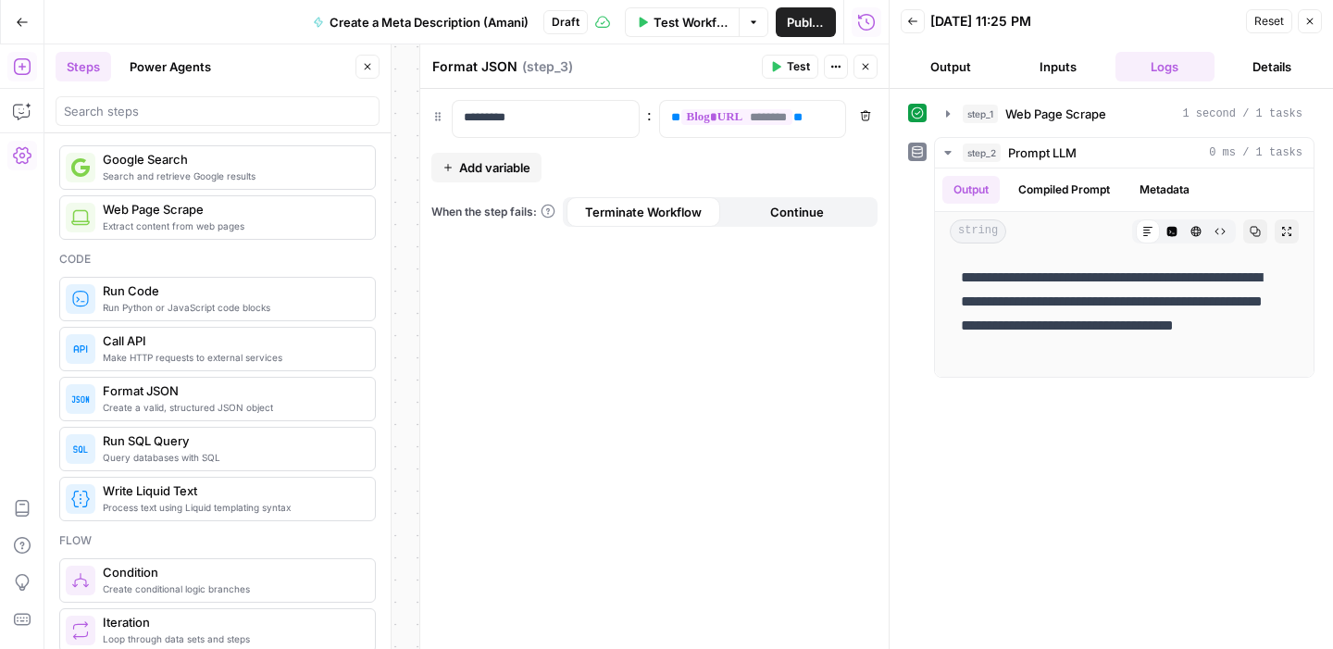
click at [501, 169] on span "Add variable" at bounding box center [494, 167] width 71 height 19
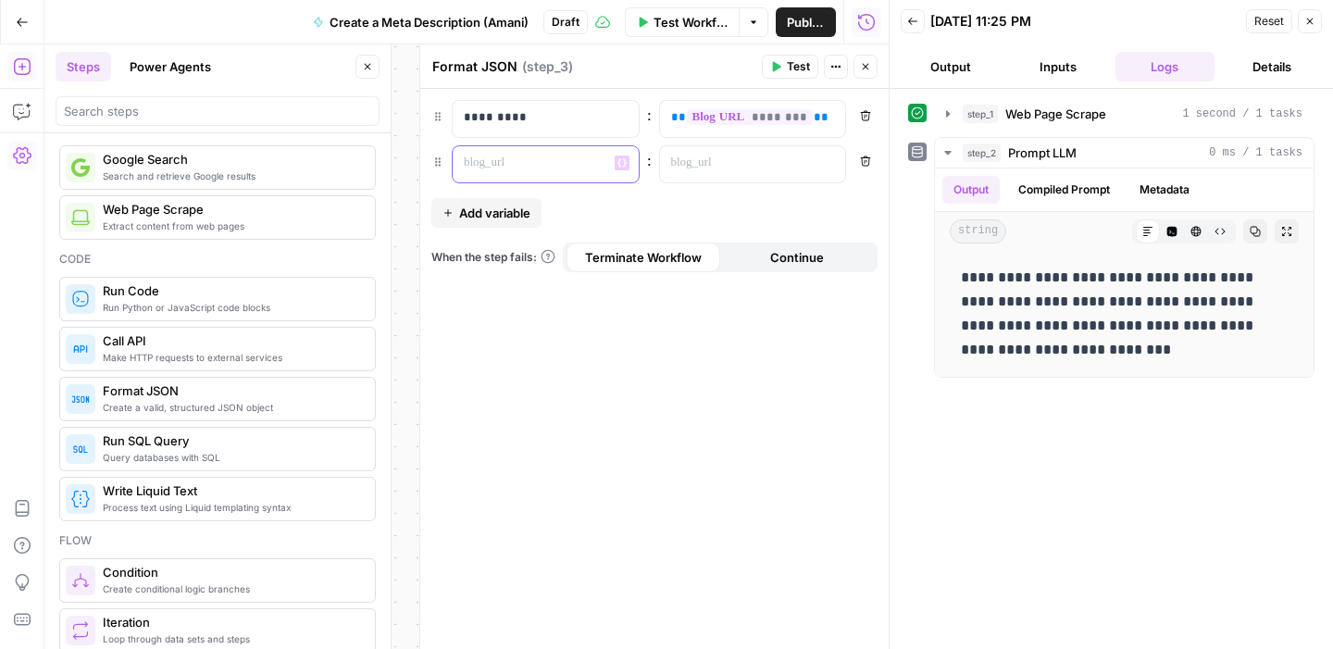
click at [514, 171] on p at bounding box center [531, 163] width 134 height 19
click at [692, 159] on p at bounding box center [738, 163] width 134 height 19
click at [832, 160] on icon "button" at bounding box center [828, 162] width 9 height 9
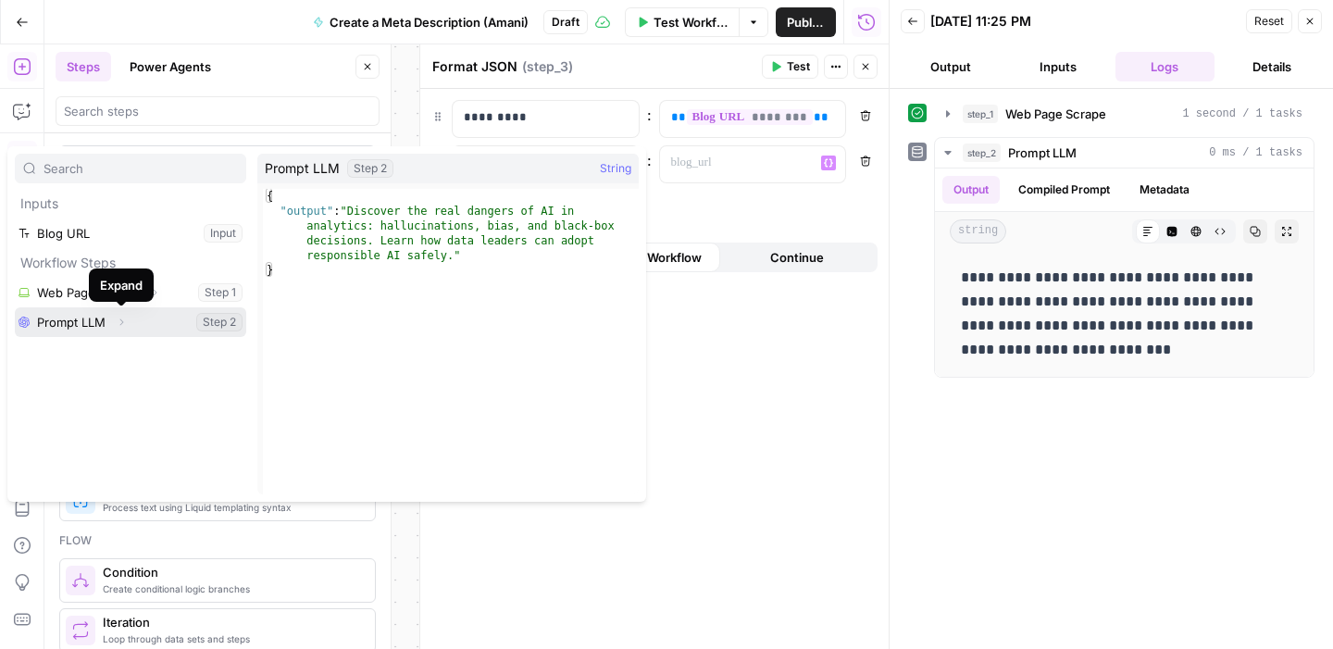
click at [122, 319] on icon "button" at bounding box center [121, 322] width 11 height 11
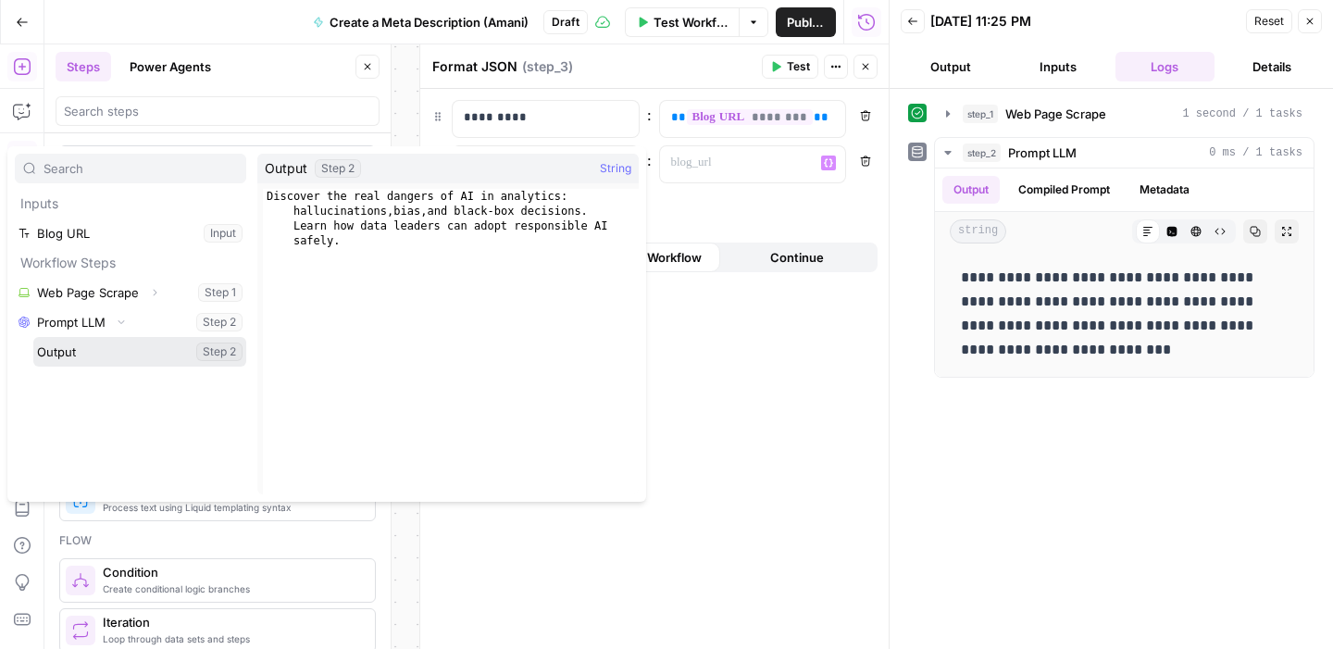
click at [129, 356] on button "Select variable Output" at bounding box center [139, 352] width 213 height 30
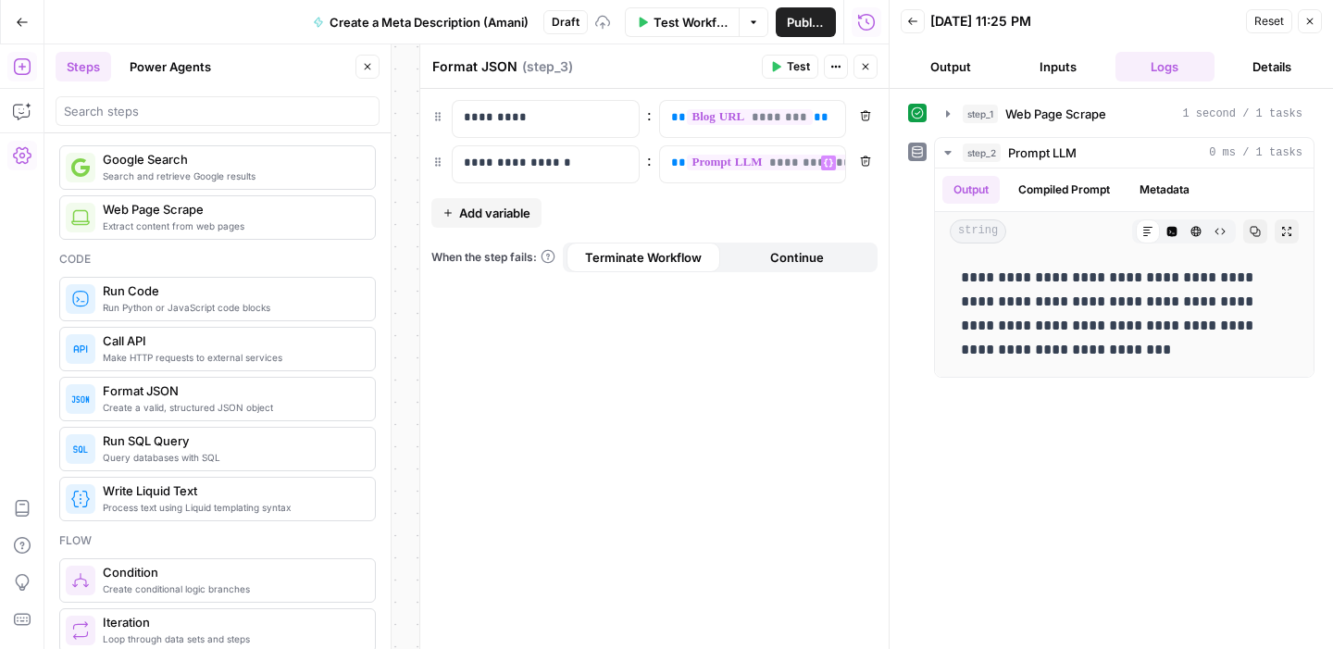
click at [526, 383] on div "**********" at bounding box center [654, 369] width 469 height 560
click at [864, 66] on icon "button" at bounding box center [865, 66] width 11 height 11
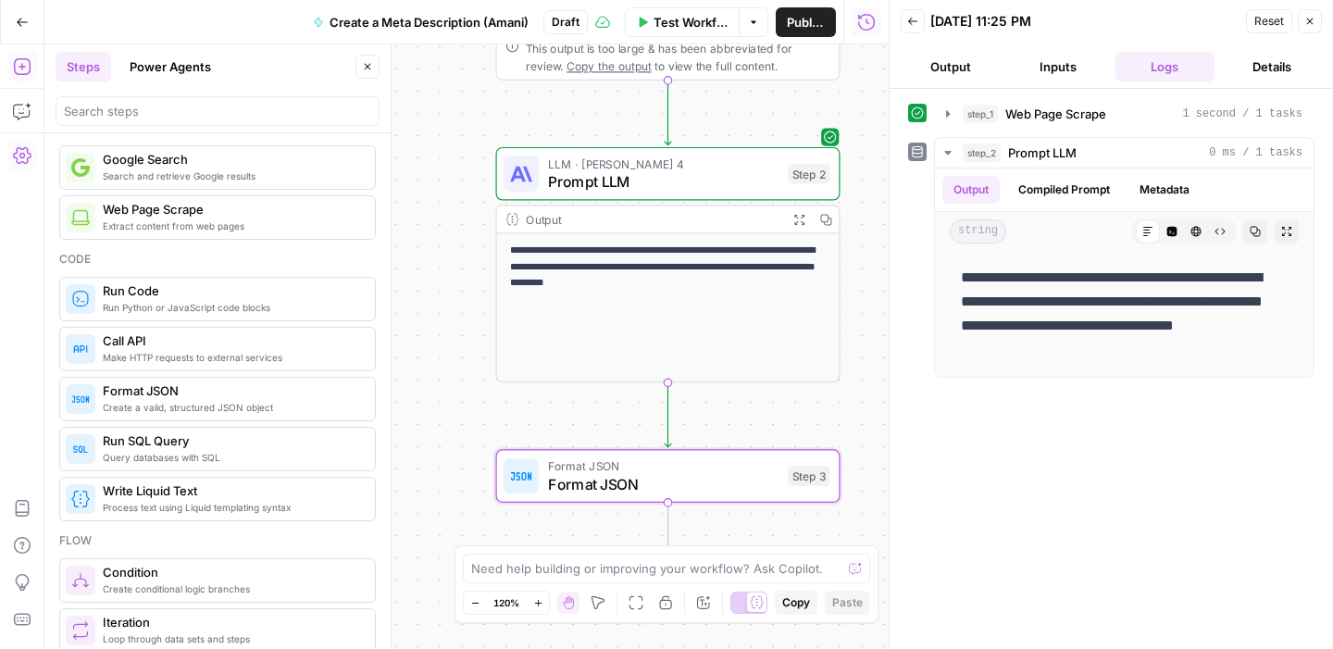
click at [1310, 12] on button "Close" at bounding box center [1310, 21] width 24 height 24
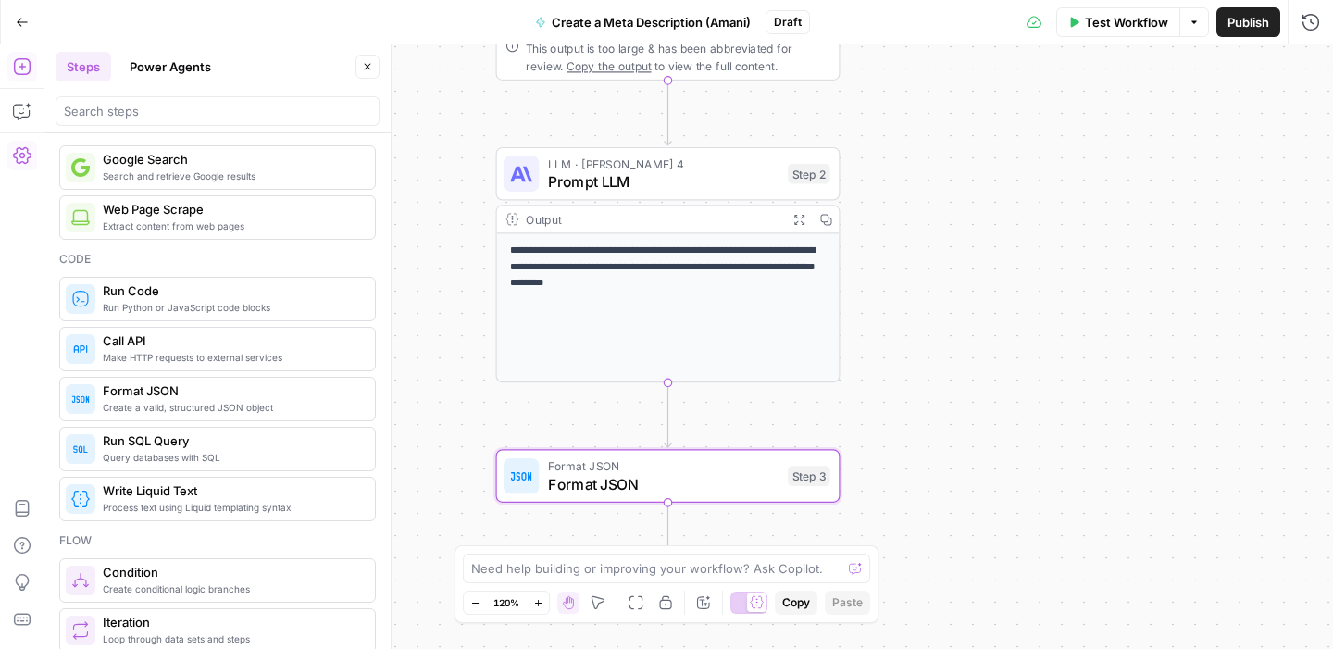
click at [739, 464] on span "Format JSON" at bounding box center [663, 466] width 231 height 18
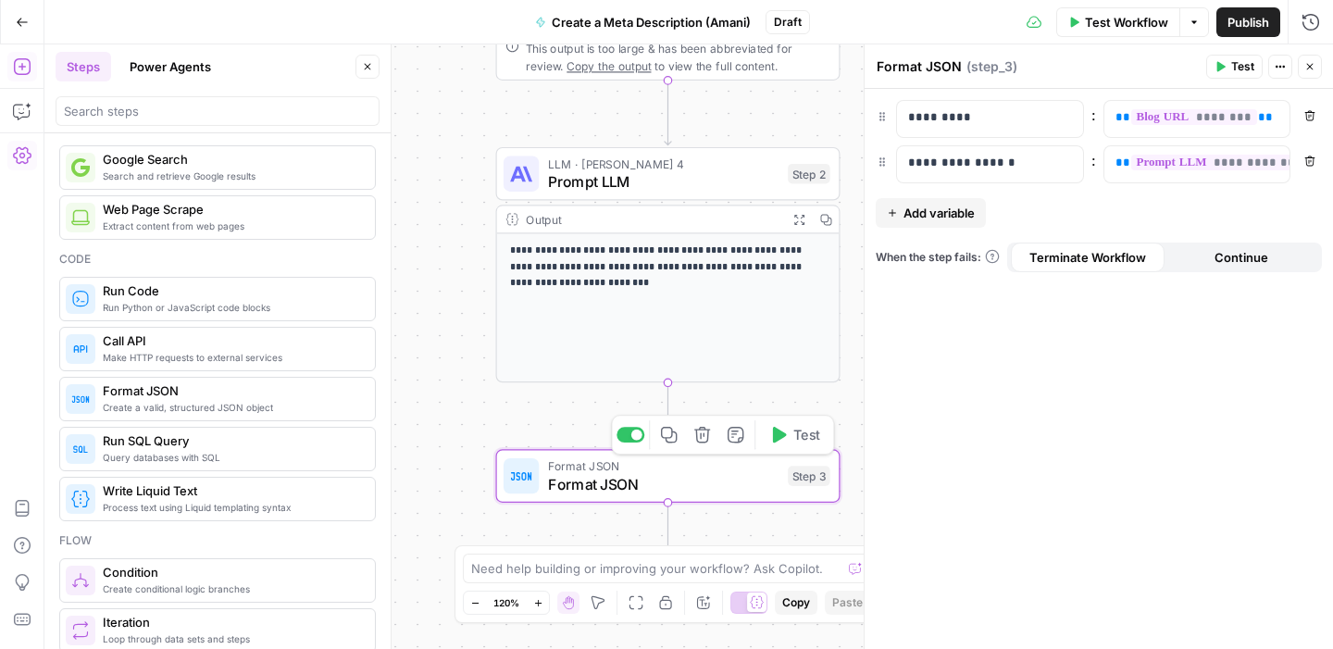
click at [797, 429] on span "Test" at bounding box center [807, 435] width 27 height 20
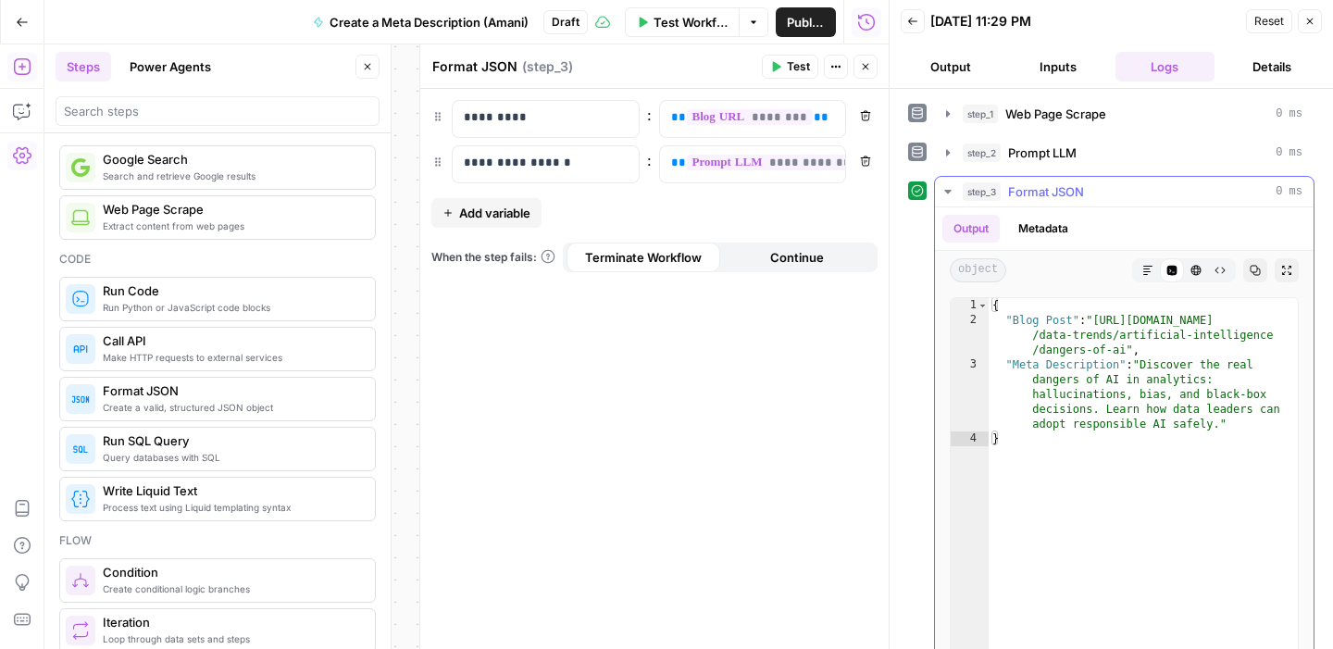
scroll to position [31, 0]
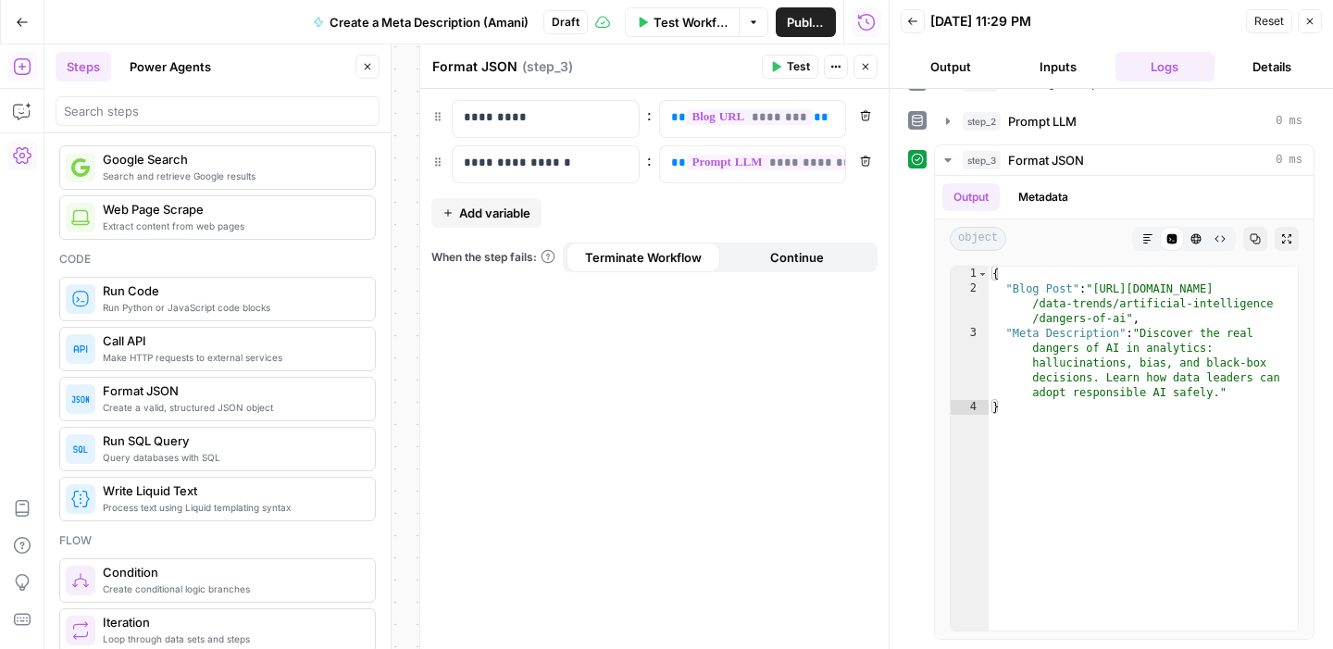
click at [1318, 22] on button "Close" at bounding box center [1310, 21] width 24 height 24
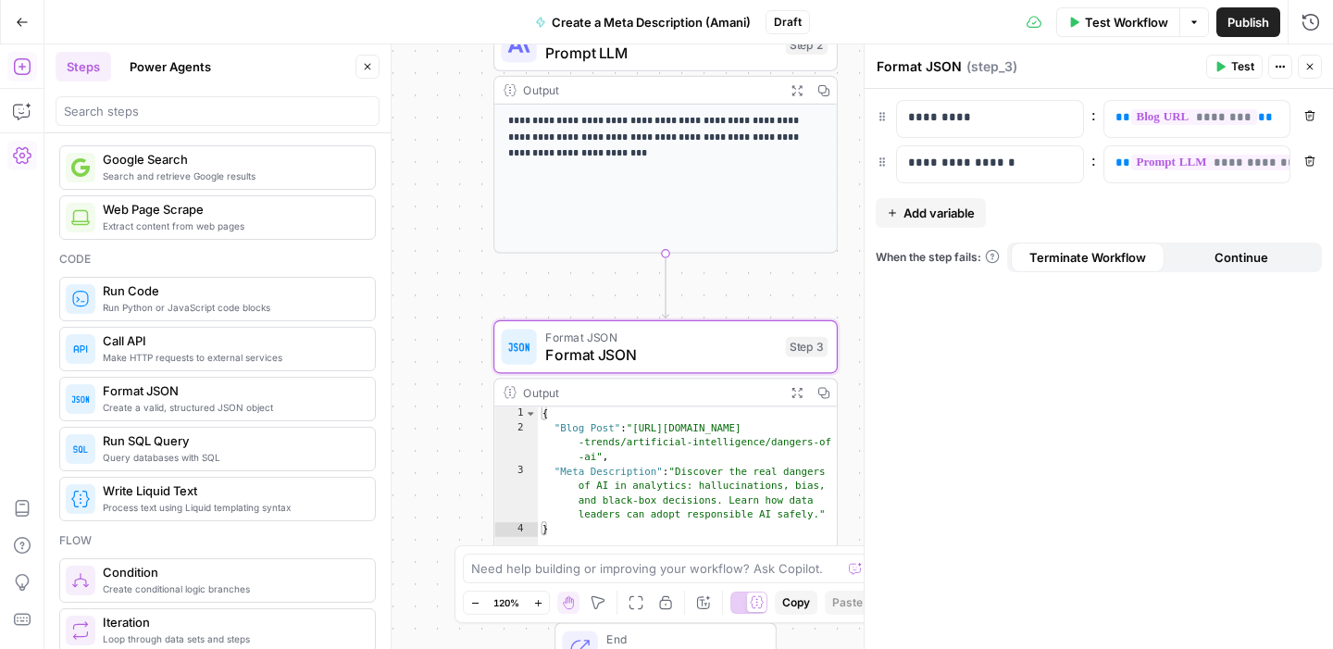
click at [1309, 67] on icon "button" at bounding box center [1310, 67] width 6 height 6
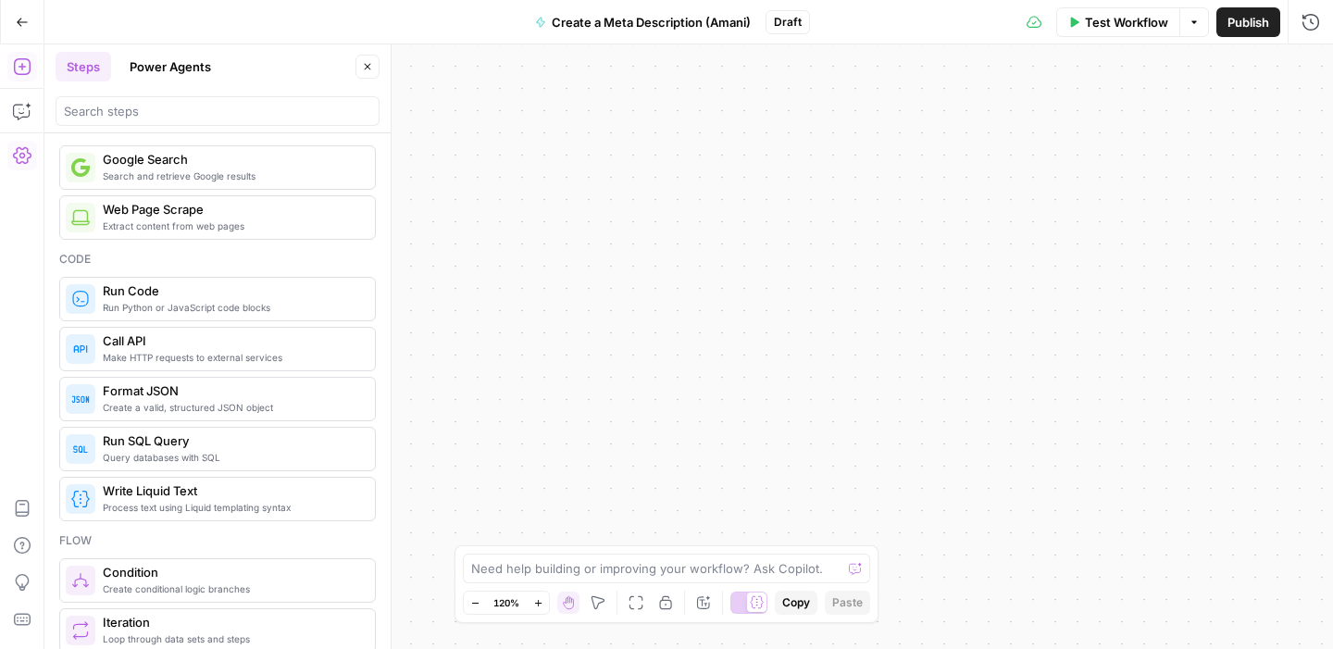
click at [1242, 28] on span "Publish" at bounding box center [1249, 22] width 42 height 19
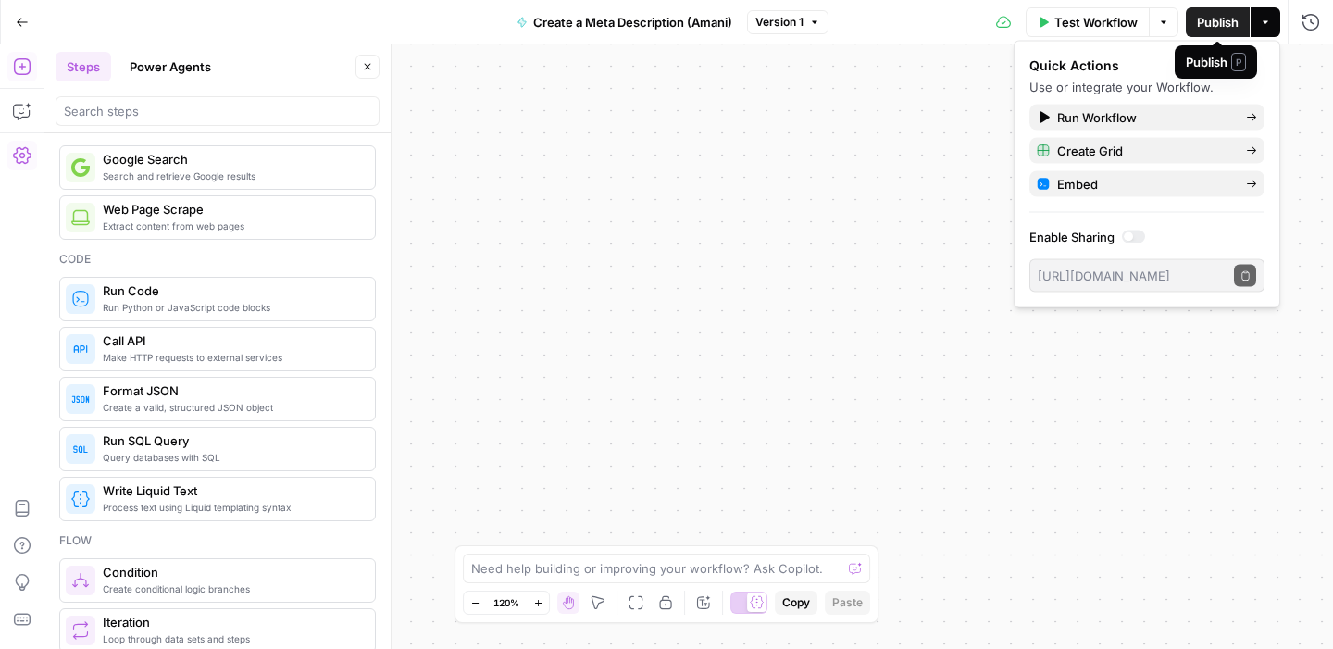
click at [1241, 31] on button "Publish" at bounding box center [1218, 22] width 64 height 30
click at [981, 372] on div "**********" at bounding box center [688, 346] width 1289 height 605
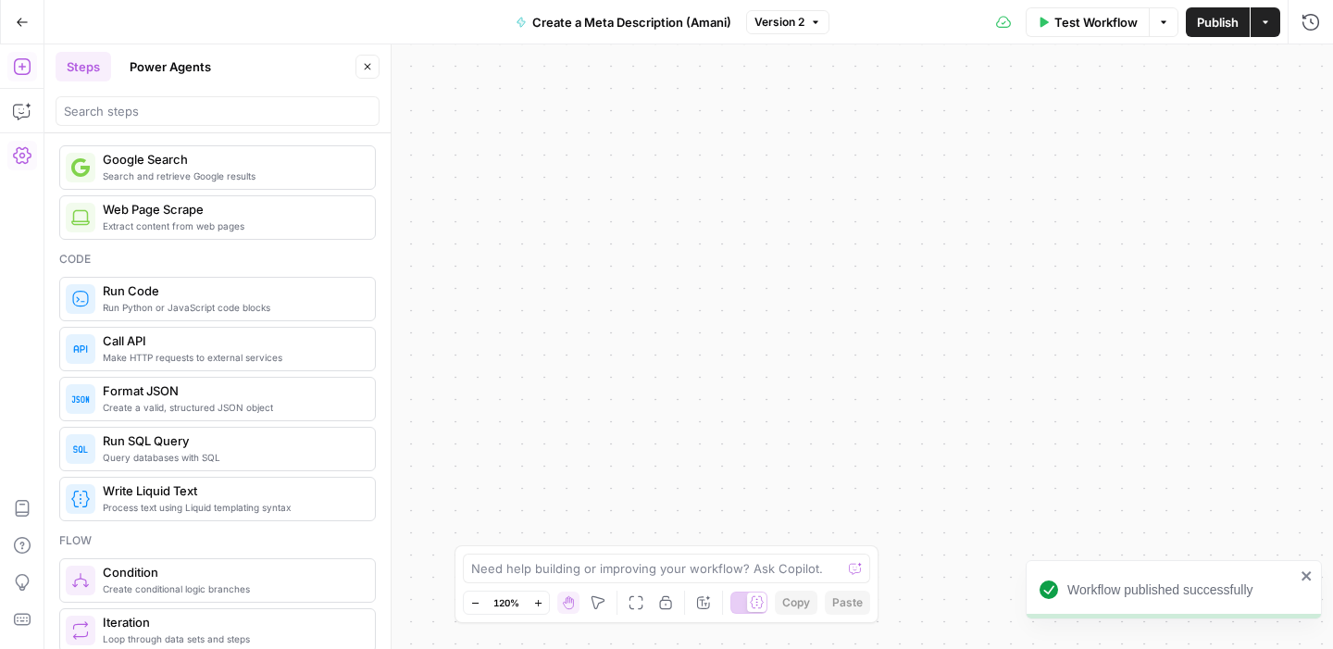
click at [1279, 40] on div "Test Workflow Options Publish Actions Run History" at bounding box center [1082, 22] width 505 height 44
click at [1262, 21] on icon "button" at bounding box center [1265, 22] width 11 height 11
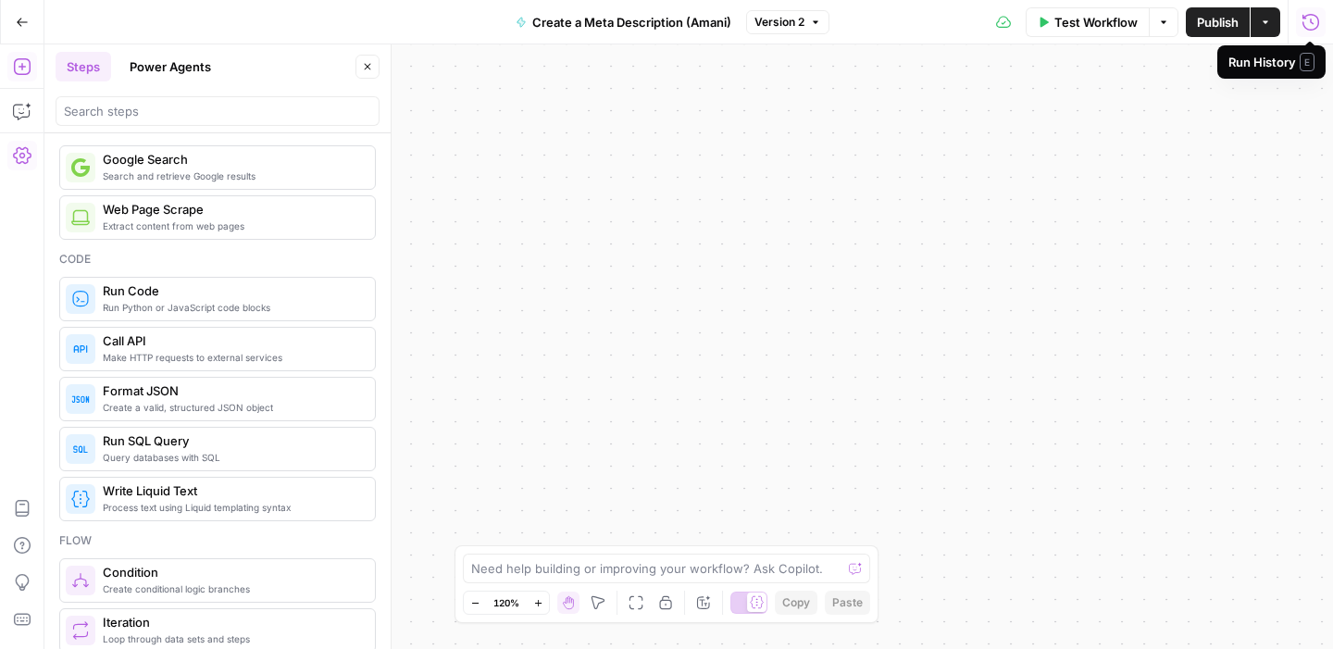
click at [1309, 23] on icon "button" at bounding box center [1311, 22] width 19 height 19
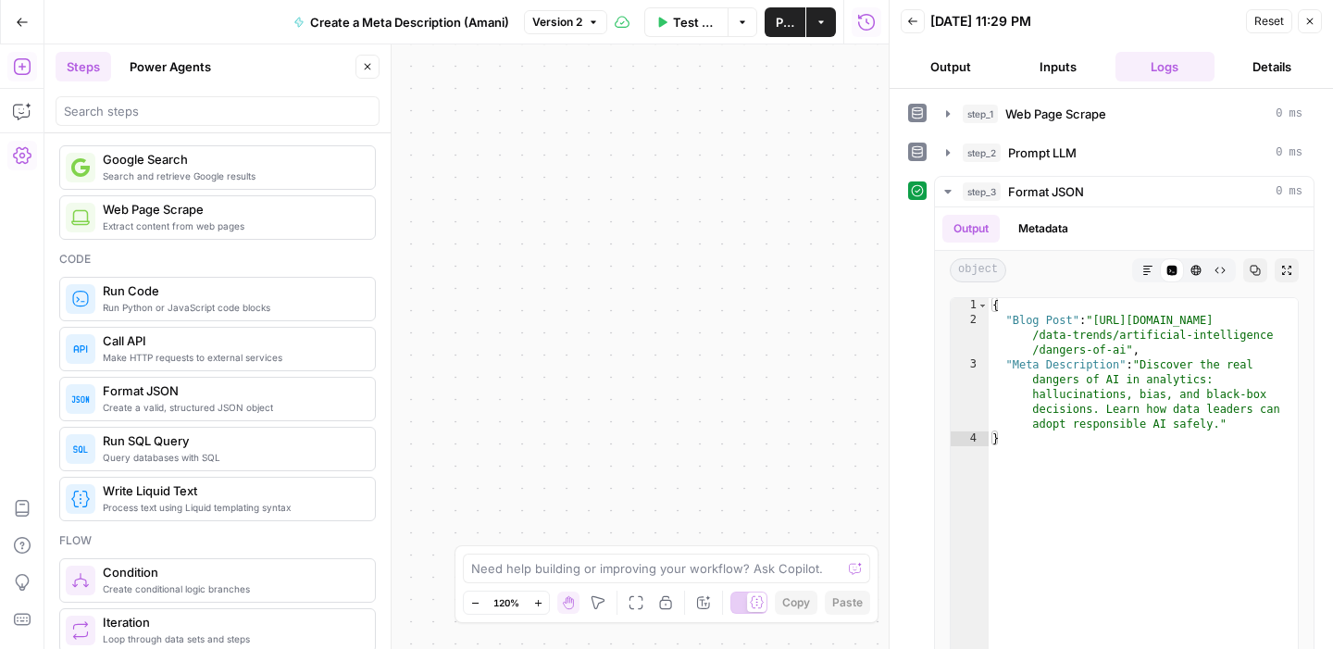
click at [1309, 23] on icon "button" at bounding box center [1310, 21] width 11 height 11
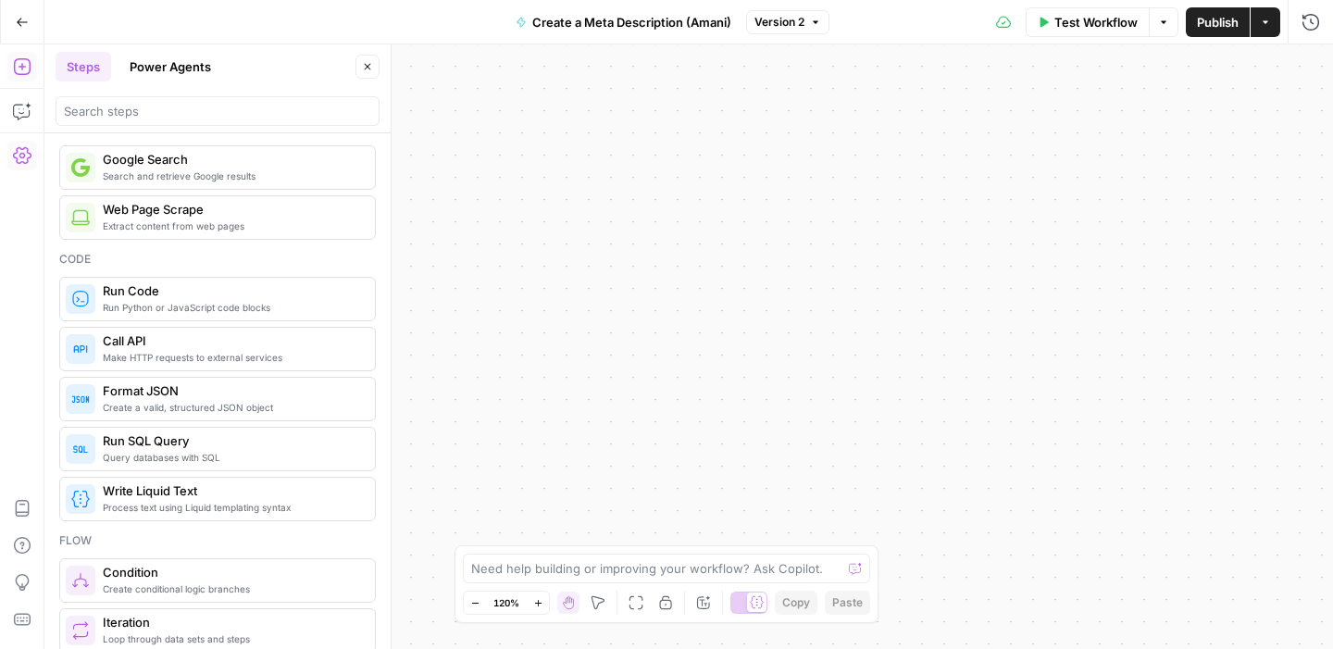
click at [792, 29] on span "Version 2" at bounding box center [780, 22] width 50 height 17
click at [644, 227] on div "**********" at bounding box center [688, 346] width 1289 height 605
click at [19, 26] on icon "button" at bounding box center [22, 22] width 13 height 13
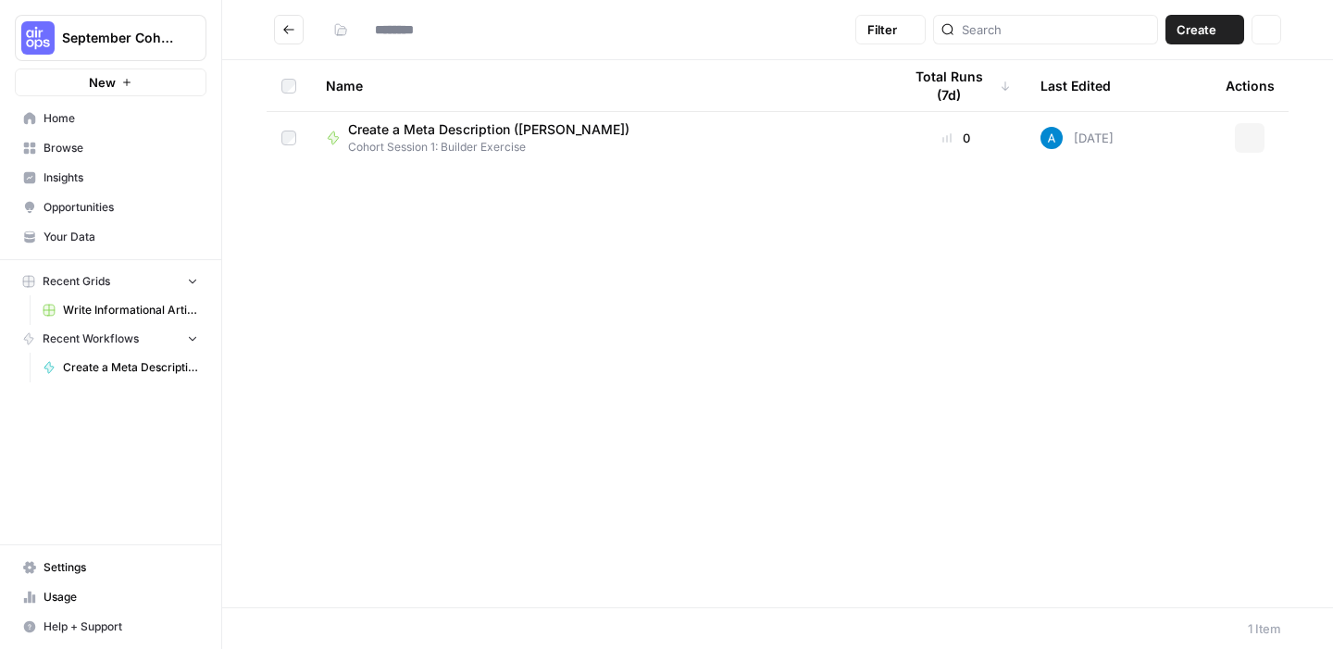
type input "**********"
